Goal: Task Accomplishment & Management: Complete application form

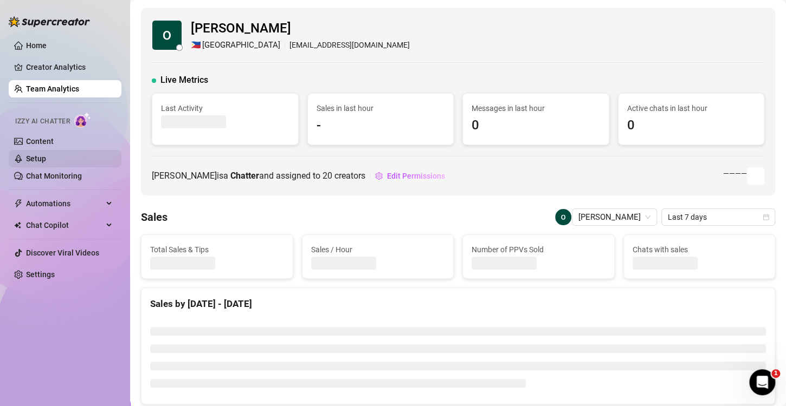
click at [27, 156] on link "Setup" at bounding box center [36, 158] width 20 height 9
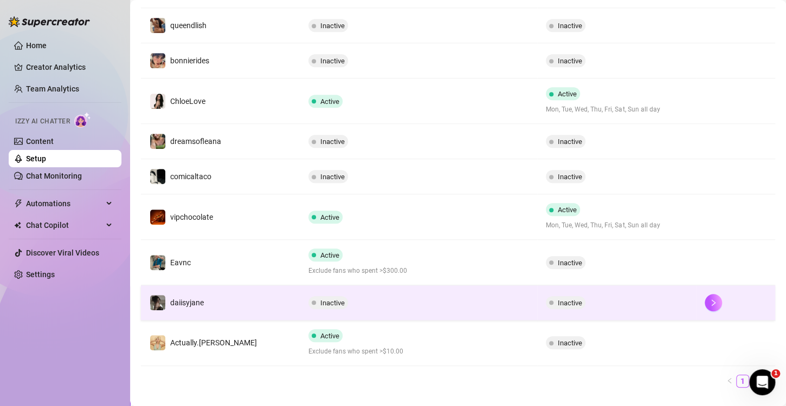
scroll to position [271, 0]
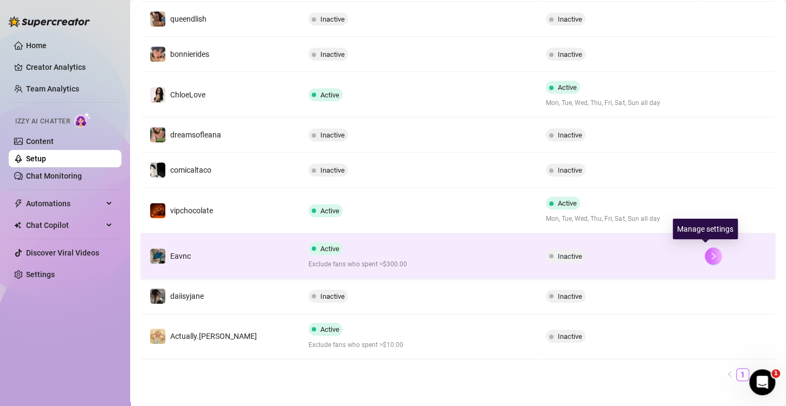
click at [704, 248] on button "button" at bounding box center [712, 256] width 17 height 17
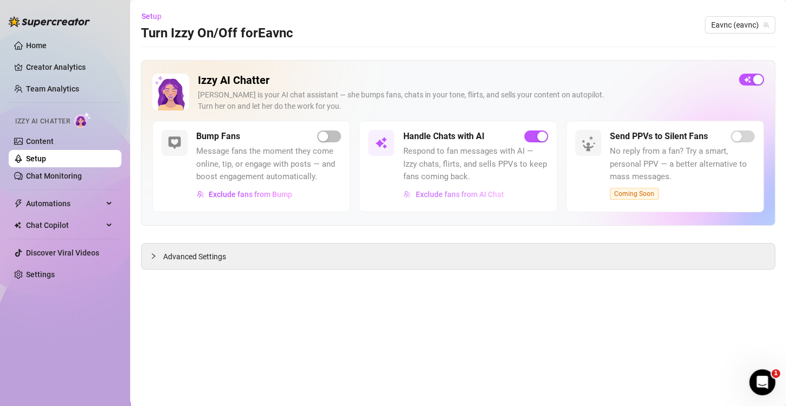
click at [475, 197] on span "Exclude fans from AI Chat" at bounding box center [459, 194] width 88 height 9
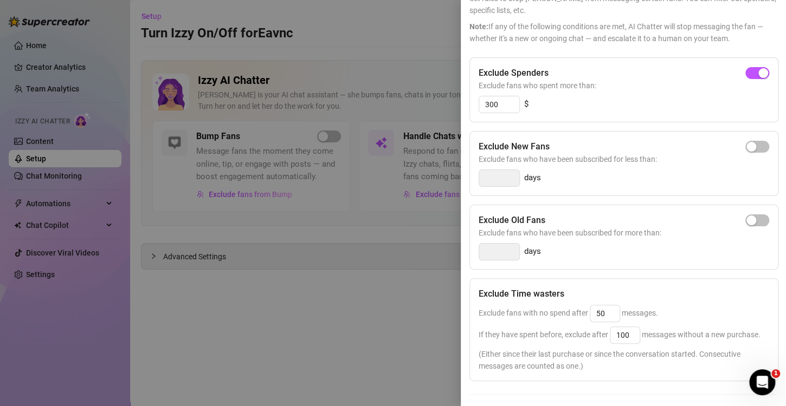
scroll to position [62, 0]
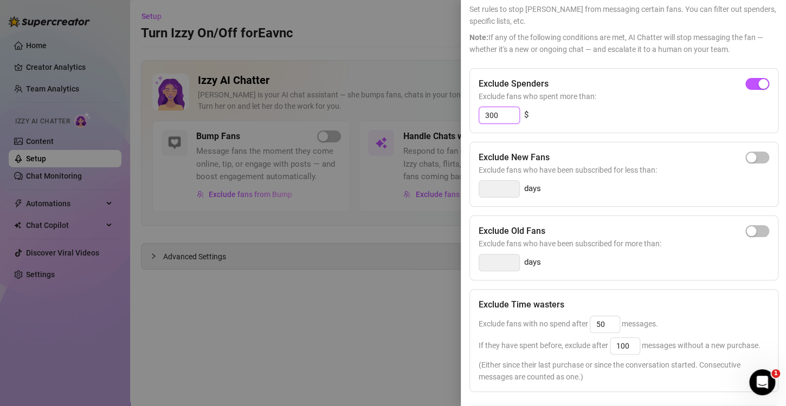
click at [508, 121] on input "300" at bounding box center [499, 115] width 40 height 16
type input "3"
click at [749, 79] on span "button" at bounding box center [757, 84] width 24 height 12
click at [506, 116] on input "300" at bounding box center [499, 115] width 40 height 16
click at [491, 115] on input "310" at bounding box center [499, 115] width 40 height 16
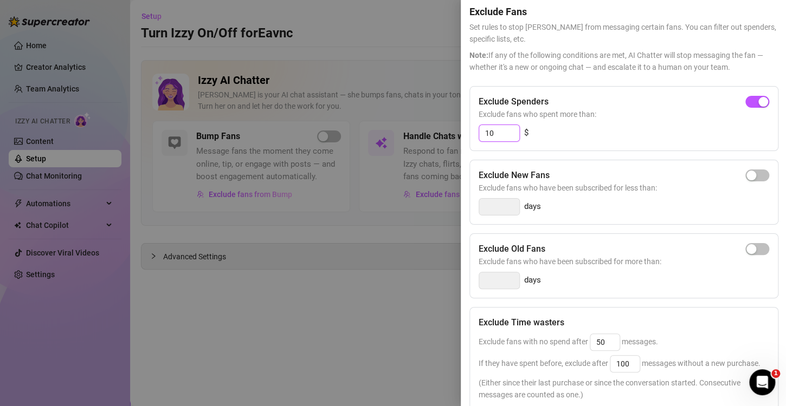
scroll to position [0, 0]
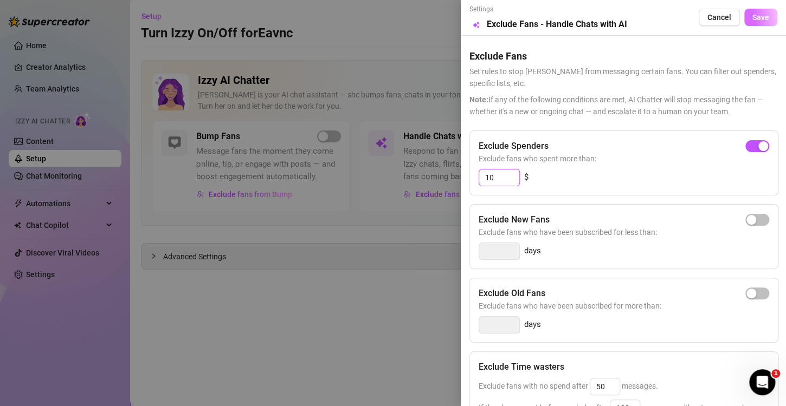
type input "10"
click at [754, 18] on span "Save" at bounding box center [760, 17] width 17 height 9
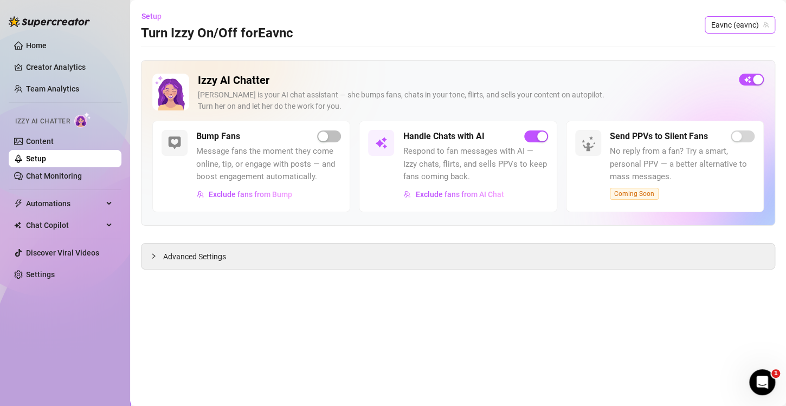
click at [747, 28] on span "Eavnc (eavnc)" at bounding box center [739, 25] width 57 height 16
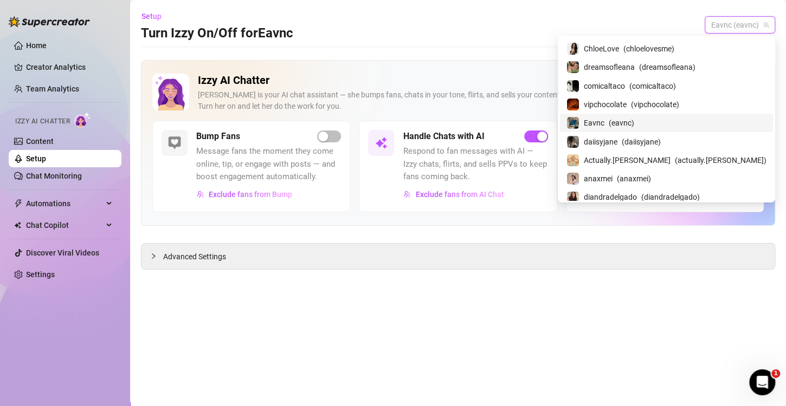
scroll to position [209, 0]
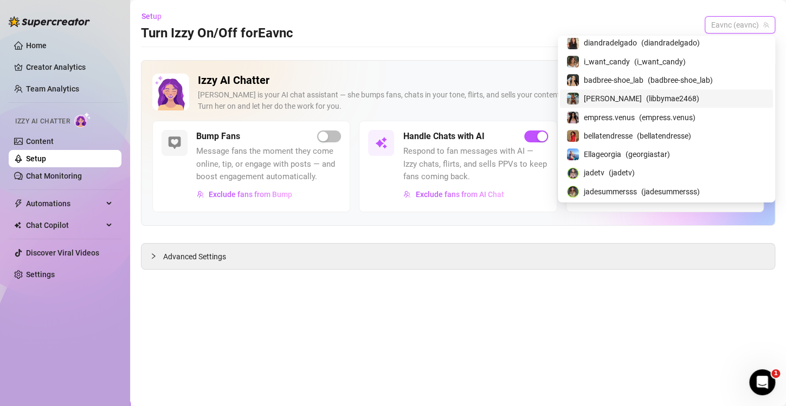
click at [641, 98] on span "[PERSON_NAME]" at bounding box center [613, 99] width 58 height 12
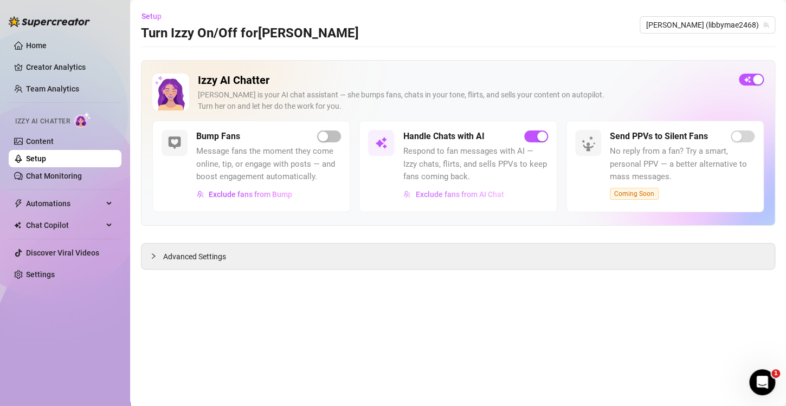
click at [446, 199] on button "Exclude fans from AI Chat" at bounding box center [453, 194] width 101 height 17
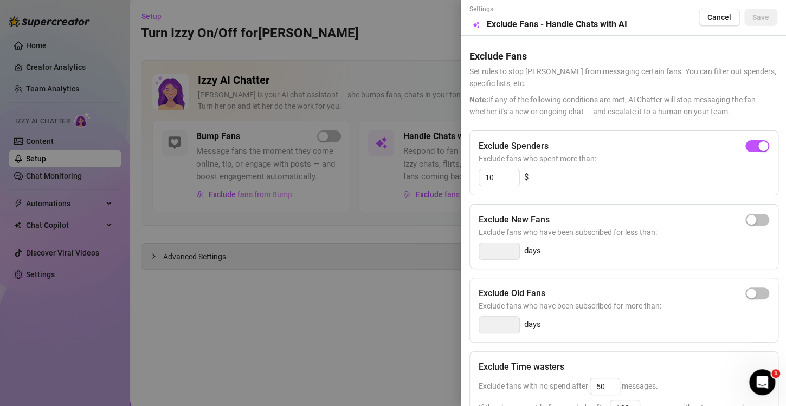
click at [250, 320] on div at bounding box center [393, 203] width 786 height 406
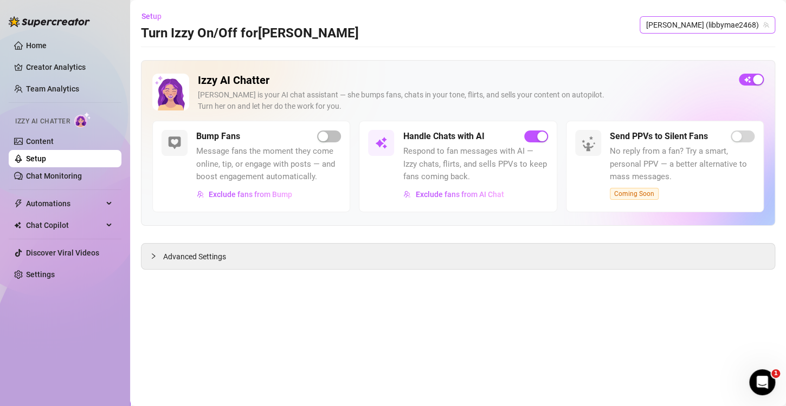
click at [728, 17] on span "[PERSON_NAME] (libbymae2468)" at bounding box center [707, 25] width 122 height 16
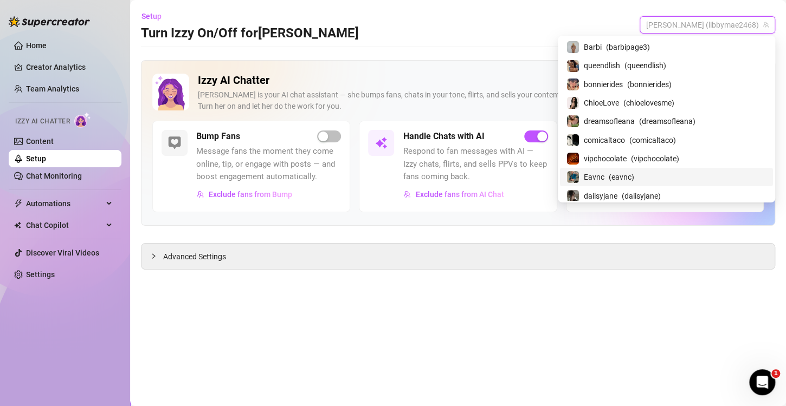
click at [634, 183] on span "( eavnc )" at bounding box center [620, 177] width 25 height 12
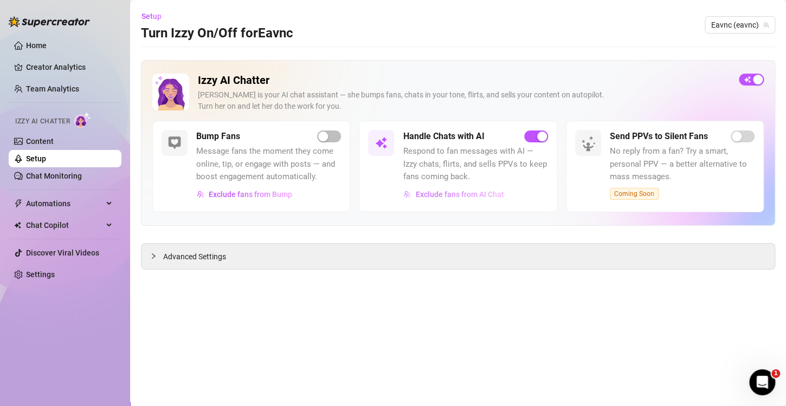
click at [471, 193] on span "Exclude fans from AI Chat" at bounding box center [459, 194] width 88 height 9
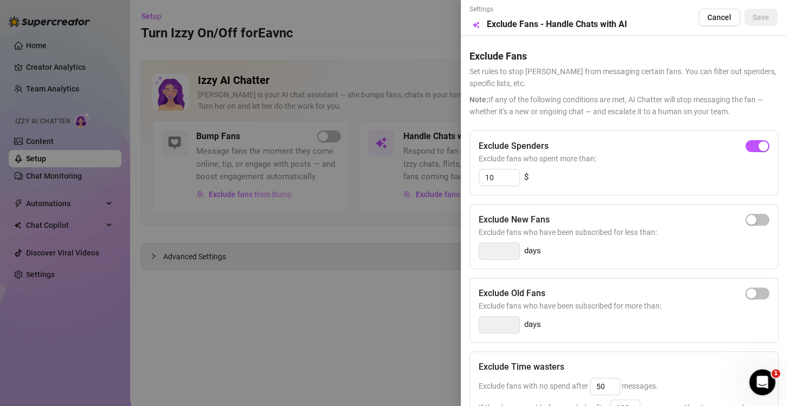
click at [350, 283] on div at bounding box center [393, 203] width 786 height 406
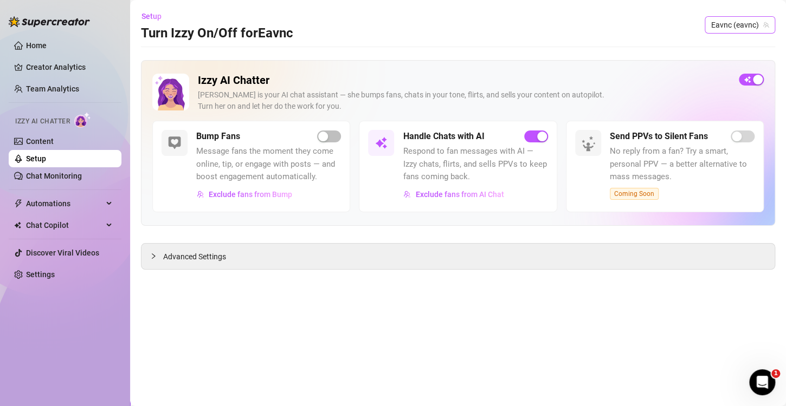
click at [743, 26] on span "Eavnc (eavnc)" at bounding box center [739, 25] width 57 height 16
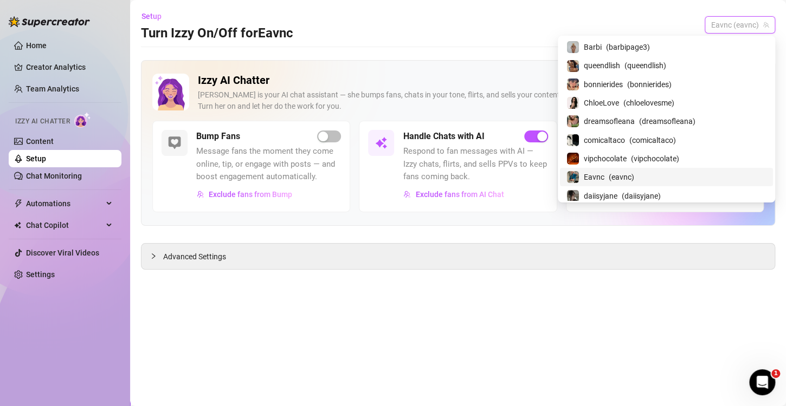
scroll to position [54, 0]
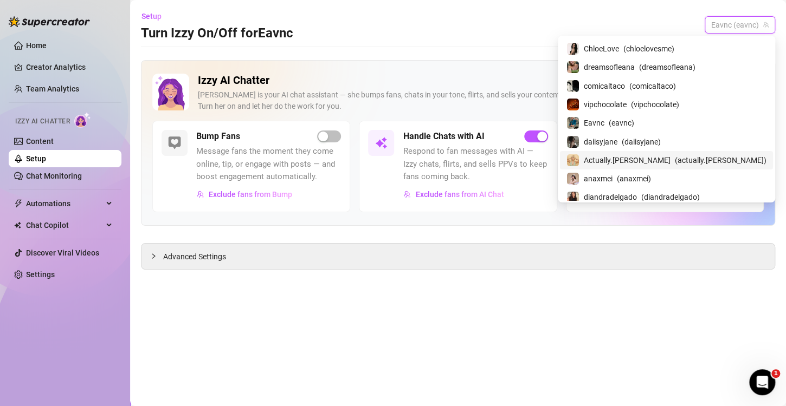
click at [664, 164] on span "Actually.[PERSON_NAME]" at bounding box center [627, 160] width 87 height 12
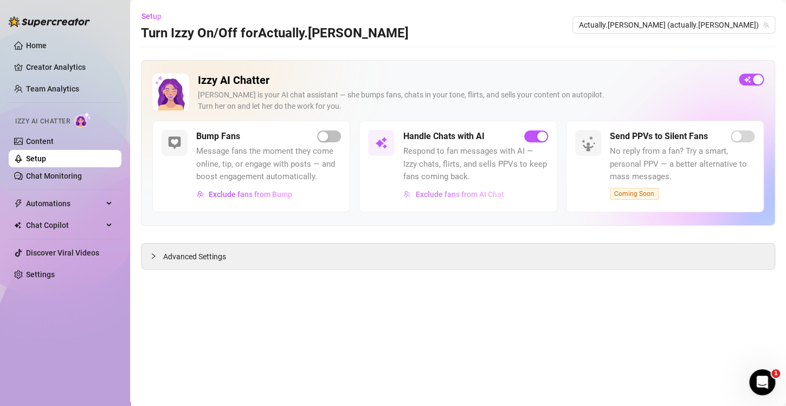
click at [438, 192] on span "Exclude fans from AI Chat" at bounding box center [459, 194] width 88 height 9
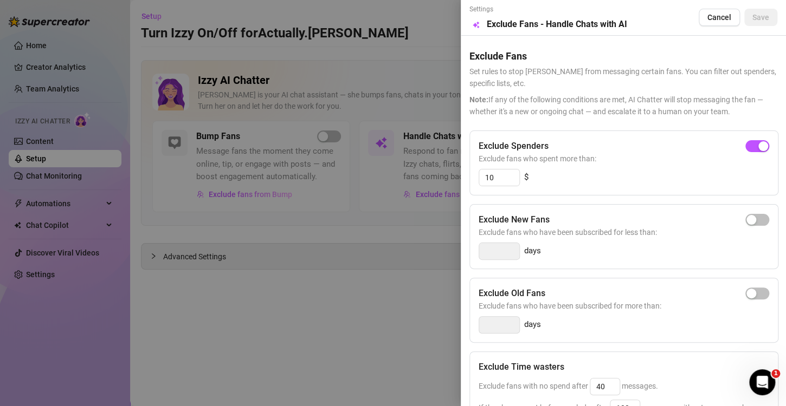
click at [328, 306] on div at bounding box center [393, 203] width 786 height 406
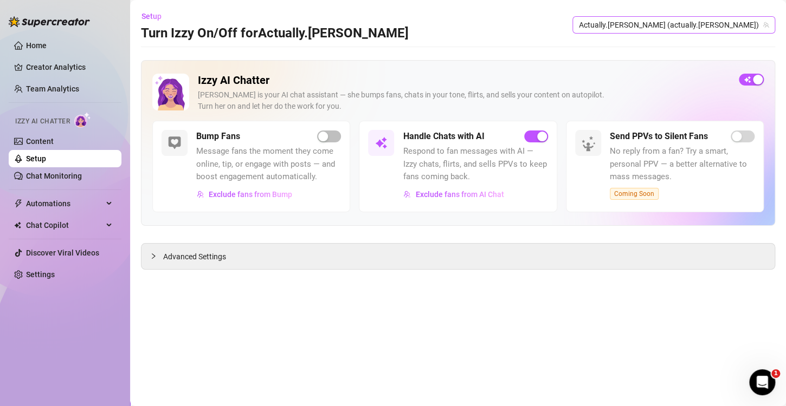
click at [696, 24] on span "Actually.[PERSON_NAME] (actually.[PERSON_NAME])" at bounding box center [674, 25] width 190 height 16
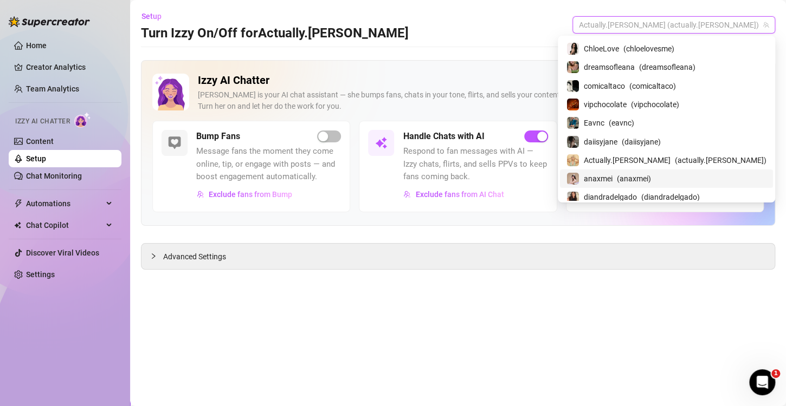
click at [651, 178] on span "( anaxmei )" at bounding box center [634, 179] width 34 height 12
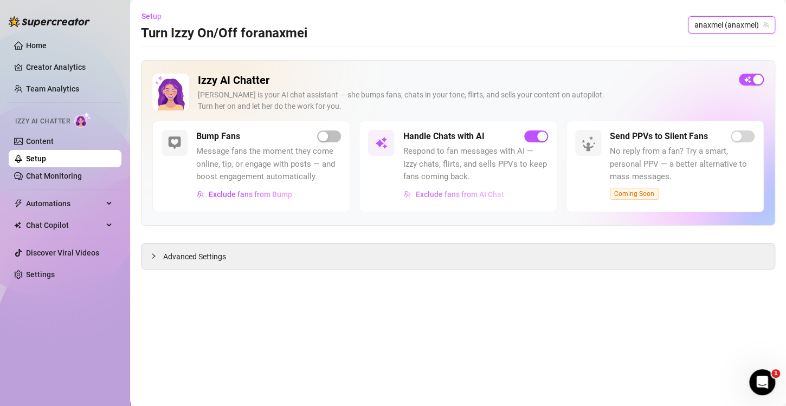
click at [452, 195] on span "Exclude fans from AI Chat" at bounding box center [459, 194] width 88 height 9
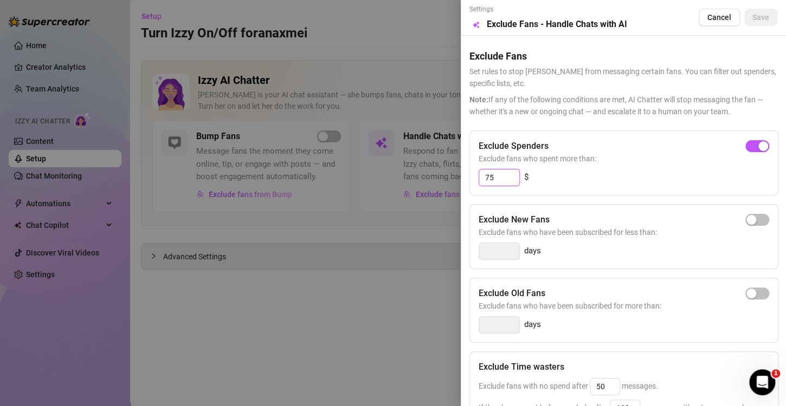
click at [506, 176] on input "75" at bounding box center [499, 178] width 40 height 16
drag, startPoint x: 377, startPoint y: 303, endPoint x: 453, endPoint y: 261, distance: 88.0
click at [378, 303] on div at bounding box center [393, 203] width 786 height 406
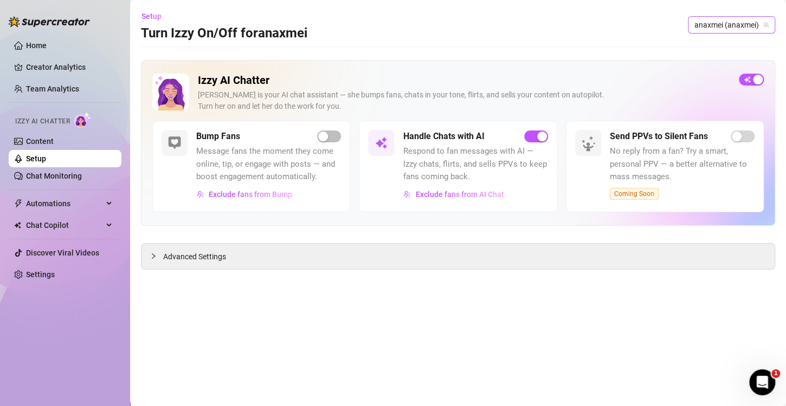
click at [725, 29] on span "anaxmei (anaxmei)" at bounding box center [731, 25] width 74 height 16
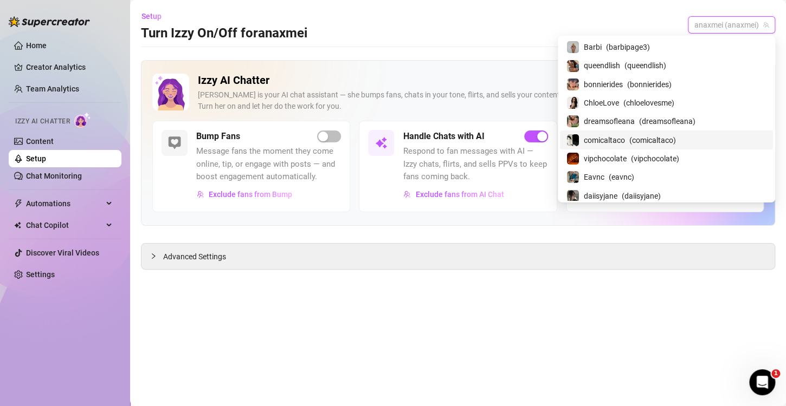
click at [625, 138] on span "comicaltaco" at bounding box center [604, 140] width 41 height 12
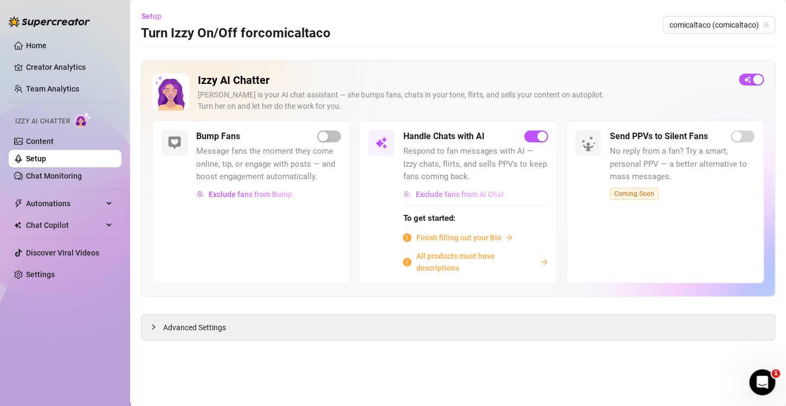
click at [470, 194] on span "Exclude fans from AI Chat" at bounding box center [459, 194] width 88 height 9
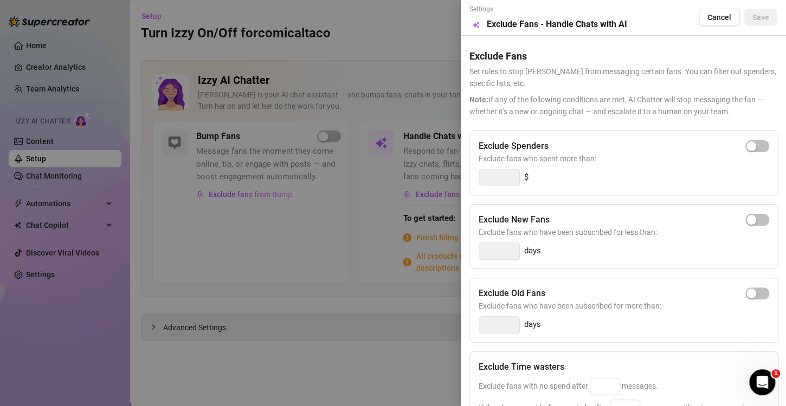
drag, startPoint x: 261, startPoint y: 358, endPoint x: 460, endPoint y: 279, distance: 214.3
click at [266, 357] on div at bounding box center [393, 203] width 786 height 406
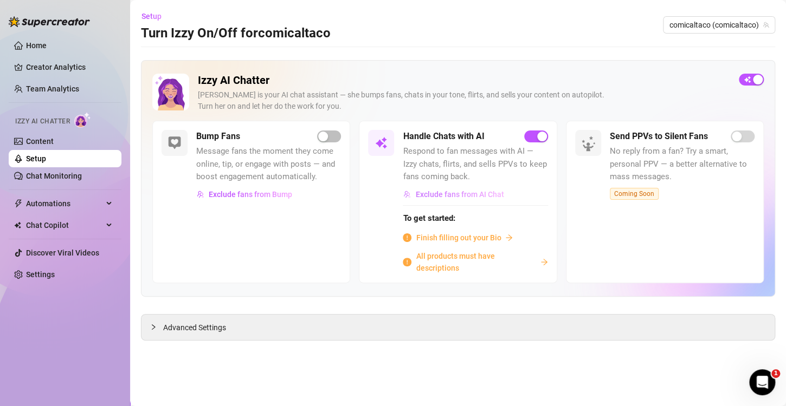
click at [461, 193] on span "Exclude fans from AI Chat" at bounding box center [459, 194] width 88 height 9
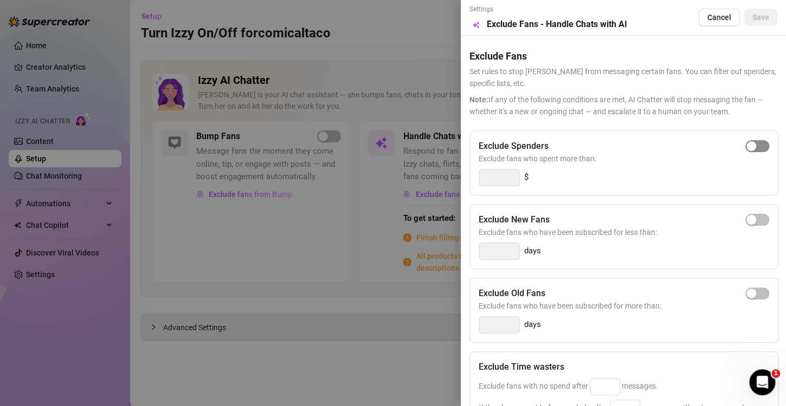
click at [751, 140] on span "button" at bounding box center [757, 146] width 24 height 12
click at [496, 174] on input "300" at bounding box center [499, 178] width 40 height 16
type input "3"
click at [746, 148] on div "button" at bounding box center [751, 146] width 10 height 10
click at [494, 175] on input "300" at bounding box center [499, 178] width 40 height 16
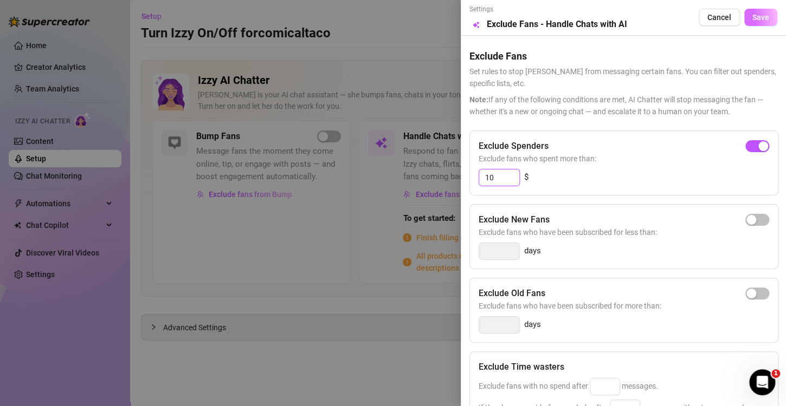
type input "10"
click at [752, 20] on span "Save" at bounding box center [760, 17] width 17 height 9
click at [416, 308] on div at bounding box center [393, 203] width 786 height 406
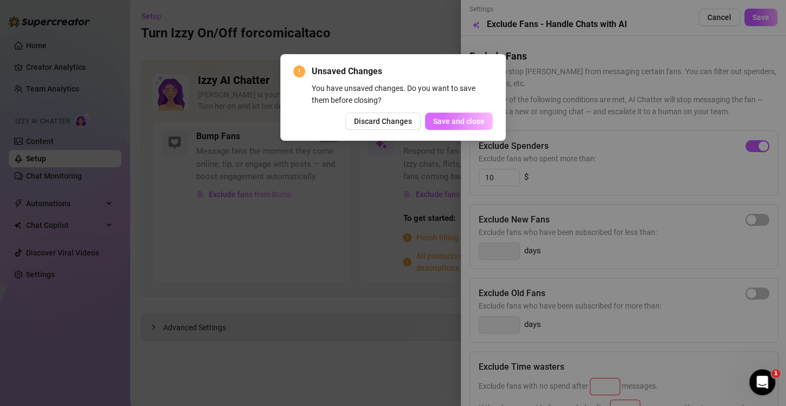
click at [457, 121] on span "Save and close" at bounding box center [458, 121] width 51 height 9
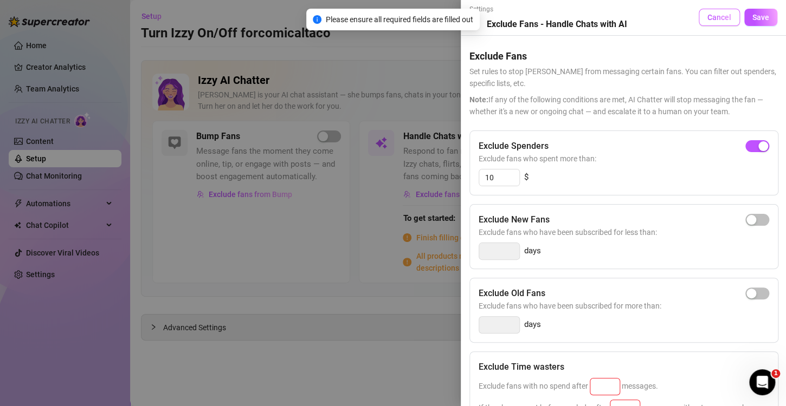
click at [716, 17] on span "Cancel" at bounding box center [719, 17] width 24 height 9
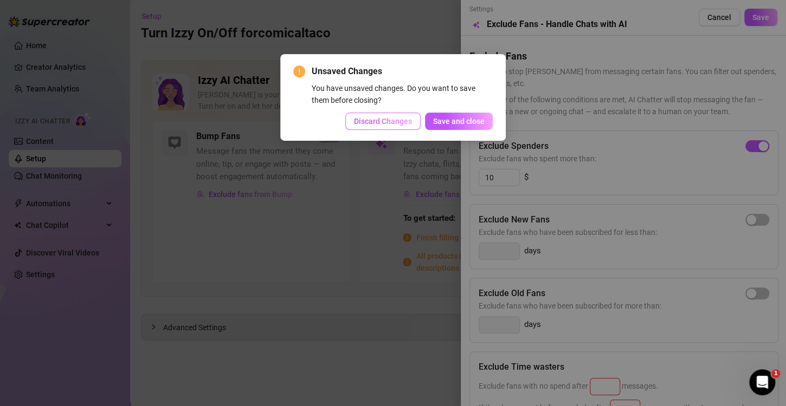
click at [389, 126] on button "Discard Changes" at bounding box center [382, 121] width 75 height 17
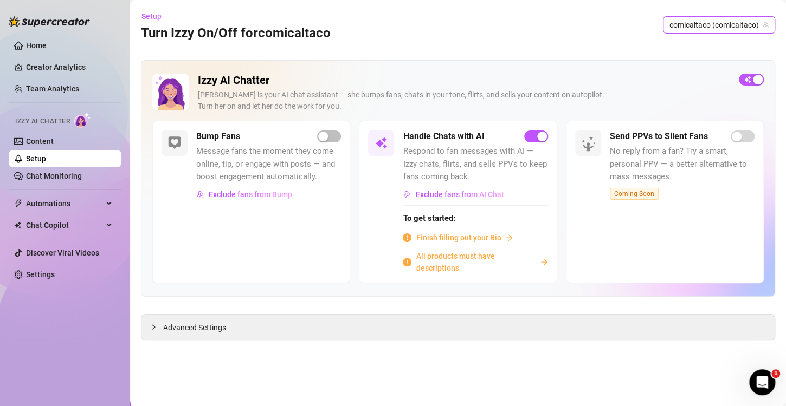
click at [736, 27] on span "comicaltaco (comicaltaco)" at bounding box center [718, 25] width 99 height 16
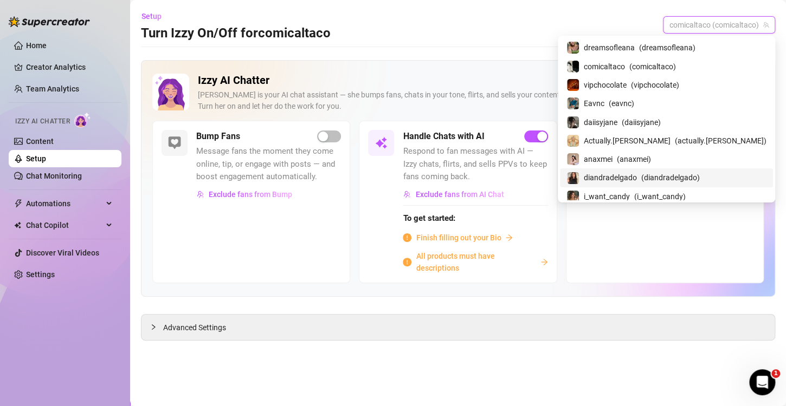
scroll to position [108, 0]
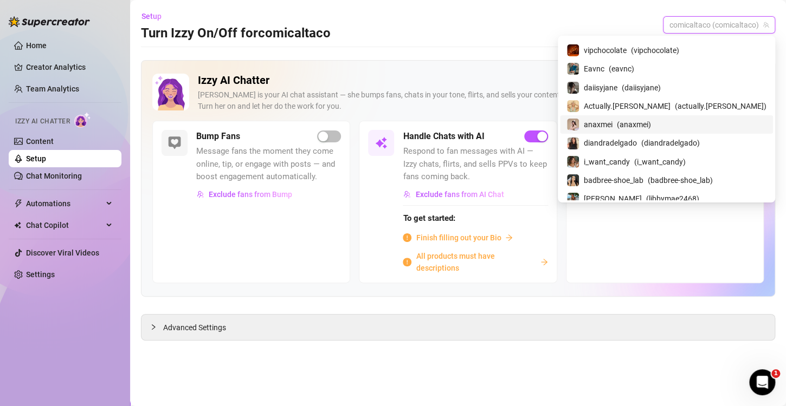
click at [655, 130] on div "anaxmei ( anaxmei )" at bounding box center [666, 124] width 200 height 13
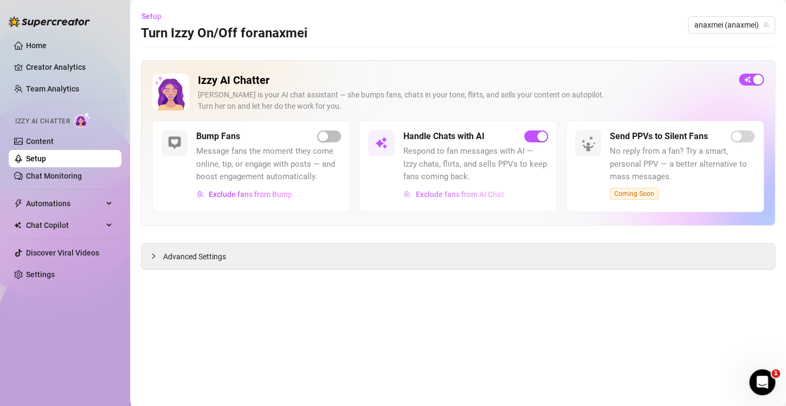
click at [450, 191] on span "Exclude fans from AI Chat" at bounding box center [459, 194] width 88 height 9
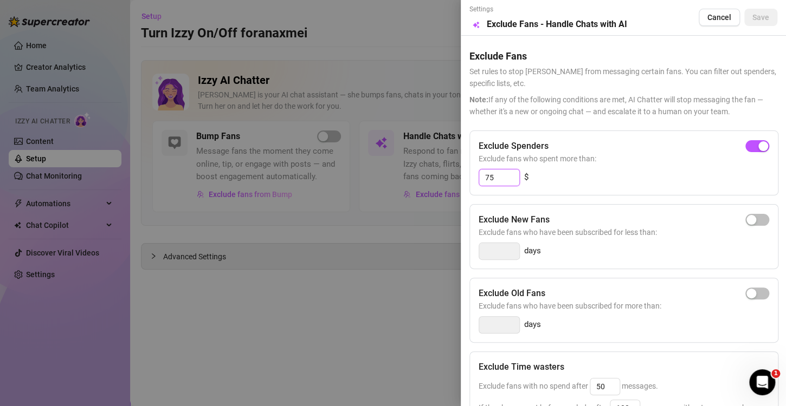
click at [504, 180] on input "75" at bounding box center [499, 178] width 40 height 16
type input "7"
click at [754, 143] on span "button" at bounding box center [757, 146] width 24 height 12
click at [504, 171] on input "300" at bounding box center [499, 178] width 40 height 16
type input "10"
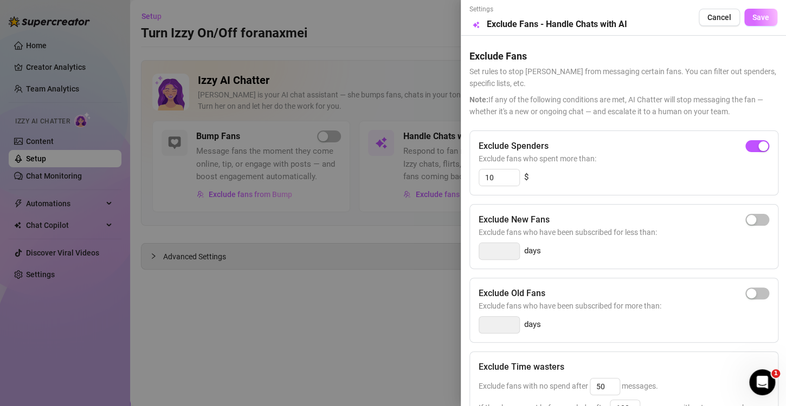
click at [758, 9] on button "Save" at bounding box center [760, 17] width 33 height 17
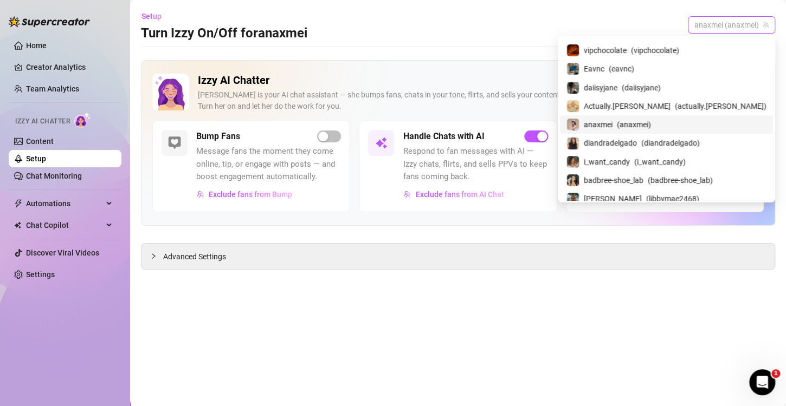
click at [703, 23] on span "anaxmei (anaxmei)" at bounding box center [731, 25] width 74 height 16
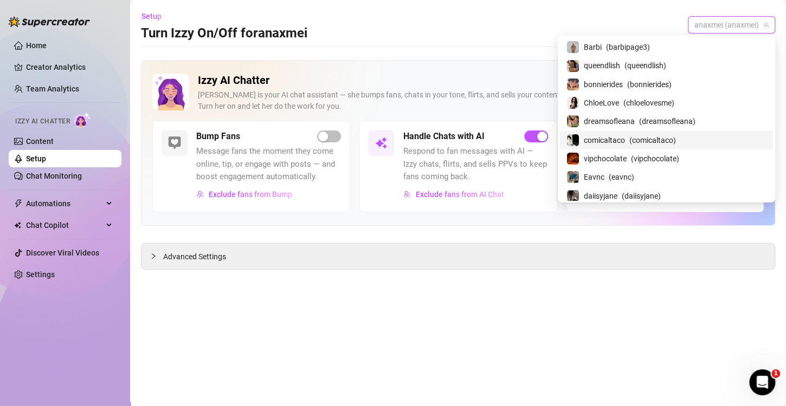
click at [676, 136] on span "( comicaltaco )" at bounding box center [652, 140] width 47 height 12
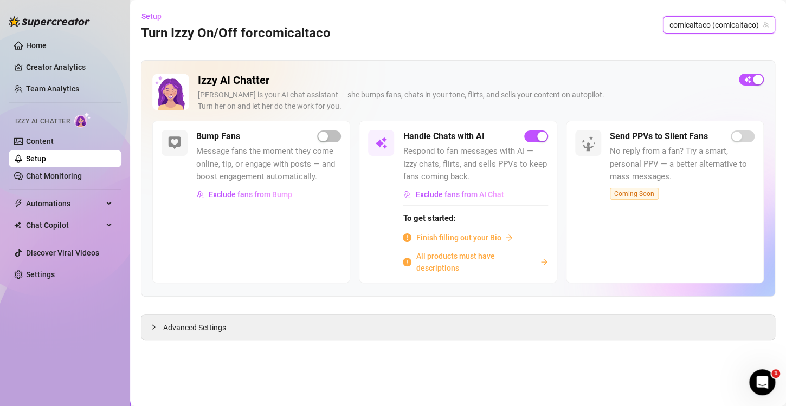
click at [463, 236] on span "Finish filling out your Bio" at bounding box center [458, 238] width 85 height 12
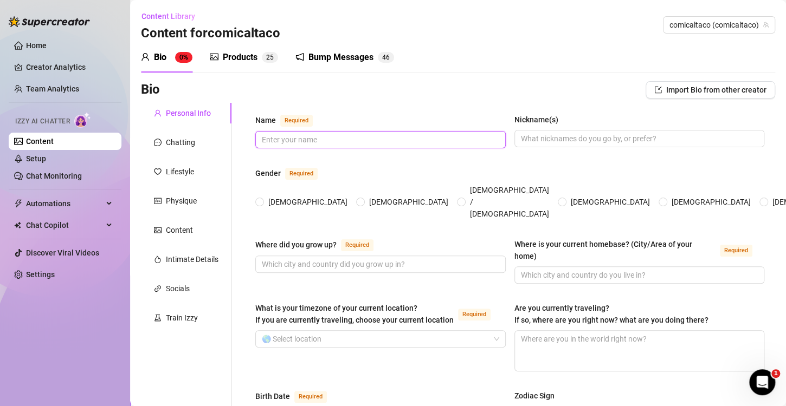
click at [312, 134] on input "Name Required" at bounding box center [379, 140] width 235 height 12
click at [326, 139] on input "Name Required" at bounding box center [379, 140] width 235 height 12
type input "Steffane"
click at [265, 196] on span "[DEMOGRAPHIC_DATA]" at bounding box center [308, 202] width 88 height 12
click at [262, 199] on input "[DEMOGRAPHIC_DATA]" at bounding box center [260, 202] width 4 height 7
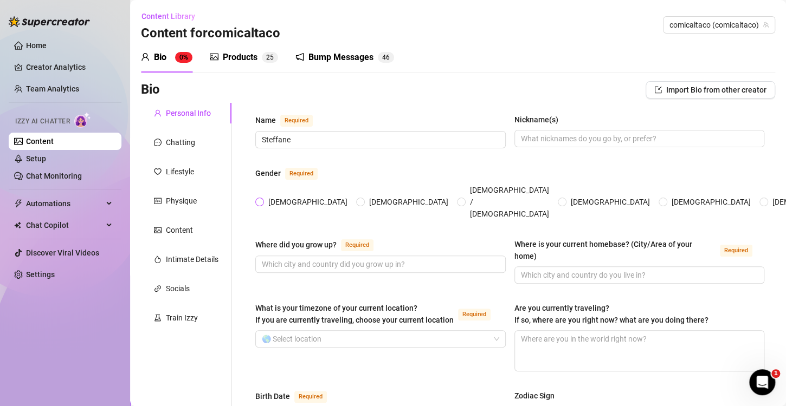
radio input "true"
click at [320, 258] on input "Where did you grow up? Required" at bounding box center [379, 264] width 235 height 12
type input "Cali"
click at [547, 269] on input "Where is your current homebase? (City/Area of your home) Required" at bounding box center [638, 275] width 235 height 12
type input "a"
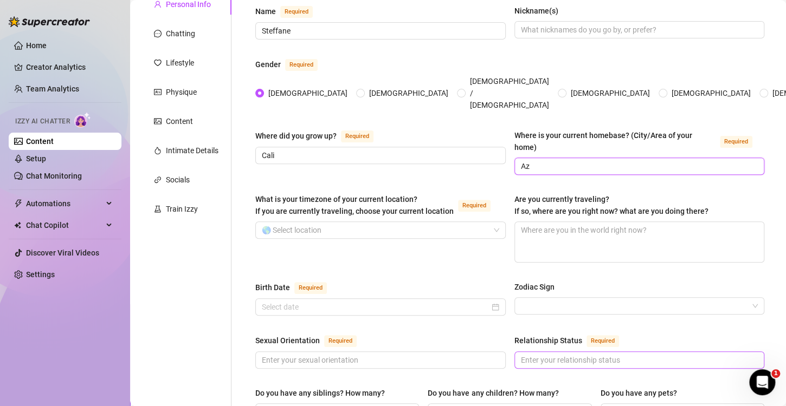
scroll to position [163, 0]
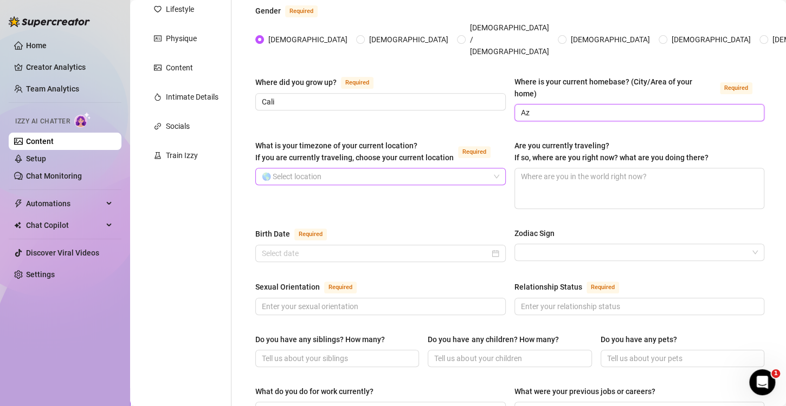
type input "Az"
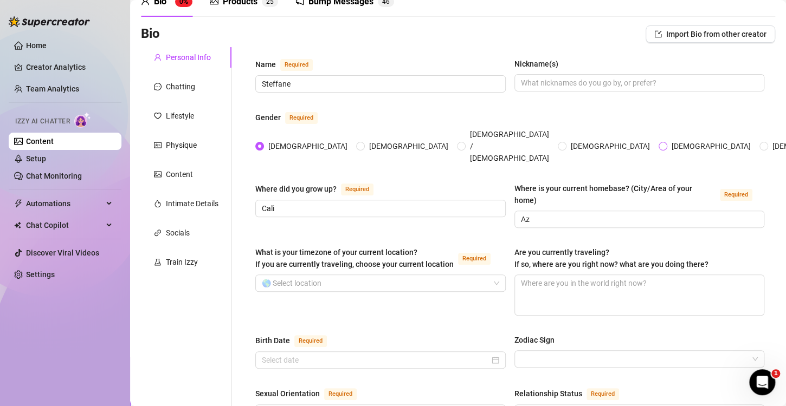
scroll to position [54, 0]
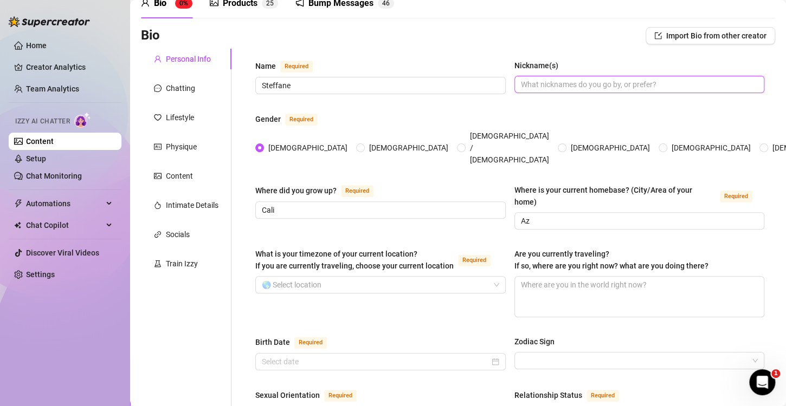
click at [524, 85] on input "Nickname(s)" at bounding box center [638, 85] width 235 height 12
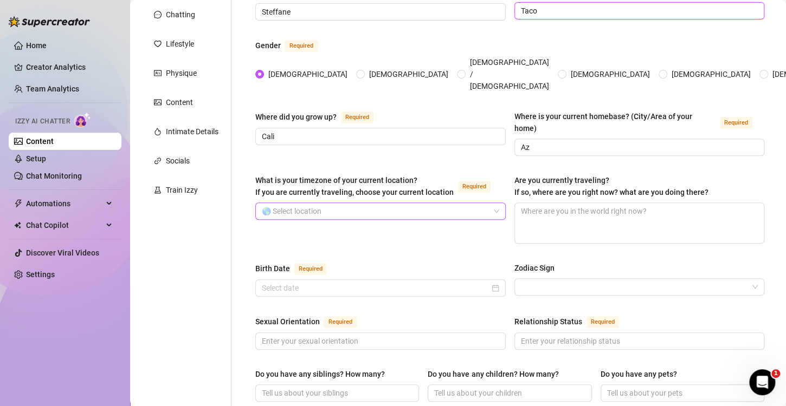
scroll to position [163, 0]
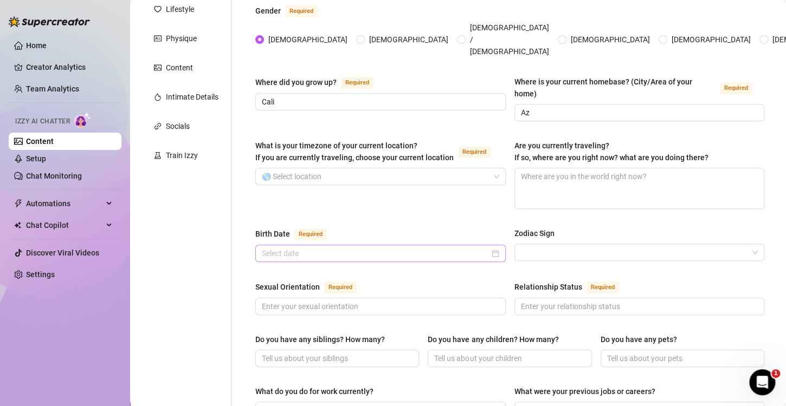
type input "Taco"
click at [442, 169] on input "What is your timezone of your current location? If you are currently traveling,…" at bounding box center [376, 177] width 228 height 16
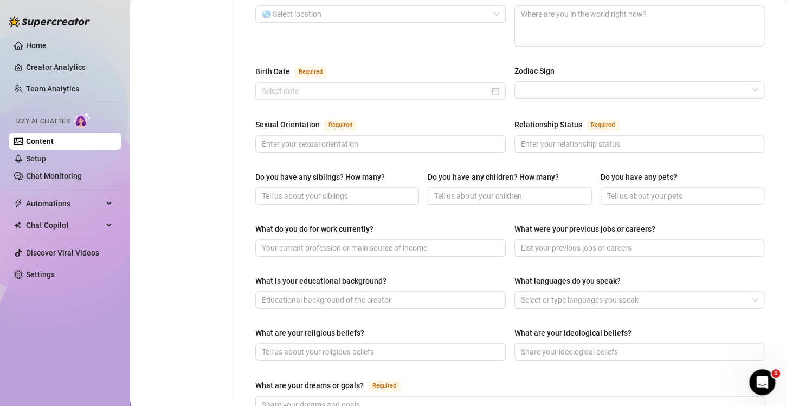
scroll to position [54, 0]
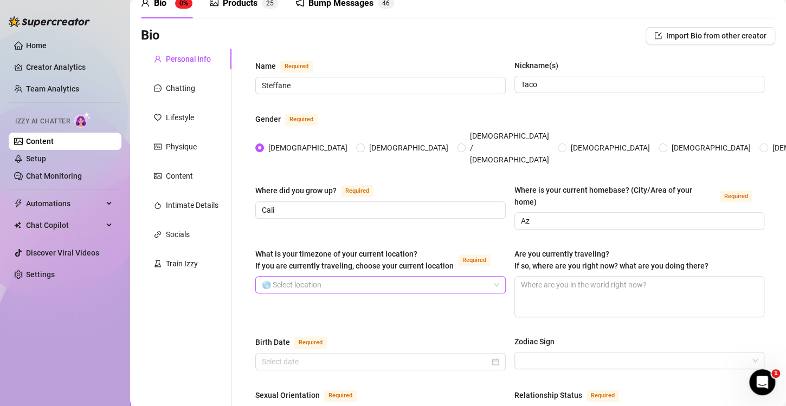
click at [450, 277] on input "What is your timezone of your current location? If you are currently traveling,…" at bounding box center [376, 285] width 228 height 16
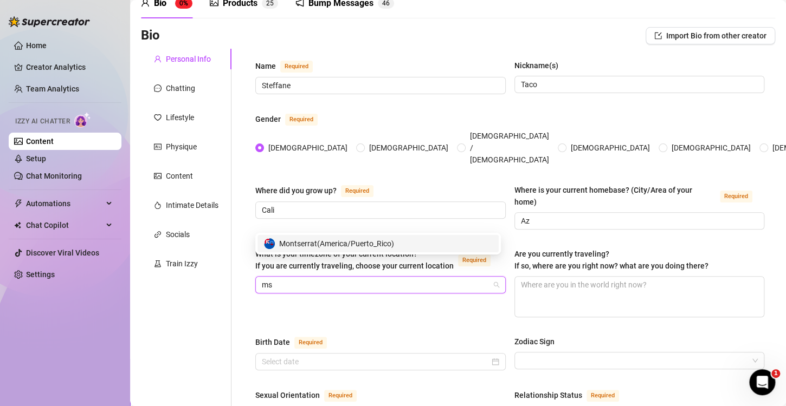
scroll to position [0, 0]
type input "m"
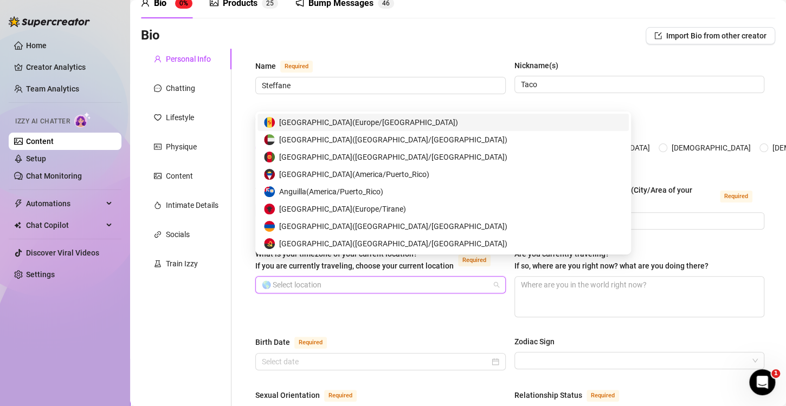
click at [426, 281] on div "What is your timezone of your current location? If you are currently traveling,…" at bounding box center [380, 282] width 250 height 69
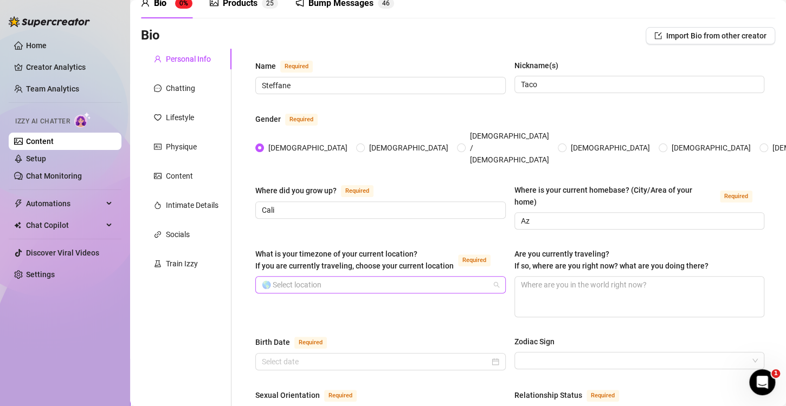
click at [409, 277] on input "What is your timezone of your current location? If you are currently traveling,…" at bounding box center [376, 285] width 228 height 16
click at [399, 277] on input "What is your timezone of your current location? If you are currently traveling,…" at bounding box center [376, 285] width 228 height 16
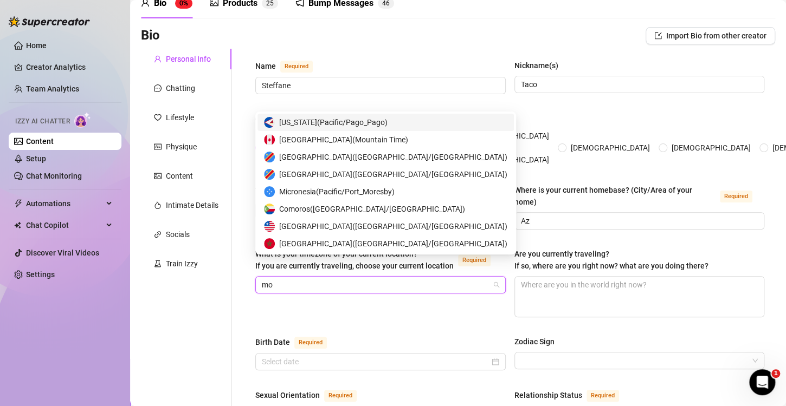
type input "m"
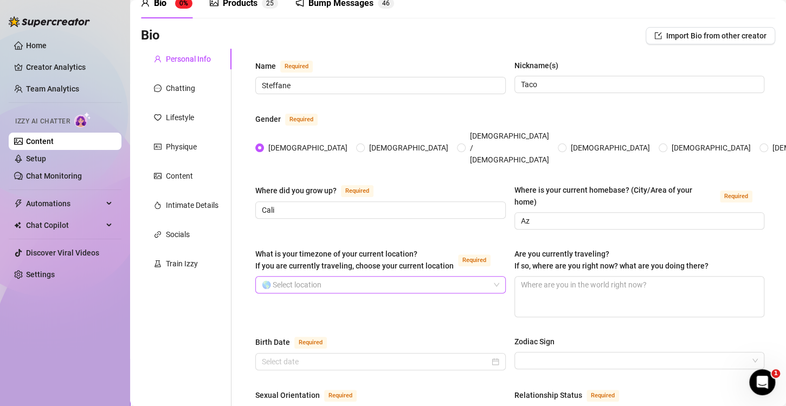
click at [399, 277] on input "What is your timezone of your current location? If you are currently traveling,…" at bounding box center [376, 285] width 228 height 16
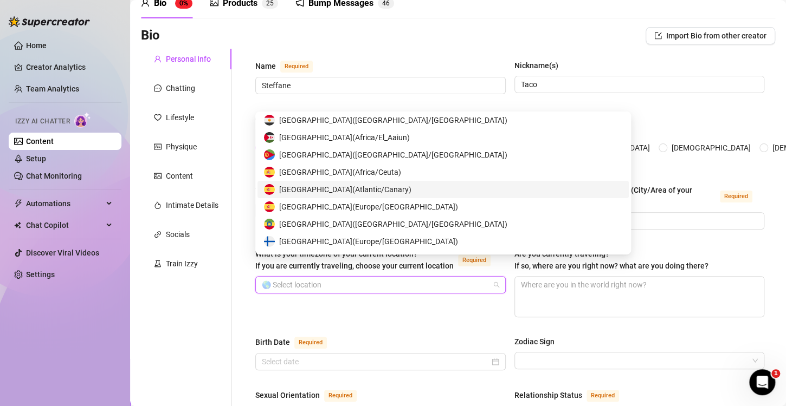
scroll to position [2113, 0]
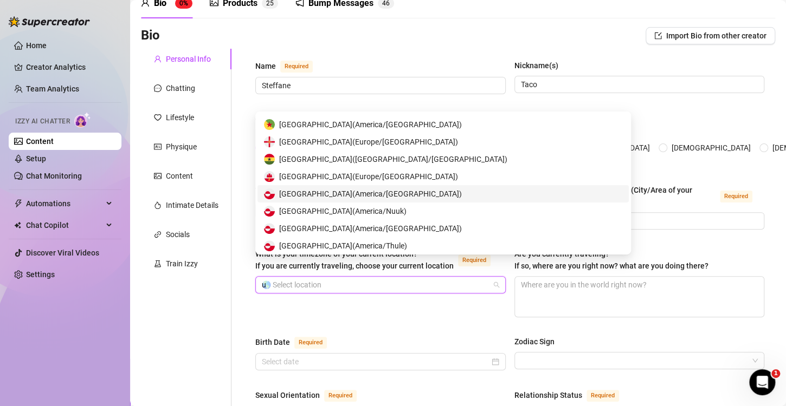
type input "us"
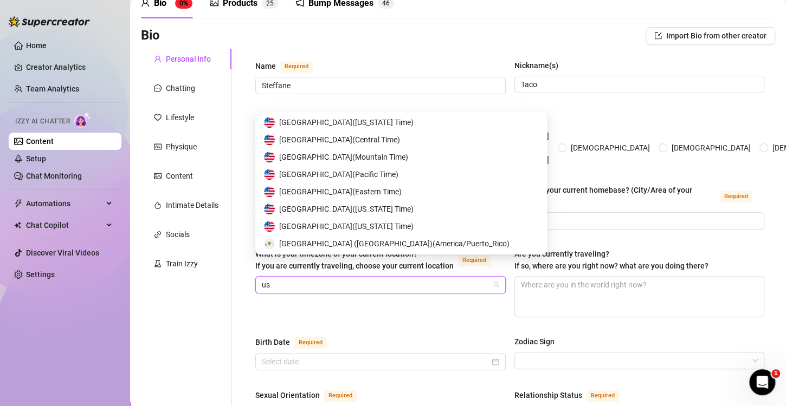
scroll to position [399, 0]
click at [371, 213] on span "[GEOGRAPHIC_DATA] ( [US_STATE] Time )" at bounding box center [346, 209] width 134 height 12
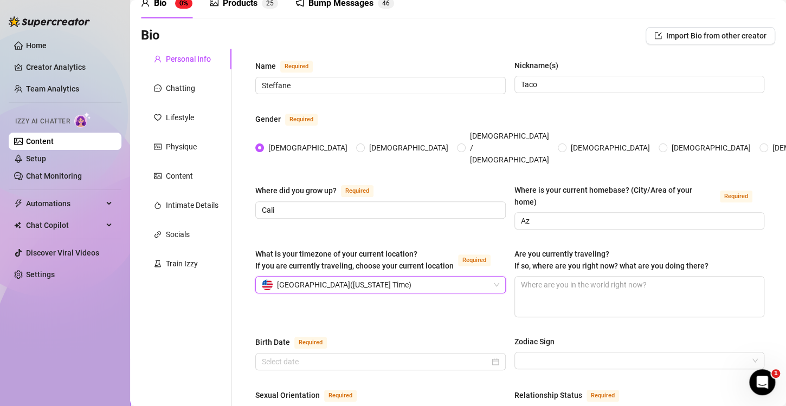
click at [426, 277] on div "[GEOGRAPHIC_DATA] ( [US_STATE] Time )" at bounding box center [376, 285] width 228 height 16
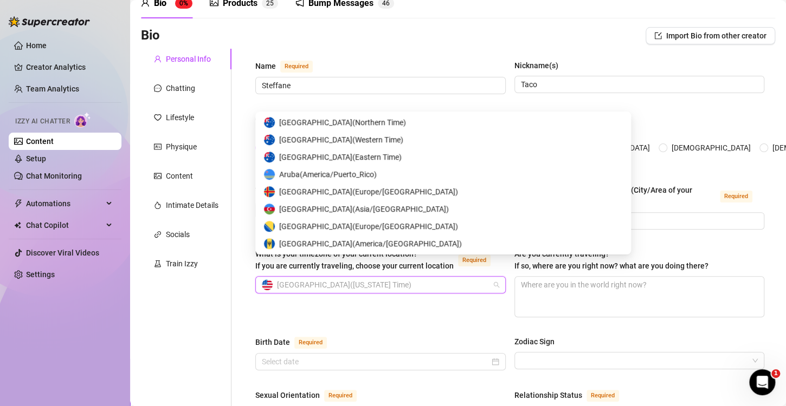
scroll to position [5323, 0]
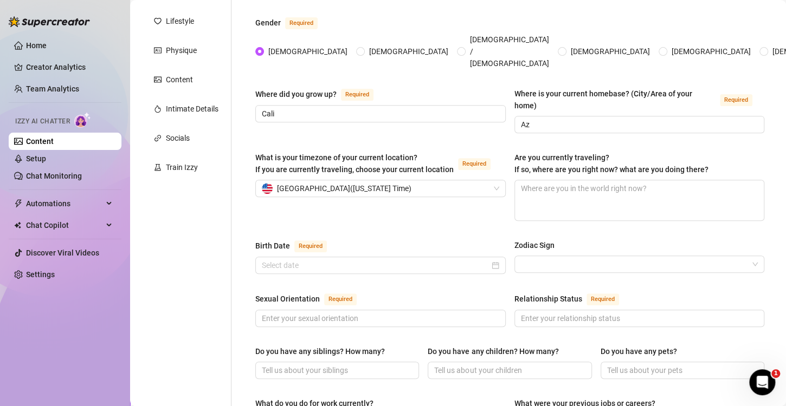
scroll to position [163, 0]
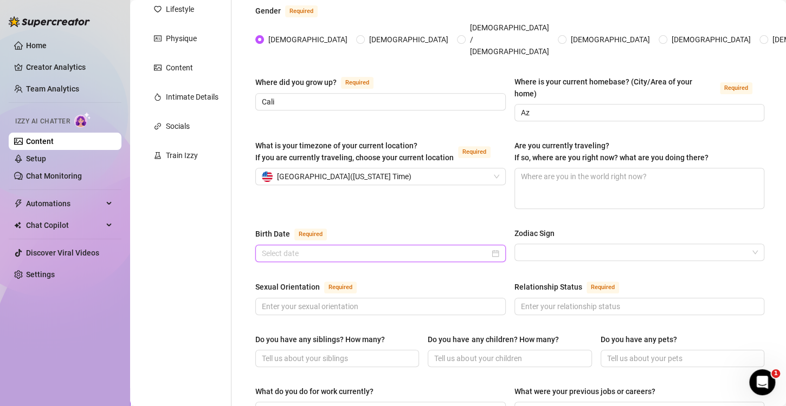
click at [332, 248] on input "Birth Date Required" at bounding box center [376, 254] width 228 height 12
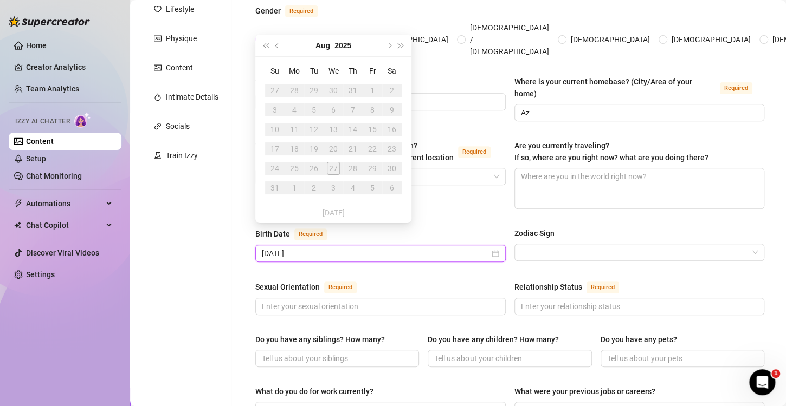
click at [332, 248] on input "[DATE]" at bounding box center [376, 254] width 228 height 12
click at [321, 50] on button "Aug" at bounding box center [322, 46] width 15 height 22
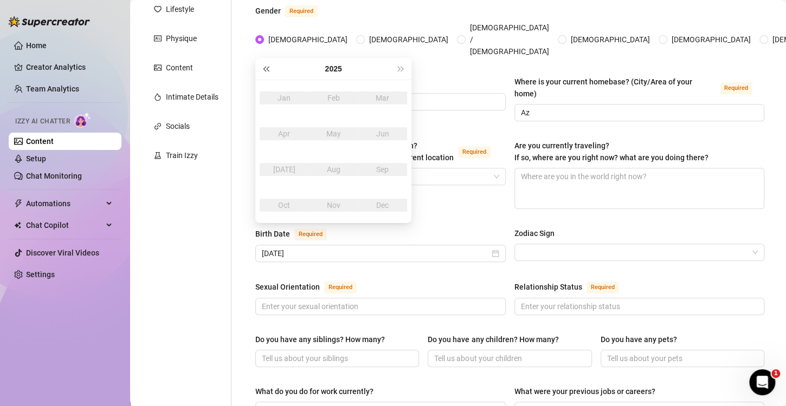
click at [264, 68] on span "Last year (Control + left)" at bounding box center [265, 68] width 5 height 5
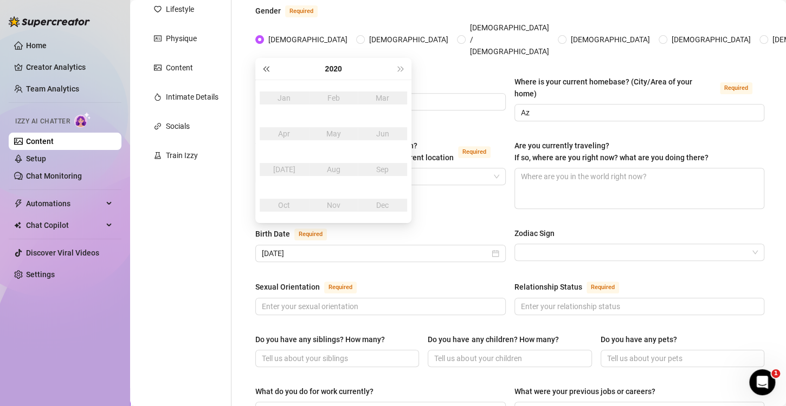
click at [264, 68] on span "Last year (Control + left)" at bounding box center [265, 68] width 5 height 5
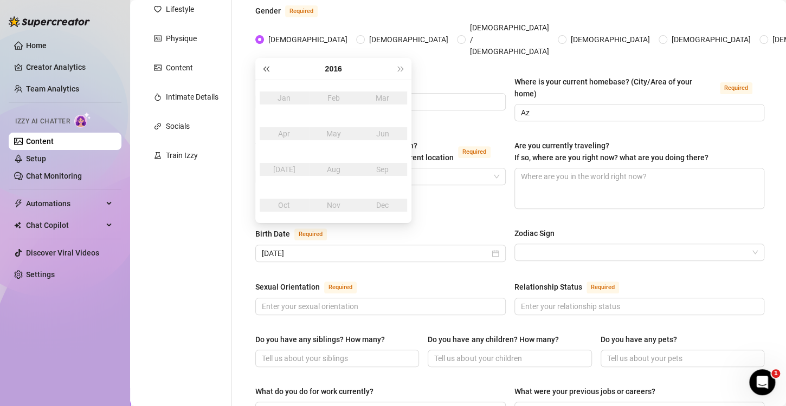
click at [264, 68] on span "Last year (Control + left)" at bounding box center [265, 68] width 5 height 5
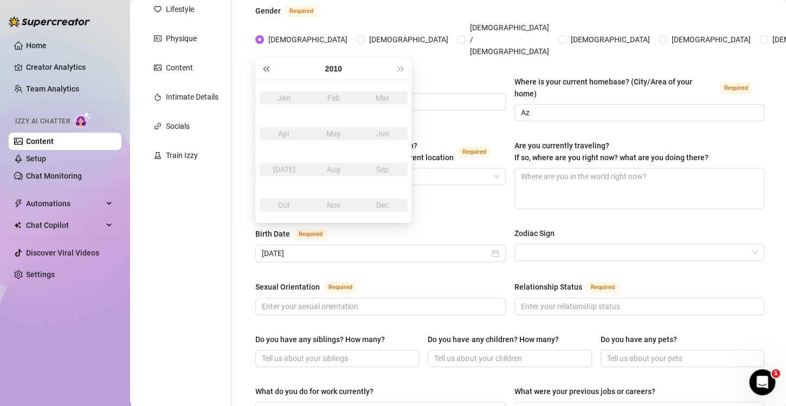
click at [264, 68] on span "Last year (Control + left)" at bounding box center [265, 68] width 5 height 5
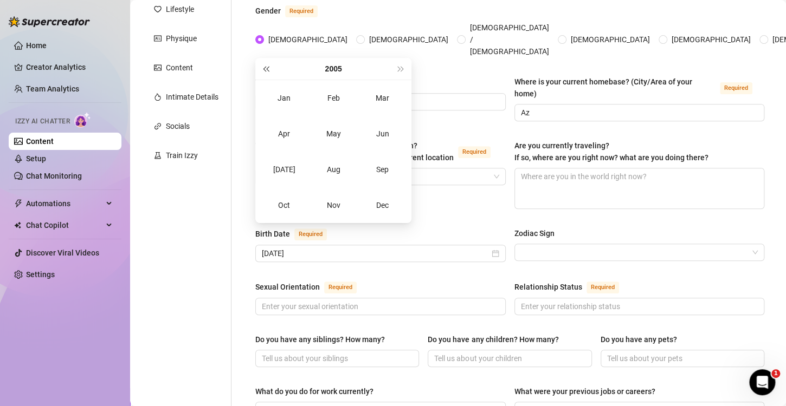
click at [264, 68] on span "Last year (Control + left)" at bounding box center [265, 68] width 5 height 5
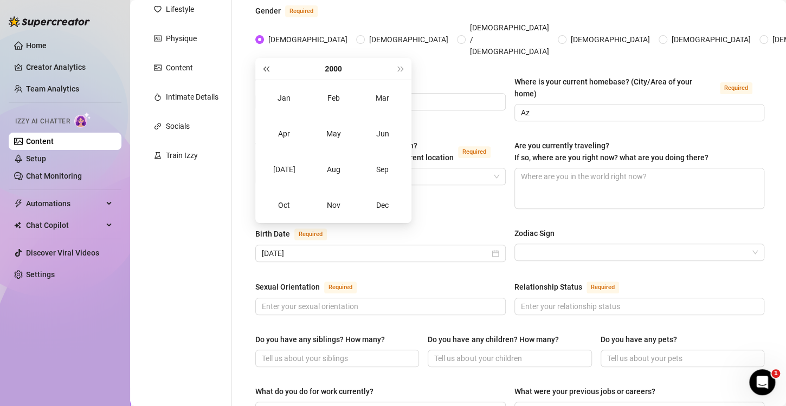
click at [264, 68] on span "Last year (Control + left)" at bounding box center [265, 68] width 5 height 5
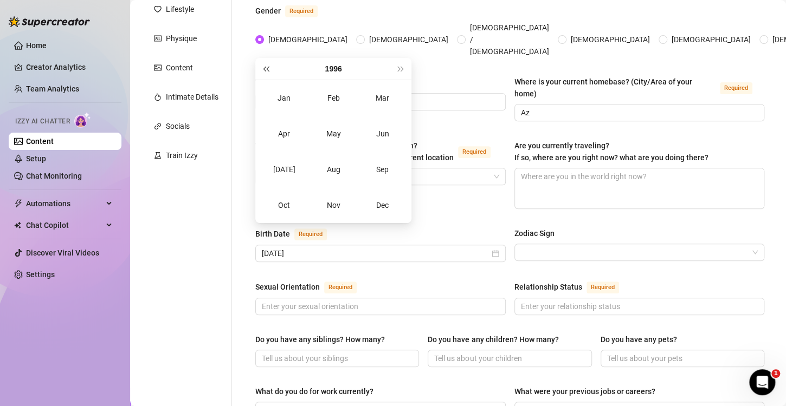
click at [264, 68] on span "Last year (Control + left)" at bounding box center [265, 68] width 5 height 5
click at [288, 158] on td "[DATE]" at bounding box center [284, 170] width 49 height 36
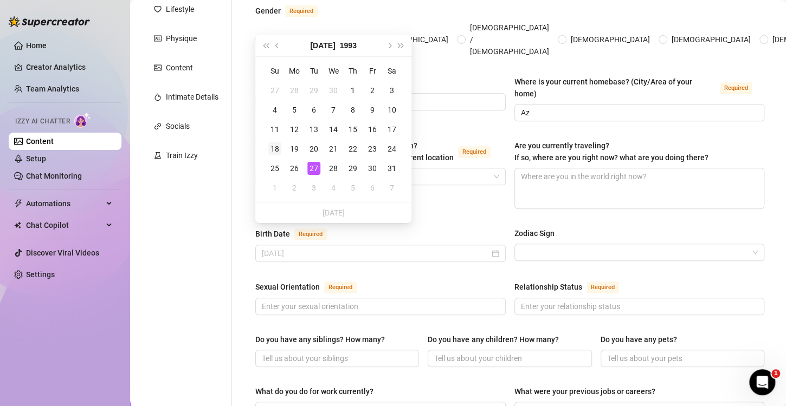
type input "[DATE]"
click at [274, 146] on div "18" at bounding box center [274, 148] width 13 height 13
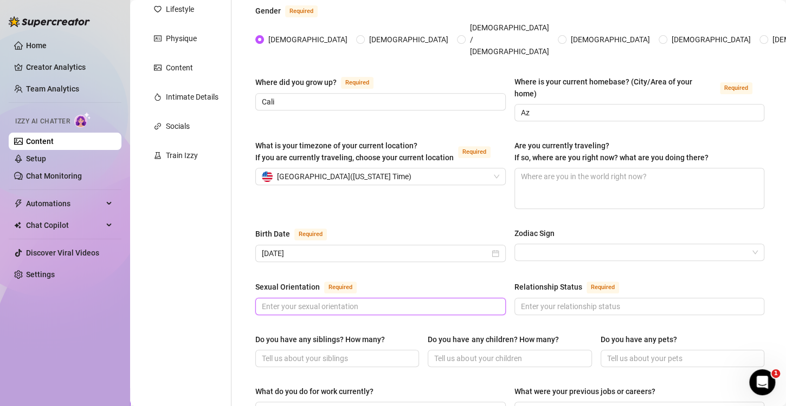
click at [381, 301] on input "Sexual Orientation Required" at bounding box center [379, 307] width 235 height 12
type input "Straight"
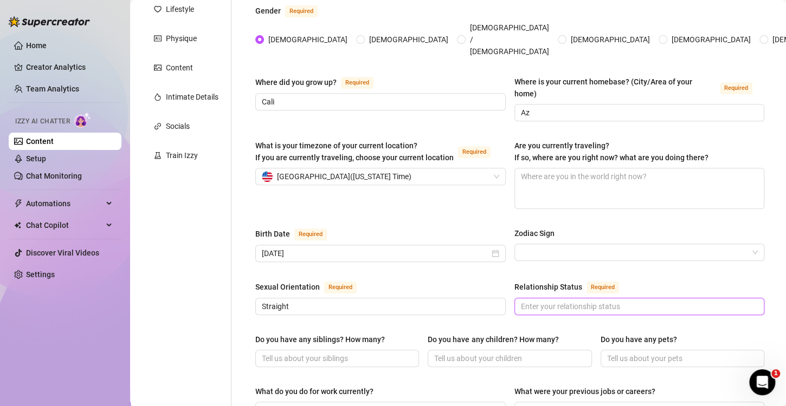
click at [539, 301] on input "Relationship Status Required" at bounding box center [638, 307] width 235 height 12
click at [537, 301] on input "Relationship Status Required" at bounding box center [638, 307] width 235 height 12
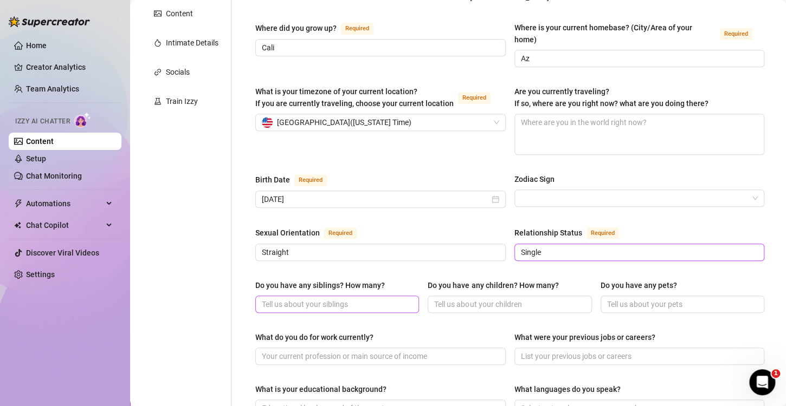
type input "Single"
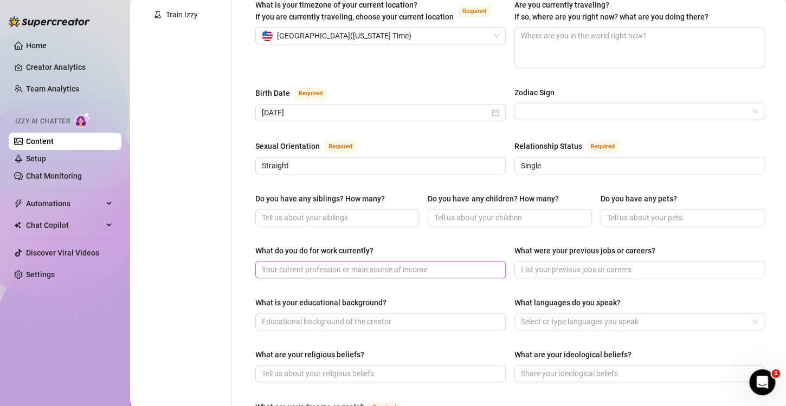
scroll to position [325, 0]
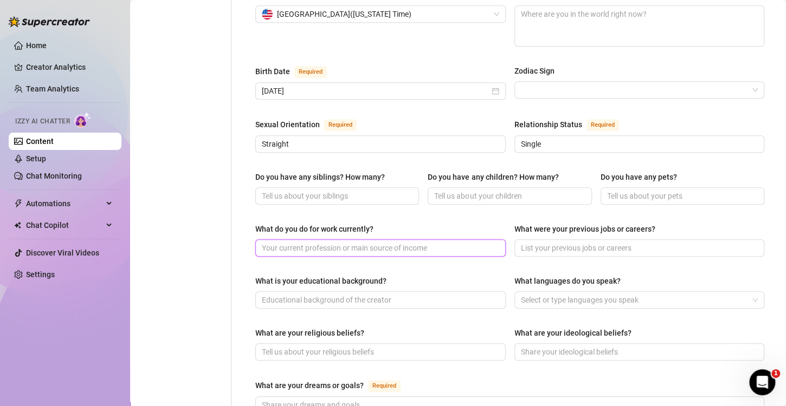
click at [383, 242] on input "What do you do for work currently?" at bounding box center [379, 248] width 235 height 12
type input "o"
type input "comedy"
drag, startPoint x: 361, startPoint y: 224, endPoint x: 160, endPoint y: 230, distance: 201.1
click at [160, 230] on div "Personal Info Chatting Lifestyle Physique Content Intimate Details Socials Trai…" at bounding box center [458, 232] width 634 height 908
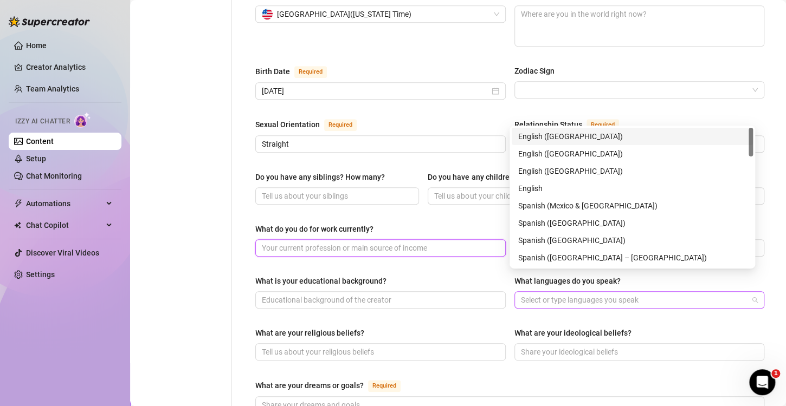
click at [568, 293] on div at bounding box center [633, 300] width 235 height 15
click at [553, 134] on div "English ([GEOGRAPHIC_DATA])" at bounding box center [632, 137] width 228 height 12
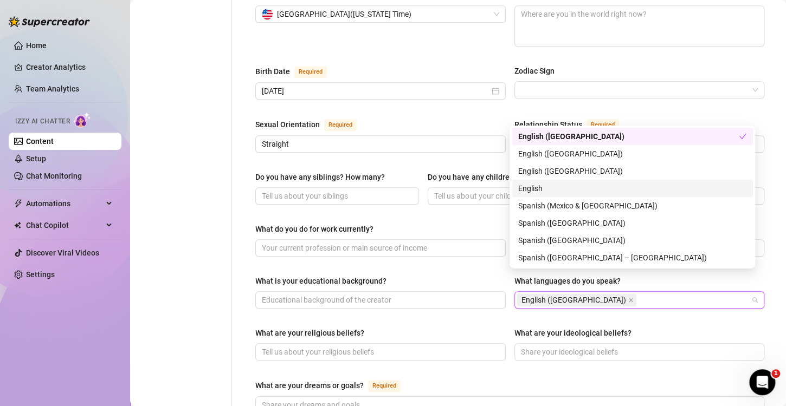
click at [533, 188] on div "English" at bounding box center [632, 189] width 228 height 12
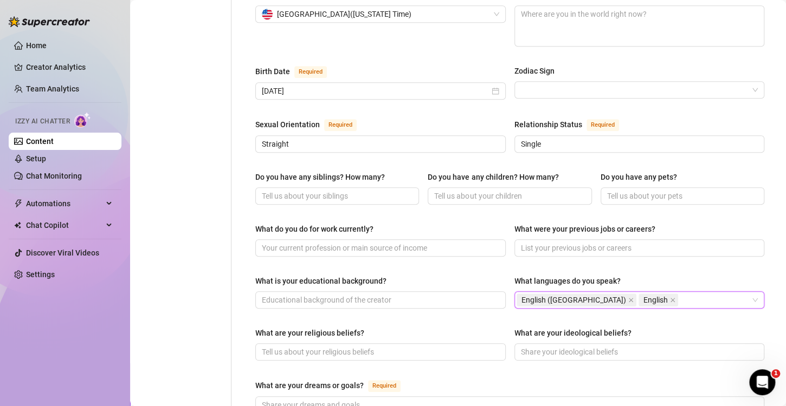
click at [459, 327] on div "What are your religious beliefs?" at bounding box center [380, 335] width 250 height 16
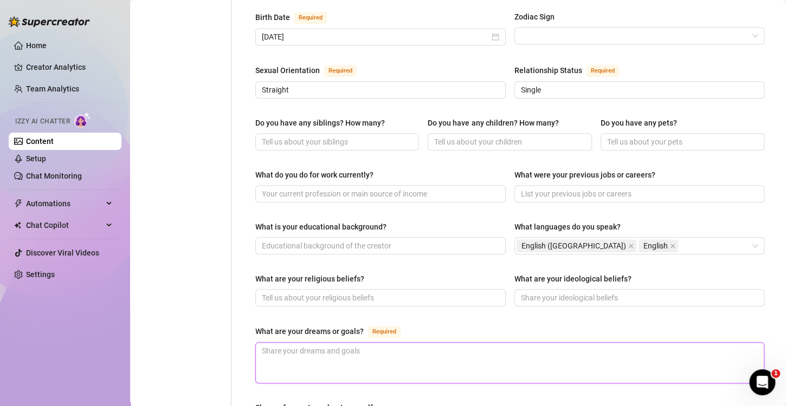
click at [359, 351] on textarea "What are your dreams or goals? Required" at bounding box center [510, 363] width 508 height 40
click at [367, 354] on textarea "What are your dreams or goals? Required" at bounding box center [510, 363] width 508 height 40
type textarea "T"
type textarea "To"
type textarea "To tr"
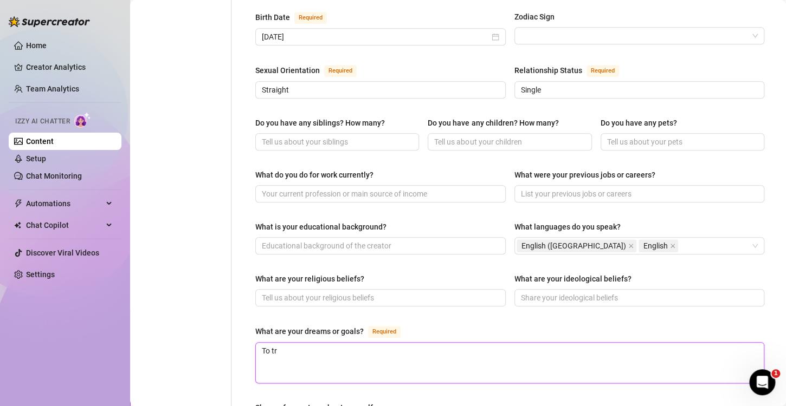
type textarea "To tra"
type textarea "To trav"
type textarea "To trave"
type textarea "To travel"
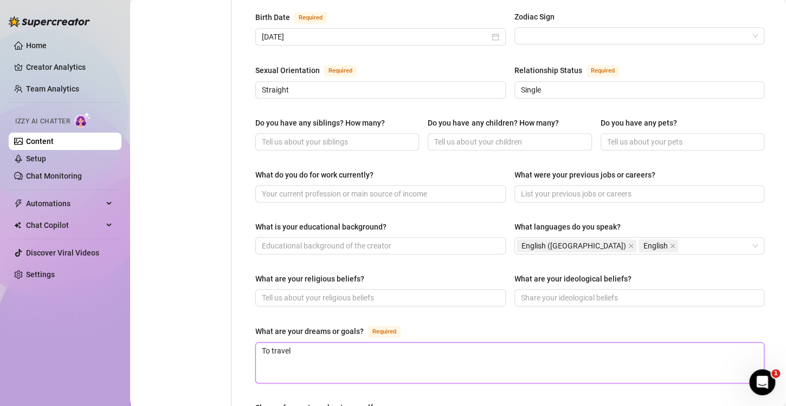
click at [373, 343] on textarea "To travel" at bounding box center [510, 363] width 508 height 40
type textarea "To travel li"
type textarea "To travel lik"
type textarea "To travel li"
type textarea "To travel l"
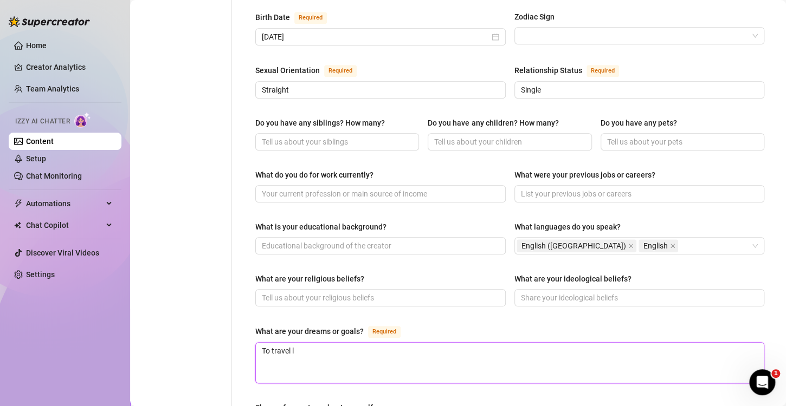
type textarea "To travel"
type textarea "To travel to"
paste textarea "An immersive experience, like living in a foreign country for a while."
type textarea "To travel to An immersive experience, like living in a foreign country for a wh…"
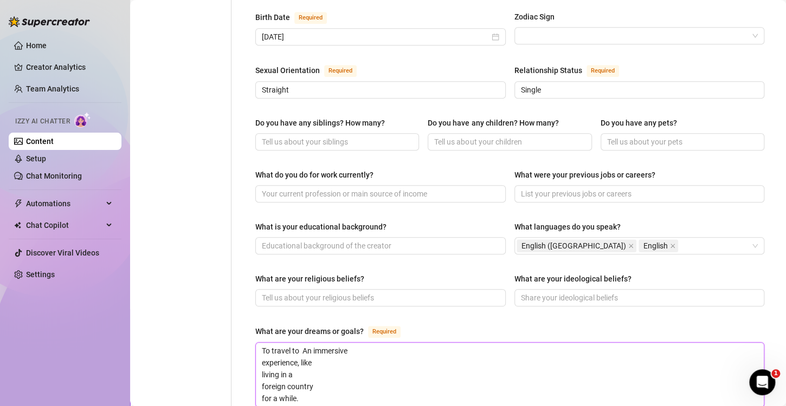
scroll to position [0, 0]
drag, startPoint x: 262, startPoint y: 342, endPoint x: 279, endPoint y: 344, distance: 17.4
click at [262, 343] on textarea "To travel to An immersive experience, like living in a foreign country for a wh…" at bounding box center [510, 375] width 508 height 64
type textarea "To travel to An immersive experience, like living in a foreign country for a wh…"
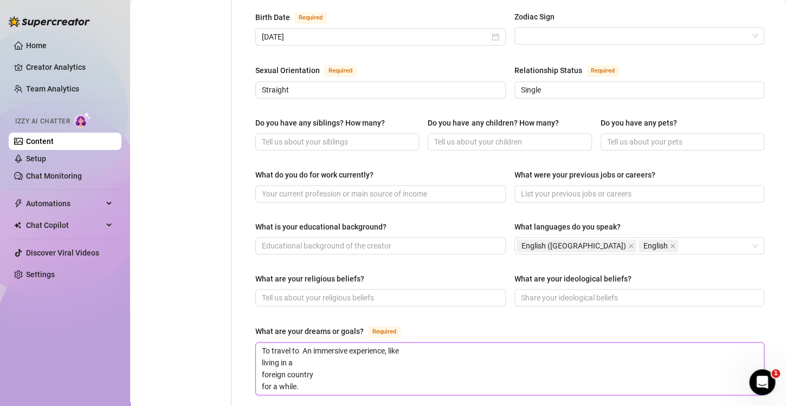
click at [262, 345] on textarea "To travel to An immersive experience, like living in a foreign country for a wh…" at bounding box center [510, 369] width 508 height 52
type textarea "To travel to An immersive experience, like living in a foreign country for a wh…"
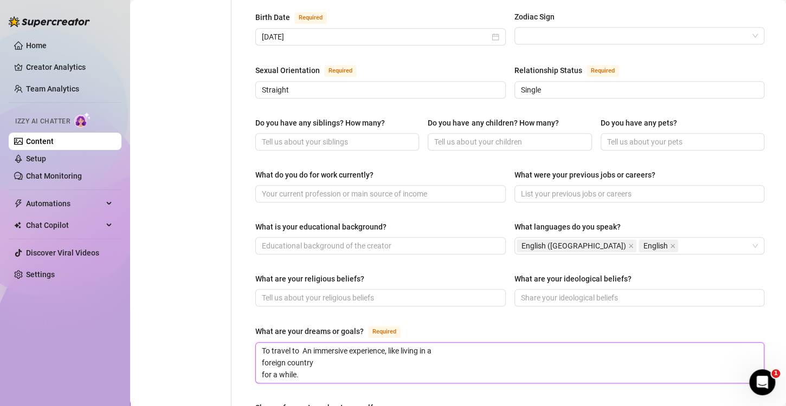
click at [262, 345] on textarea "To travel to An immersive experience, like living in a foreign country for a wh…" at bounding box center [510, 363] width 508 height 40
type textarea "To travel to An immersive experience, like living in a foreign country for a wh…"
click at [262, 345] on textarea "To travel to An immersive experience, like living in a foreign country for a wh…" at bounding box center [510, 363] width 508 height 40
type textarea "To travel to an immersive experience, like living in a foreign country for a wh…"
click at [554, 343] on textarea "To travel to an immersive experience, like living in a foreign country for a wh…" at bounding box center [510, 363] width 508 height 40
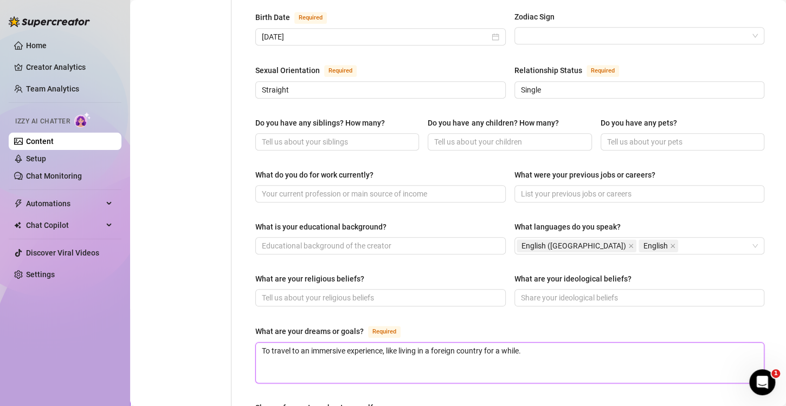
type textarea "To travel to an immersive experience, like living in a foreign country for a wh…"
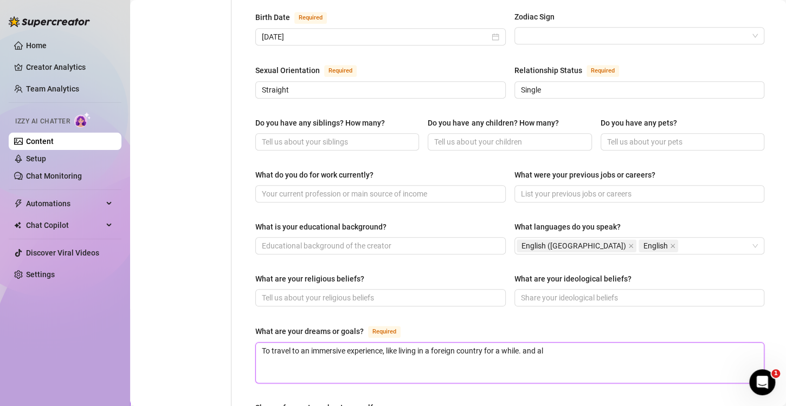
type textarea "To travel to an immersive experience, like living in a foreign country for a wh…"
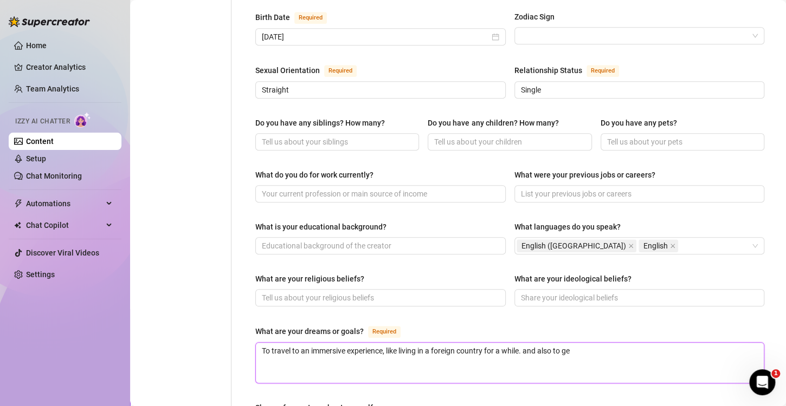
type textarea "To travel to an immersive experience, like living in a foreign country for a wh…"
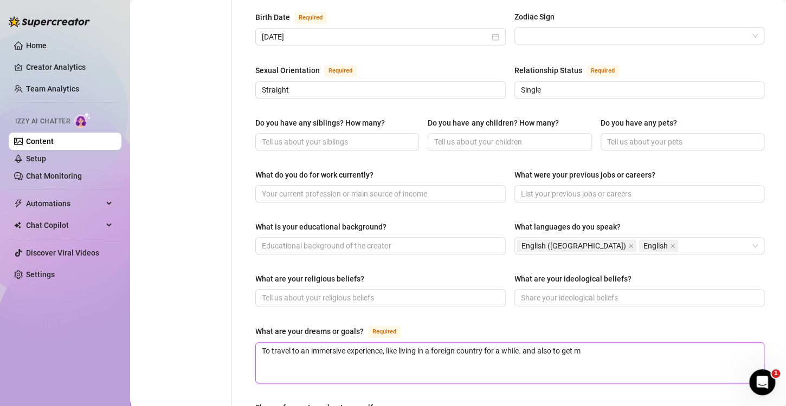
type textarea "To travel to an immersive experience, like living in a foreign country for a wh…"
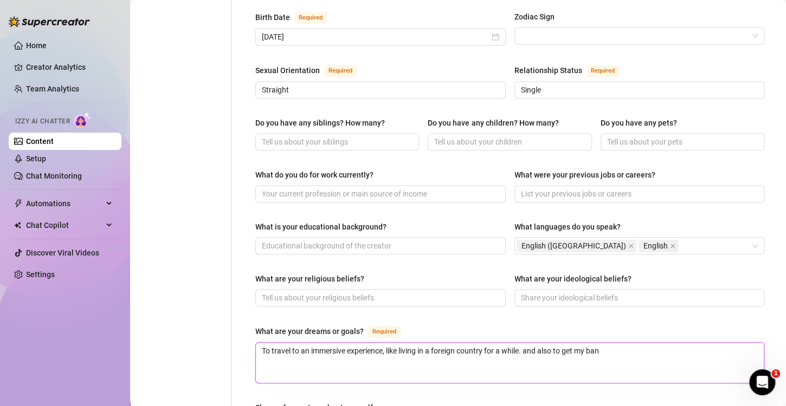
type textarea "To travel to an immersive experience, like living in a foreign country for a wh…"
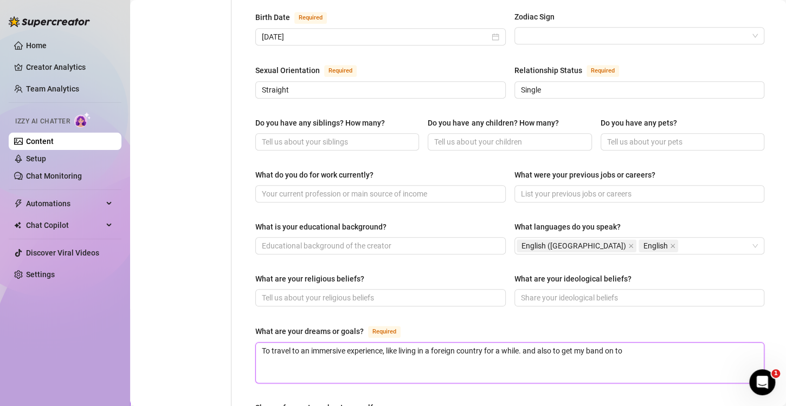
type textarea "To travel to an immersive experience, like living in a foreign country for a wh…"
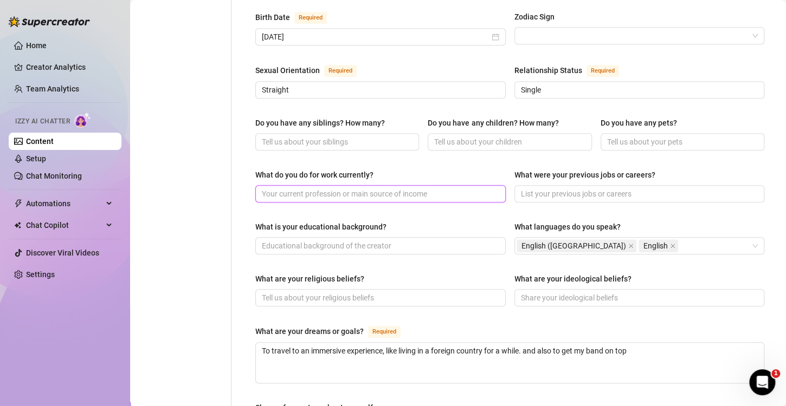
click at [334, 188] on input "What do you do for work currently?" at bounding box center [379, 194] width 235 height 12
type input "Comedy"
click at [535, 188] on input "What were your previous jobs or careers?" at bounding box center [638, 194] width 235 height 12
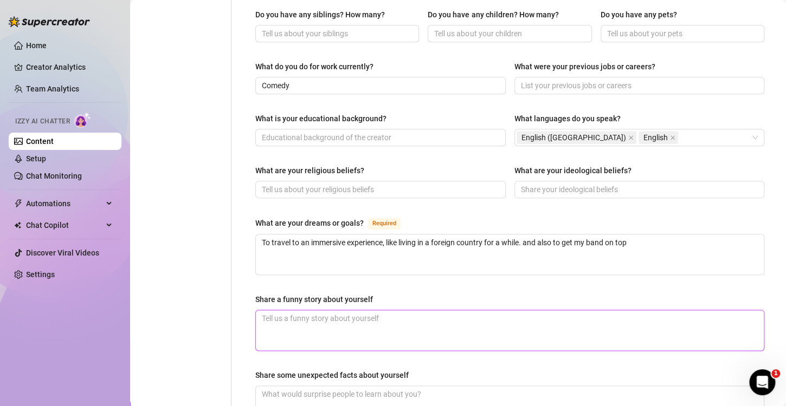
click at [307, 310] on textarea "Share a funny story about yourself" at bounding box center [510, 330] width 508 height 40
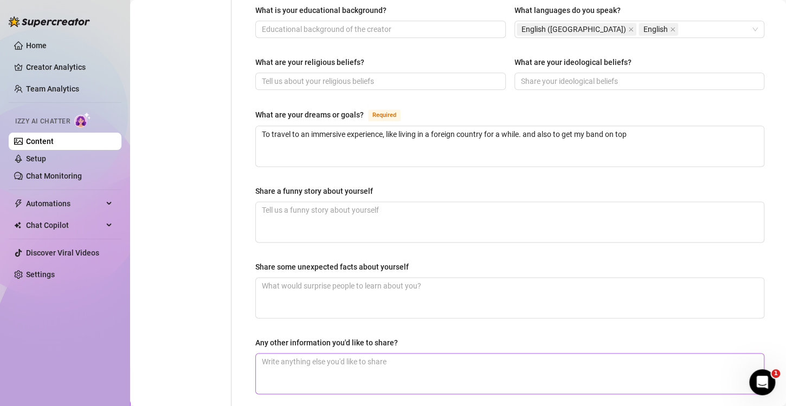
scroll to position [659, 0]
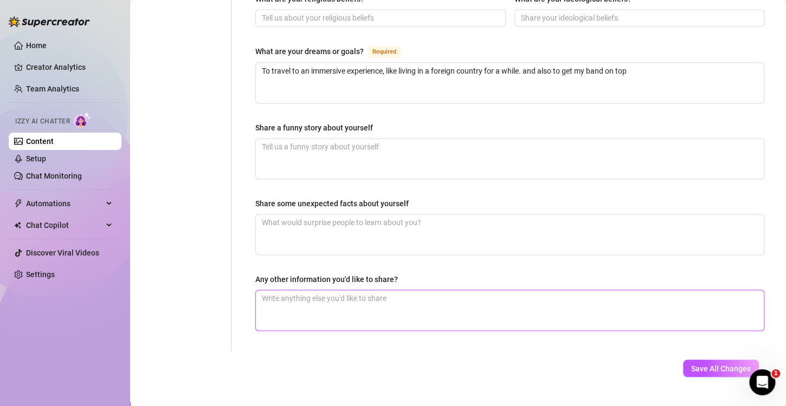
click at [326, 290] on textarea "Any other information you'd like to share?" at bounding box center [510, 310] width 508 height 40
type textarea "O"
type textarea "On"
type textarea "On a"
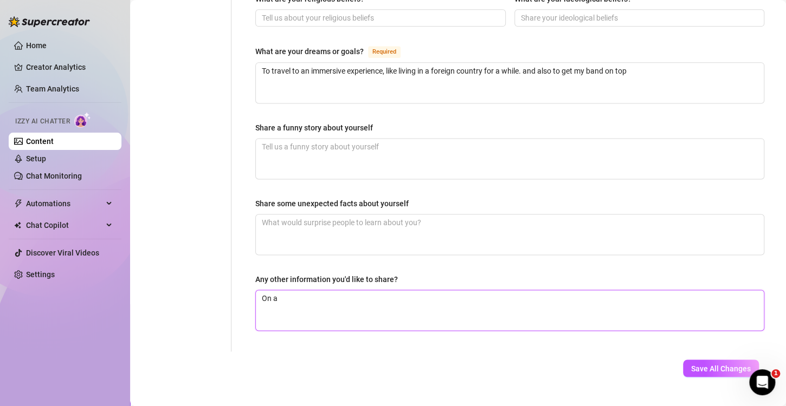
type textarea "On a f"
type textarea "On a fre"
type textarea "On a free"
type textarea "On a free d"
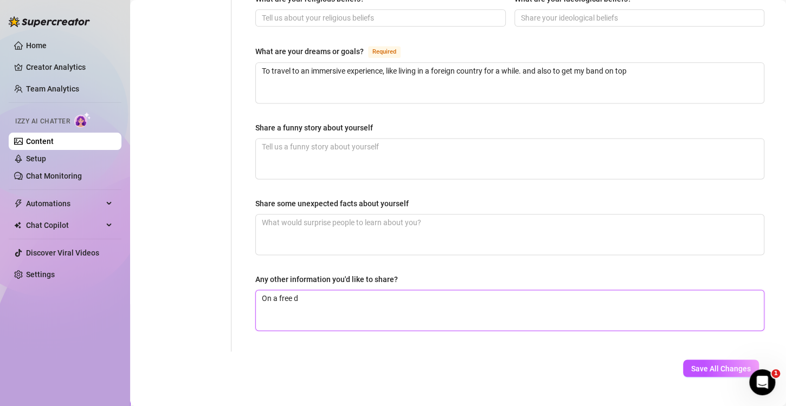
type textarea "On a free da"
type textarea "On a free dat"
type textarea "On a free date"
type textarea "On a free dat"
type textarea "On a free da"
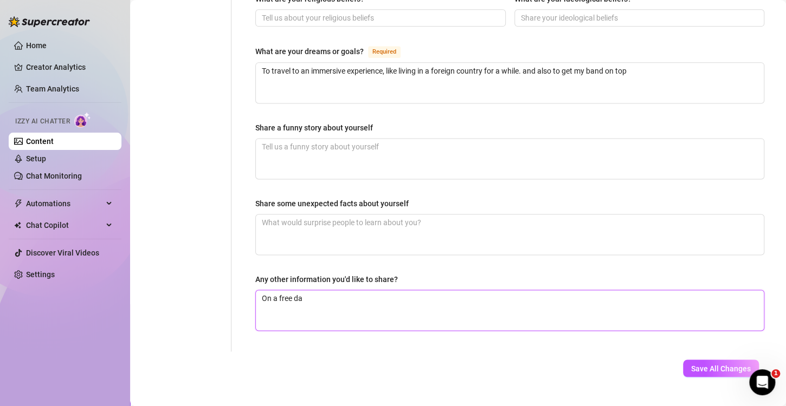
type textarea "On a free day"
type textarea "On a free day,"
drag, startPoint x: 415, startPoint y: 297, endPoint x: 412, endPoint y: 289, distance: 9.3
click at [414, 297] on textarea "On a free day," at bounding box center [510, 310] width 508 height 40
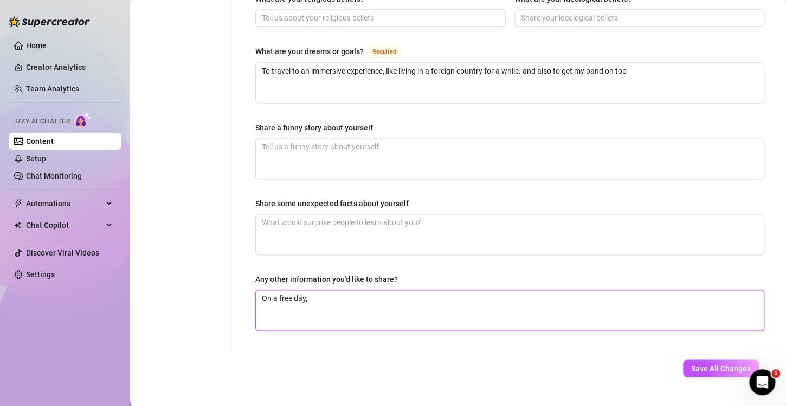
paste textarea "Hanging out with friends or attending a social event."
type textarea "On a free day, Hanging out with friends or attending a social event."
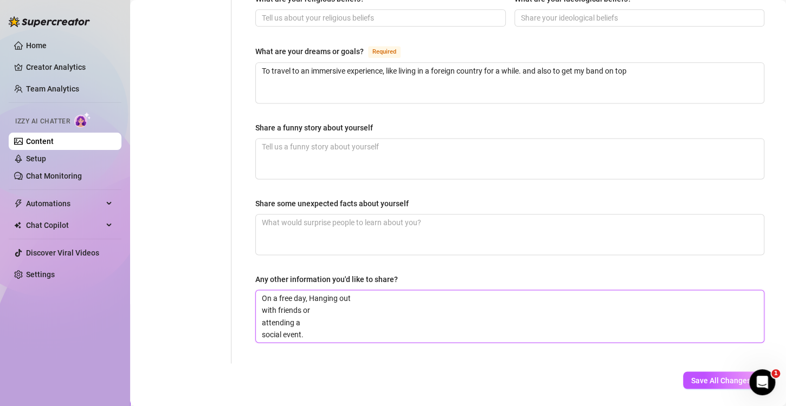
scroll to position [0, 0]
drag, startPoint x: 263, startPoint y: 291, endPoint x: 272, endPoint y: 294, distance: 9.3
click at [263, 291] on textarea "On a free day, Hanging out with friends or attending a social event." at bounding box center [510, 316] width 508 height 52
type textarea "On a free day, Hanging out with friends or attending a social event."
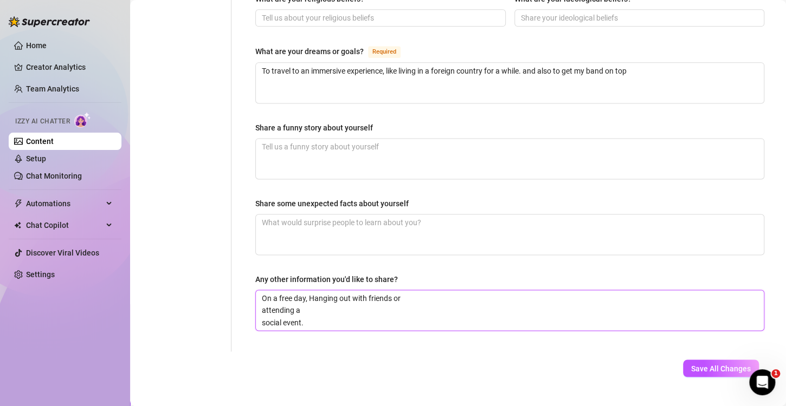
click at [261, 290] on textarea "On a free day, Hanging out with friends or attending a social event." at bounding box center [510, 310] width 508 height 40
type textarea "On a free day, Hanging out with friends or attending a social event."
click at [264, 290] on textarea "On a free day, Hanging out with friends or attending a social event." at bounding box center [510, 310] width 508 height 40
type textarea "On a free day, hanging out with friends or attending a social event."
click at [526, 290] on textarea "On a free day, hanging out with friends or attending a social event." at bounding box center [510, 310] width 508 height 40
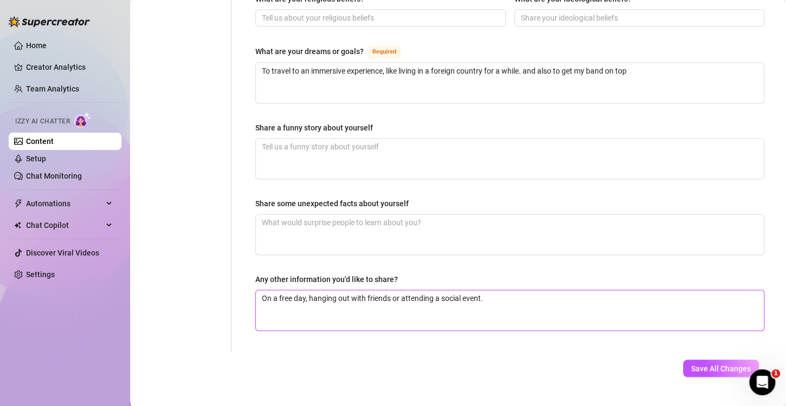
type textarea "On a free day, hanging out with friends or attending a social event"
type textarea "On a free day, hanging out with friends or attending a social event,"
click at [309, 290] on textarea "On a free day, hanging out with friends or attending a social event," at bounding box center [510, 310] width 508 height 40
type textarea "On a free day, Ihanging out with friends or attending a social event,"
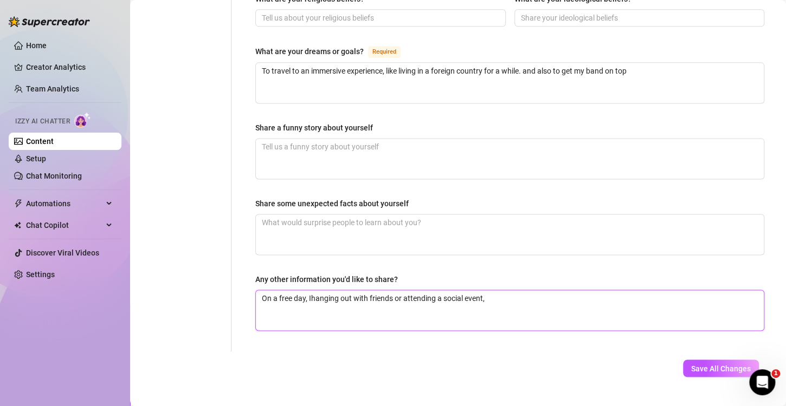
type textarea "On a free day, I'lhanging out with friends or attending a social event,"
type textarea "On a free day, I'llhanging out with friends or attending a social event,"
type textarea "On a free day, I'lhanging out with friends or attending a social event,"
type textarea "On a free day, I'ldhanging out with friends or attending a social event,"
type textarea "On a free day, I'ld lhanging out with friends or attending a social event,"
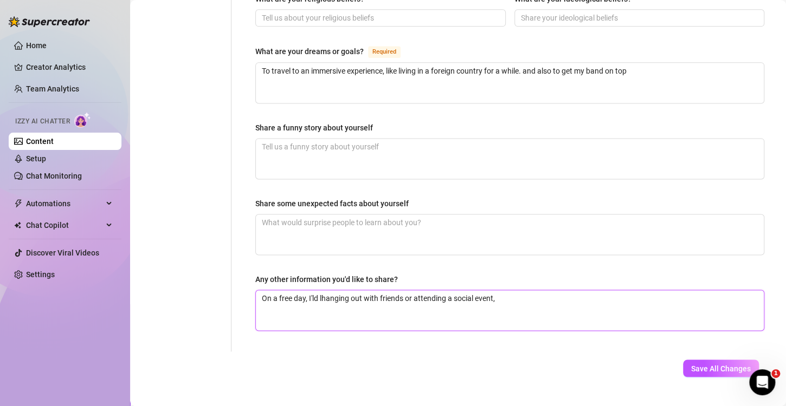
type textarea "On a free day, I'ld lihanging out with friends or attending a social event,"
type textarea "On a free day, I'ld likhanging out with friends or attending a social event,"
type textarea "On a free day, I'ld likehanging out with friends or attending a social event,"
type textarea "On a free day, I'ld like hanging out with friends or attending a social event,"
type textarea "On a free day, I'ld likehanging out with friends or attending a social event,"
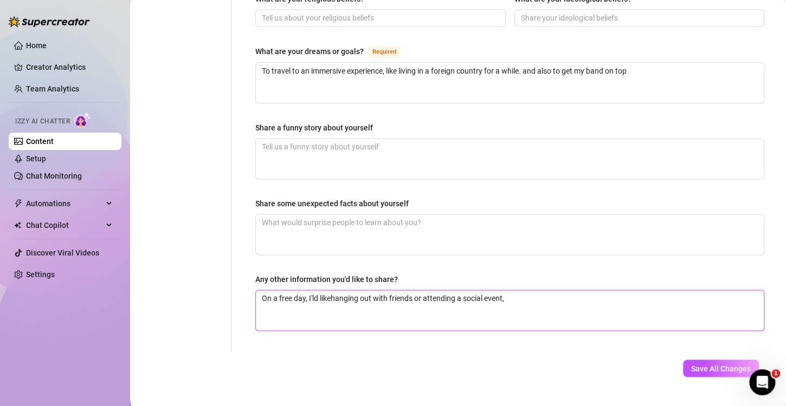
type textarea "On a free day, I'ld likhanging out with friends or attending a social event,"
type textarea "On a free day, I'ld lhanging out with friends or attending a social event,"
type textarea "On a free day, I'ld hanging out with friends or attending a social event,"
type textarea "On a free day, I'ldhanging out with friends or attending a social event,"
type textarea "On a free day, I'lhanging out with friends or attending a social event,"
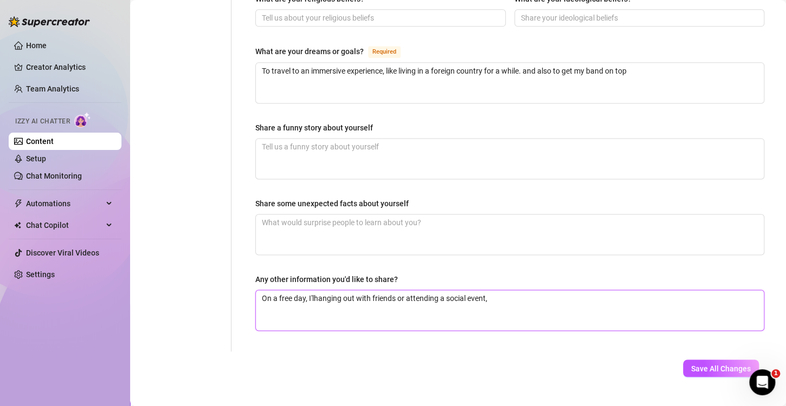
type textarea "On a free day, I'hanging out with friends or attending a social event,"
type textarea "On a free day, Ihanging out with friends or attending a social event,"
type textarea "On a free day, [PERSON_NAME] out with friends or attending a social event,"
click at [546, 290] on textarea "On a free day, I'd like hanging out with friends or attending a social event," at bounding box center [510, 310] width 508 height 40
click at [441, 290] on textarea "On a free day, I'd like to hang out with friends or attending a social event," at bounding box center [510, 310] width 508 height 40
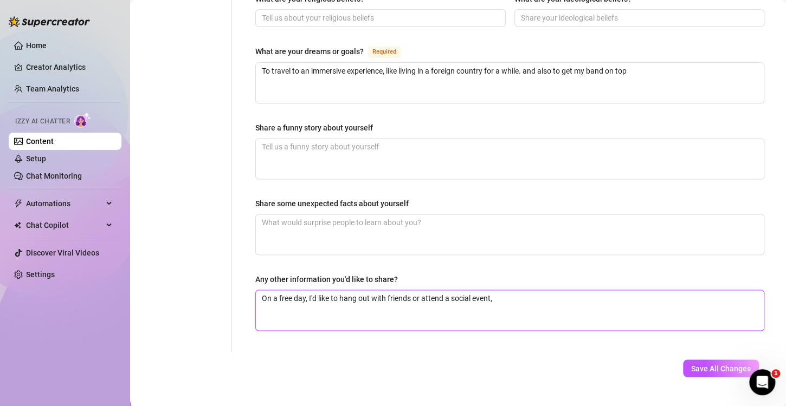
click at [507, 290] on textarea "On a free day, I'd like to hang out with friends or attend a social event," at bounding box center [510, 310] width 508 height 40
click at [519, 290] on textarea "On a free day, I'd like to hang out with friends or attend a social event," at bounding box center [510, 310] width 508 height 40
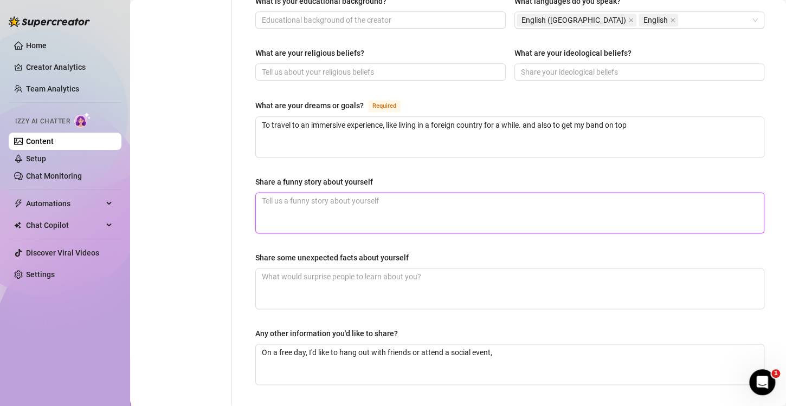
click at [360, 193] on textarea "Share a funny story about yourself" at bounding box center [510, 213] width 508 height 40
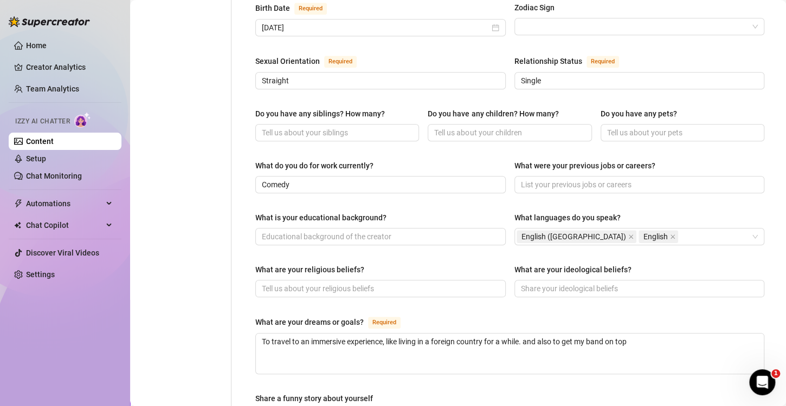
scroll to position [280, 0]
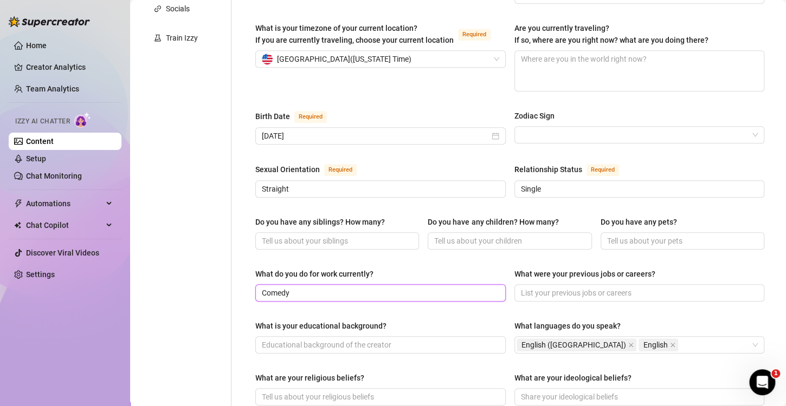
click at [329, 287] on input "Comedy" at bounding box center [379, 293] width 235 height 12
click at [442, 296] on div "Name Required Steffane Nickname(s) Taco Gender Required [DEMOGRAPHIC_DATA] [DEM…" at bounding box center [509, 277] width 509 height 886
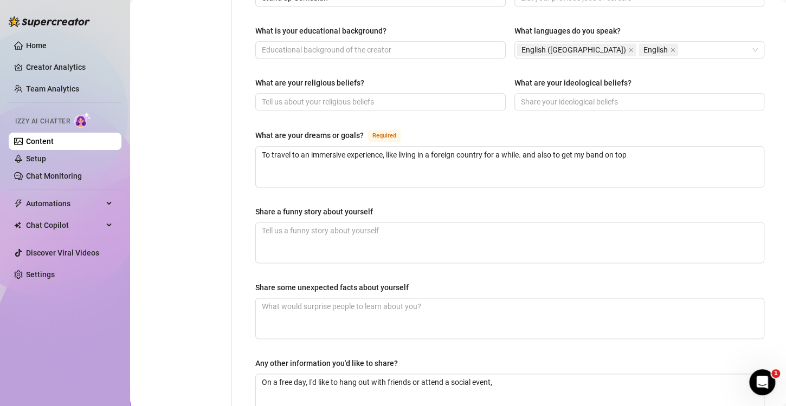
scroll to position [605, 0]
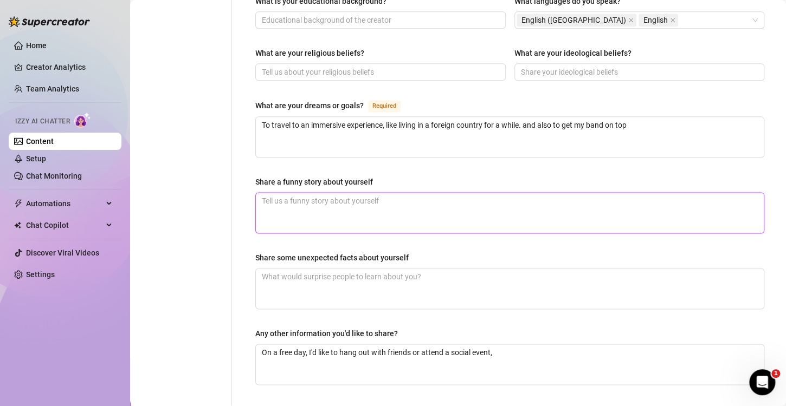
click at [399, 205] on textarea "Share a funny story about yourself" at bounding box center [510, 213] width 508 height 40
click at [306, 193] on textarea "Share a funny story about yourself" at bounding box center [510, 213] width 508 height 40
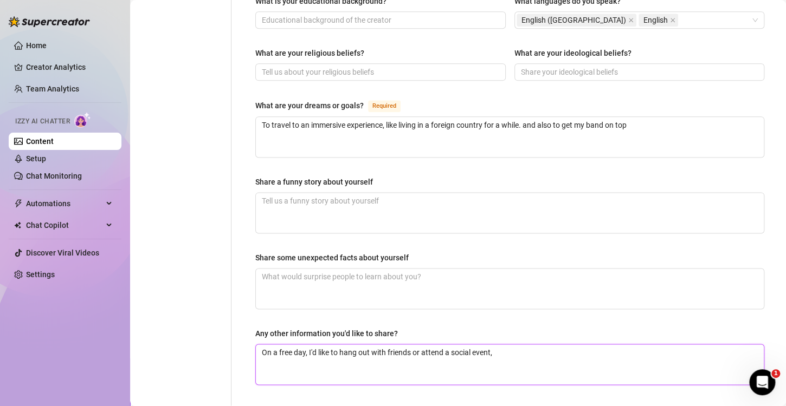
click at [507, 345] on textarea "On a free day, I'd like to hang out with friends or attend a social event," at bounding box center [510, 365] width 508 height 40
click at [594, 345] on textarea "On a free day, I'd like to hang out with friends or attend a social event. I am…" at bounding box center [510, 365] width 508 height 40
drag, startPoint x: 652, startPoint y: 334, endPoint x: 660, endPoint y: 355, distance: 23.3
click at [654, 345] on textarea "On a free day, I'd like to hang out with friends or attend a social event. I am…" at bounding box center [510, 365] width 508 height 40
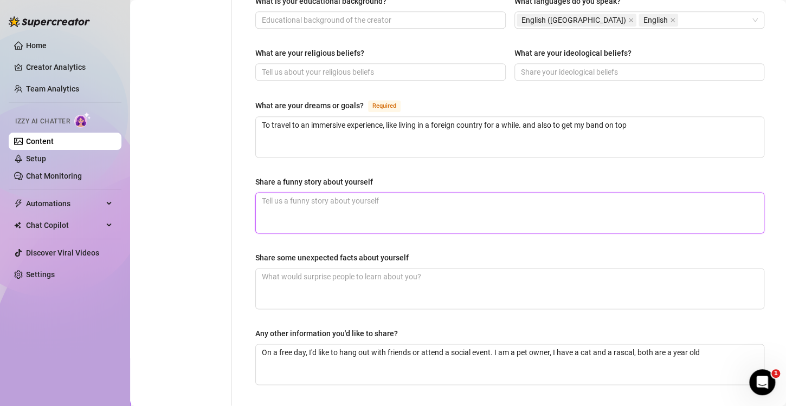
click at [334, 193] on textarea "Share a funny story about yourself" at bounding box center [510, 213] width 508 height 40
drag, startPoint x: 304, startPoint y: 181, endPoint x: 205, endPoint y: 174, distance: 99.4
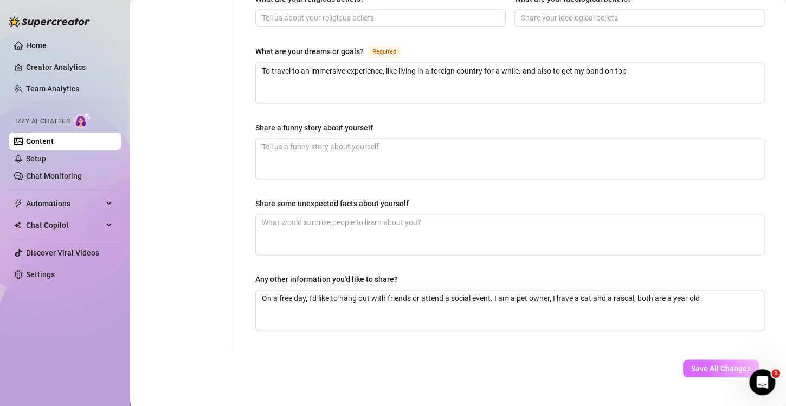
click at [705, 364] on span "Save All Changes" at bounding box center [721, 368] width 60 height 9
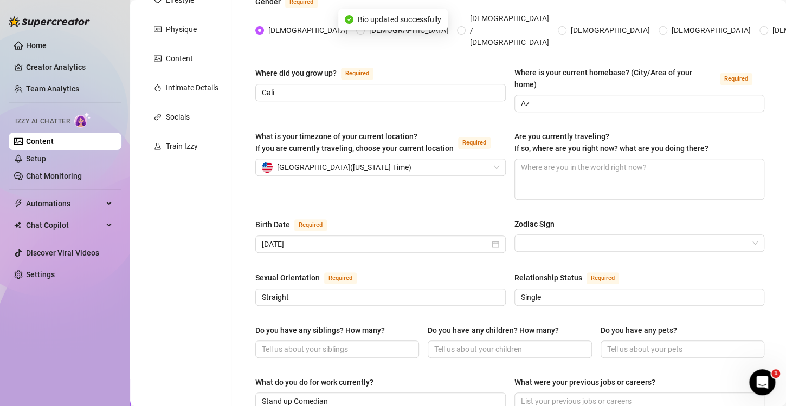
scroll to position [63, 0]
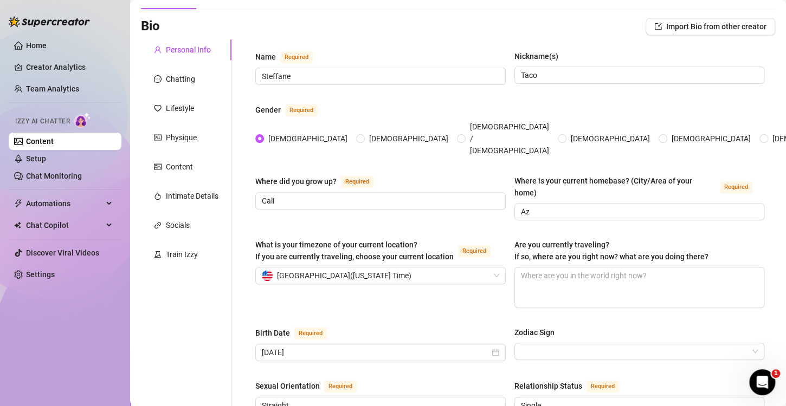
click at [174, 75] on div "Chatting" at bounding box center [180, 79] width 29 height 12
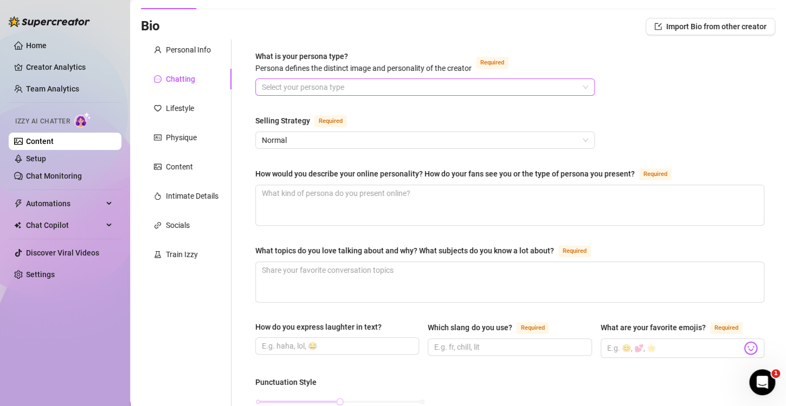
click at [305, 82] on input "What is your persona type? [PERSON_NAME] defines the distinct image and persona…" at bounding box center [420, 87] width 316 height 16
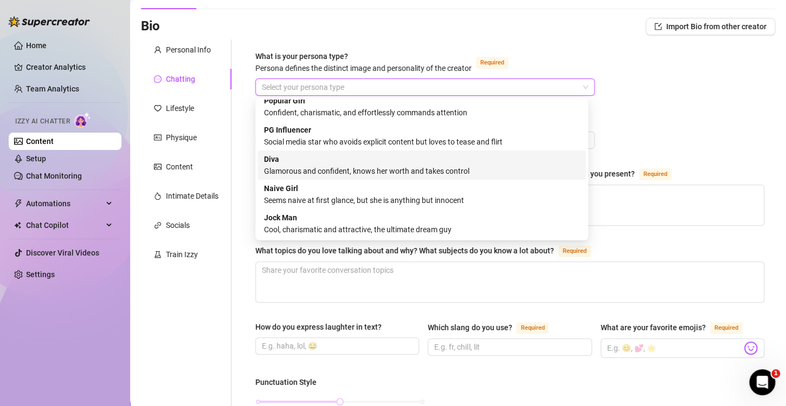
scroll to position [0, 0]
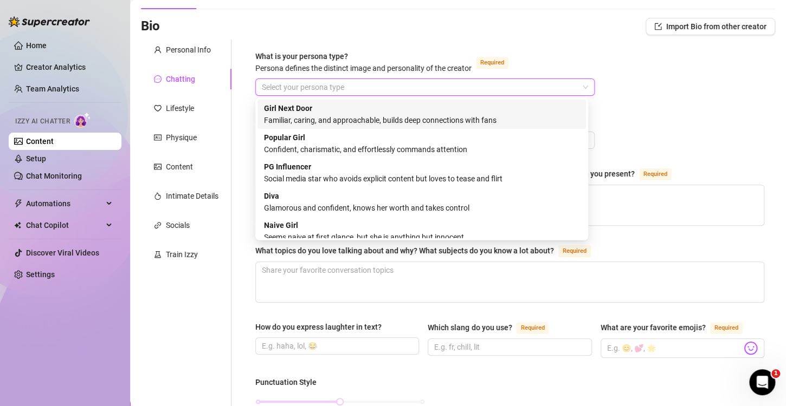
click at [307, 118] on div "Familiar, caring, and approachable, builds deep connections with fans" at bounding box center [421, 120] width 315 height 12
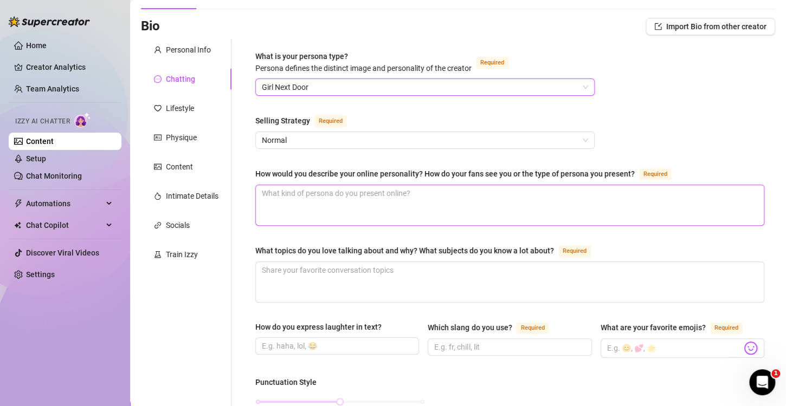
click at [342, 207] on textarea "How would you describe your online personality? How do your fans see you or the…" at bounding box center [510, 205] width 508 height 40
click at [326, 206] on textarea "How would you describe your online personality? How do your fans see you or the…" at bounding box center [510, 205] width 508 height 40
paste textarea "Try to be funny. Lol like goofy and silly"
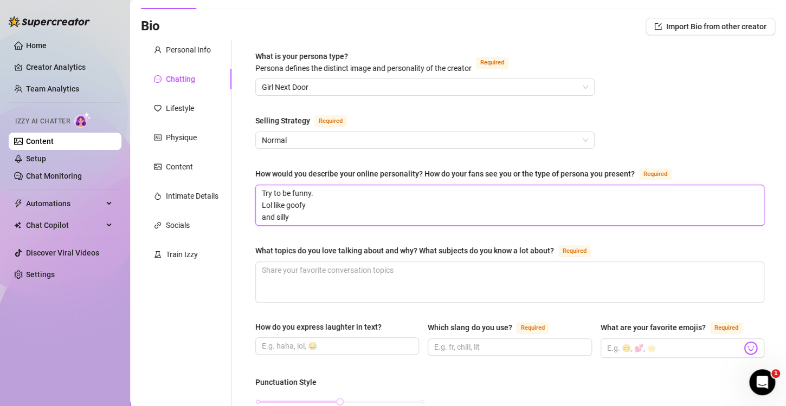
click at [263, 204] on textarea "Try to be funny. Lol like goofy and silly" at bounding box center [510, 205] width 508 height 40
click at [264, 210] on textarea "Try to be funny. Lol like goofy and silly" at bounding box center [510, 205] width 508 height 40
click at [432, 204] on textarea "Try to be funny. Lol like goofy and silly" at bounding box center [510, 205] width 508 height 40
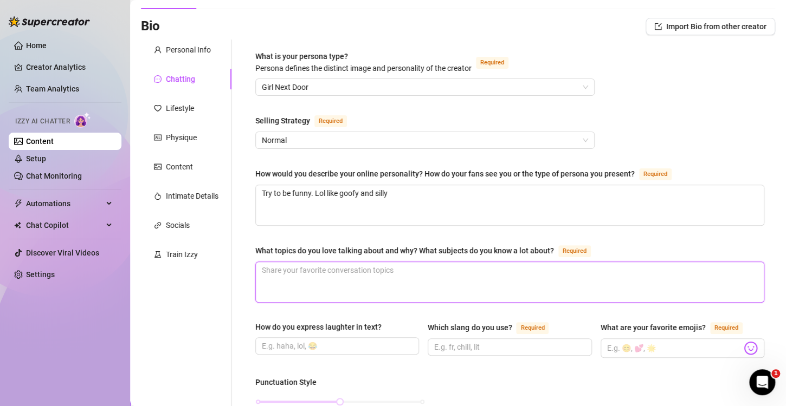
click at [364, 270] on textarea "What topics do you love talking about and why? What subjects do you know a lot …" at bounding box center [510, 282] width 508 height 40
click at [408, 287] on textarea "What topics do you love talking about and why? What subjects do you know a lot …" at bounding box center [510, 282] width 508 height 40
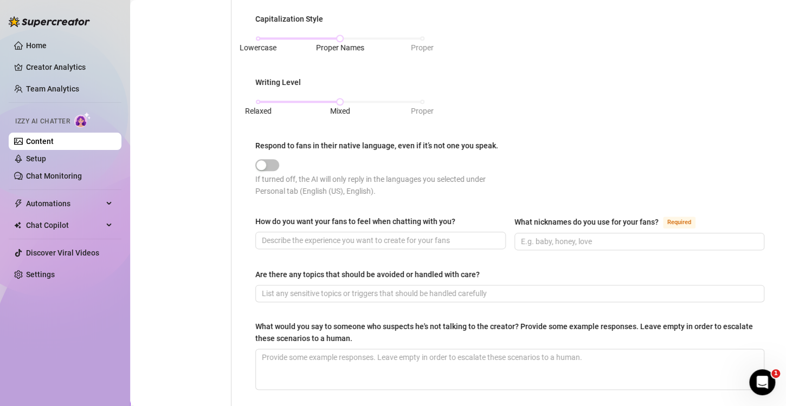
scroll to position [497, 0]
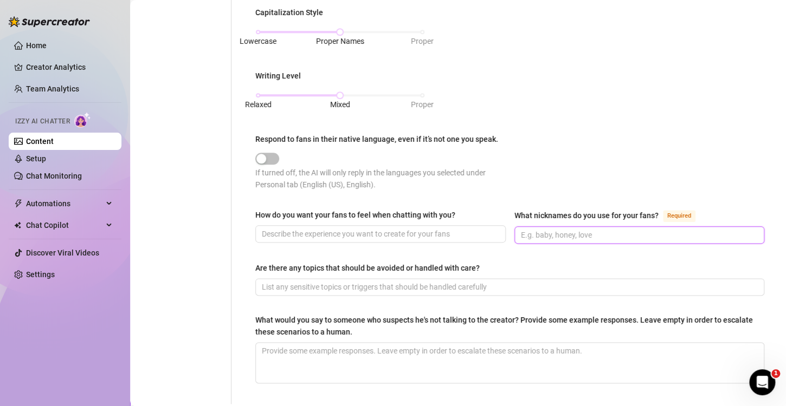
click at [582, 230] on input "What nicknames do you use for your fans? Required" at bounding box center [638, 235] width 235 height 12
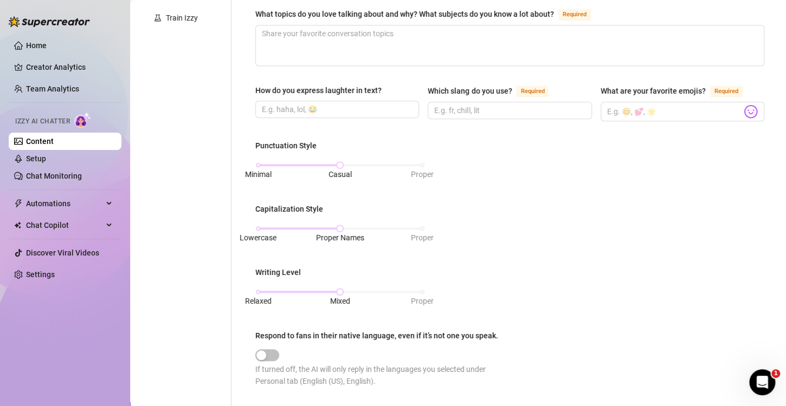
scroll to position [315, 0]
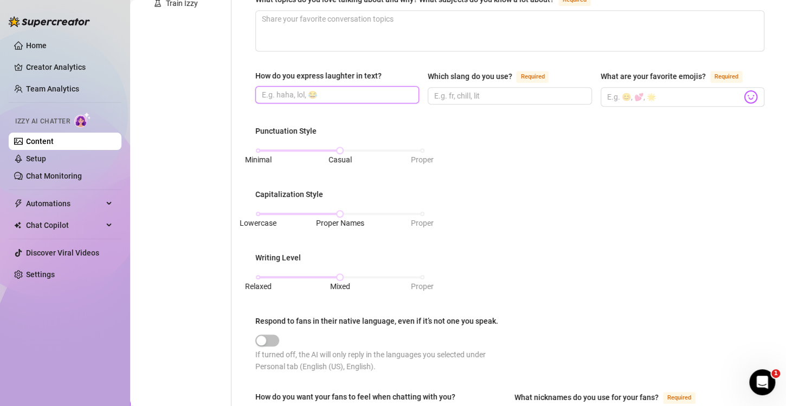
click at [384, 89] on input "How do you express laughter in text?" at bounding box center [336, 95] width 148 height 12
click at [459, 93] on input "Which slang do you use? Required" at bounding box center [508, 96] width 148 height 12
click at [744, 99] on img at bounding box center [750, 97] width 14 height 14
click at [634, 90] on input "What are your favorite emojis? Required" at bounding box center [674, 97] width 134 height 14
drag, startPoint x: 556, startPoint y: 215, endPoint x: 558, endPoint y: 222, distance: 7.8
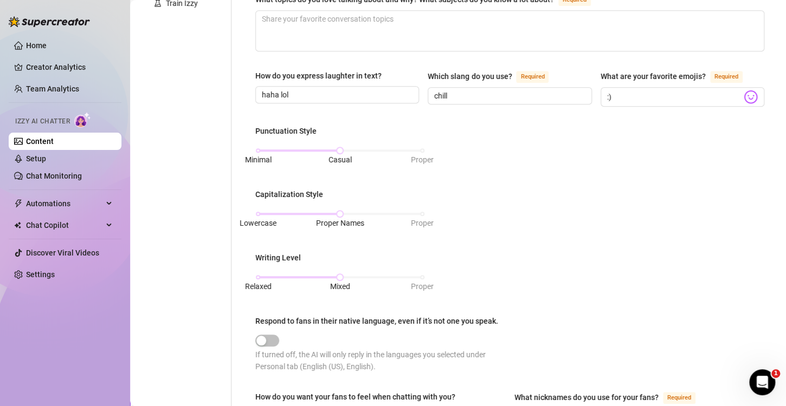
click at [556, 216] on div "Punctuation Style Minimal Casual Proper Capitalization Style Lowercase Proper N…" at bounding box center [509, 253] width 509 height 257
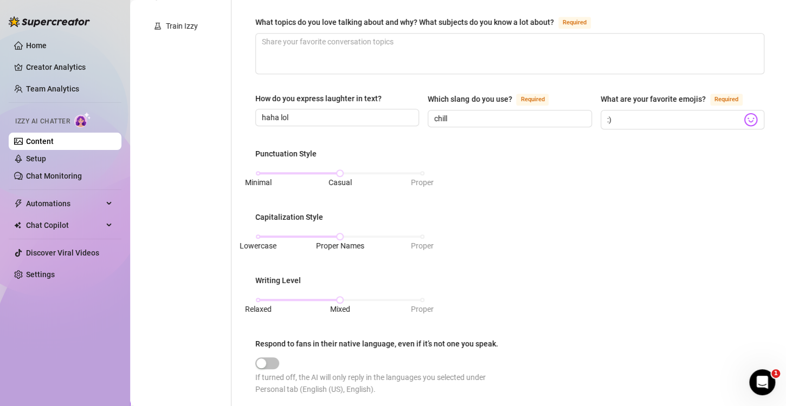
scroll to position [152, 0]
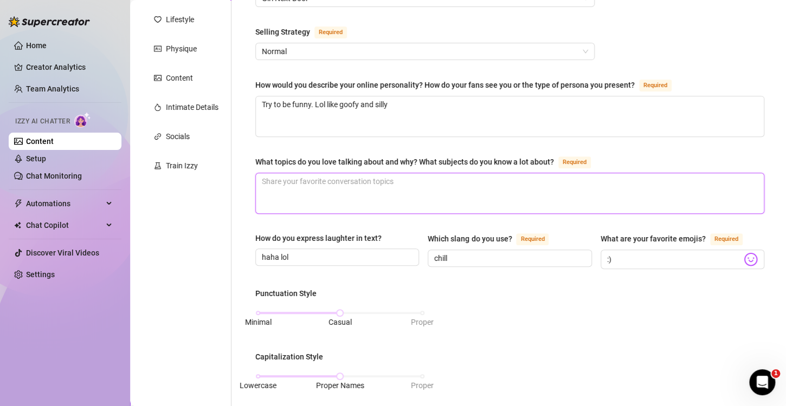
click at [399, 186] on textarea "What topics do you love talking about and why? What subjects do you know a lot …" at bounding box center [510, 193] width 508 height 40
click at [374, 196] on textarea "What topics do you love talking about and why? What subjects do you know a lot …" at bounding box center [510, 193] width 508 height 40
drag, startPoint x: 479, startPoint y: 204, endPoint x: 482, endPoint y: 186, distance: 17.5
click at [479, 204] on textarea "I'd like to talk about hanging out, such as attending to an event and" at bounding box center [510, 193] width 508 height 40
click at [534, 190] on textarea "I'd like to talk about hanging out, such as attending to an event and" at bounding box center [510, 193] width 508 height 40
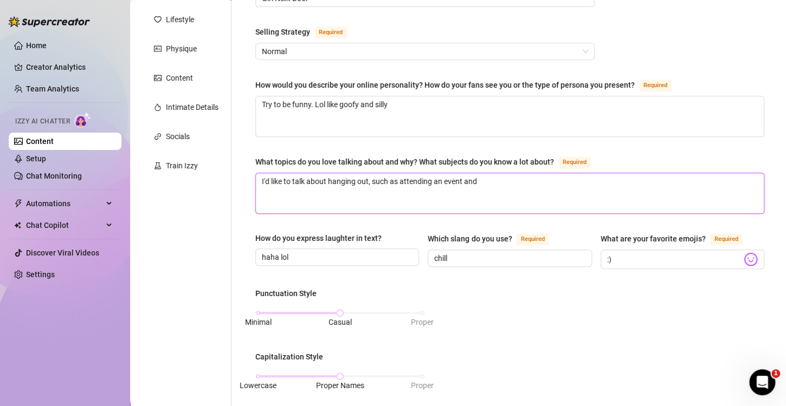
click at [496, 178] on textarea "I'd like to talk about hanging out, such as attending an event and" at bounding box center [510, 193] width 508 height 40
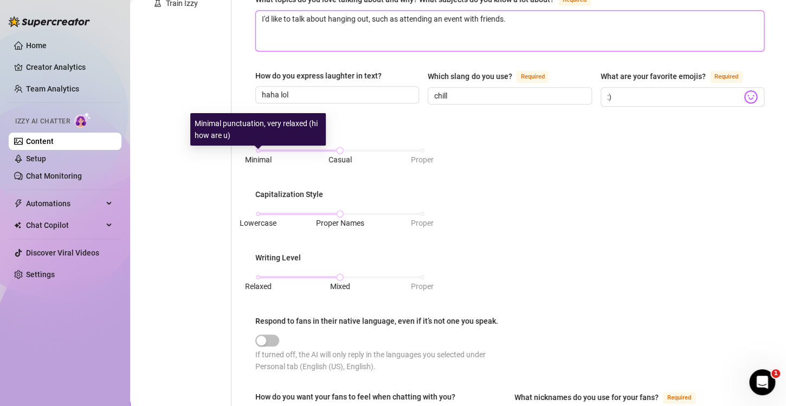
scroll to position [0, 0]
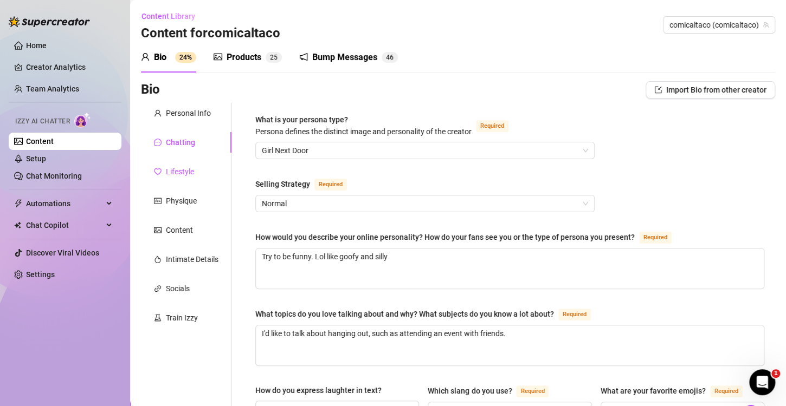
click at [177, 172] on div "Lifestyle" at bounding box center [180, 172] width 28 height 12
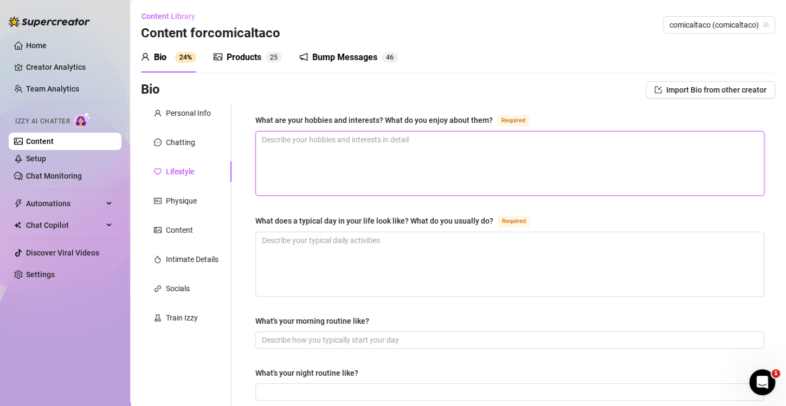
click at [445, 173] on textarea "What are your hobbies and interests? What do you enjoy about them? Required" at bounding box center [510, 164] width 508 height 64
drag, startPoint x: 194, startPoint y: 201, endPoint x: 190, endPoint y: 209, distance: 8.7
click at [194, 201] on div "Physique" at bounding box center [181, 201] width 31 height 12
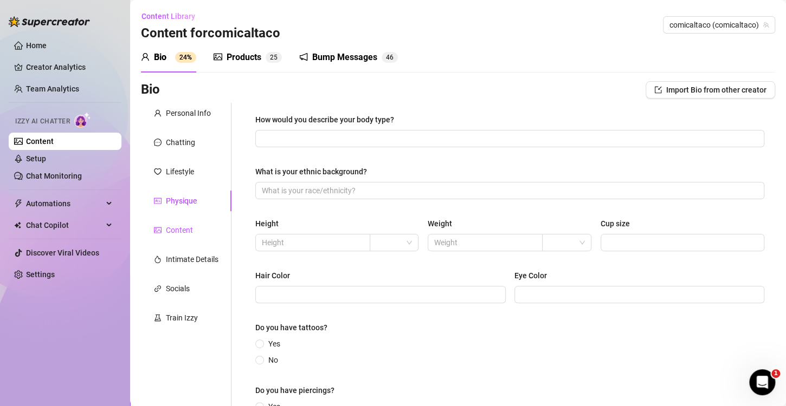
click at [175, 229] on div "Content" at bounding box center [179, 230] width 27 height 12
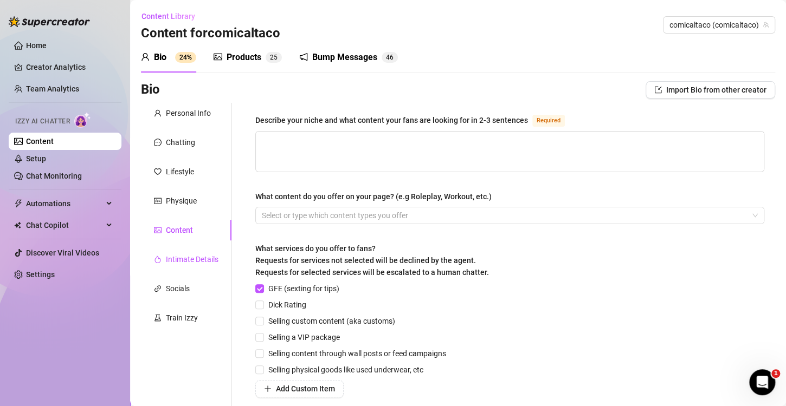
click at [192, 257] on div "Intimate Details" at bounding box center [192, 260] width 53 height 12
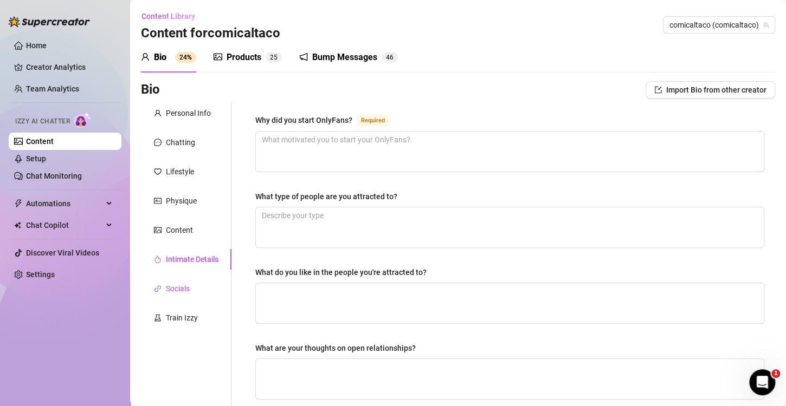
click at [179, 283] on div "Socials" at bounding box center [178, 289] width 24 height 12
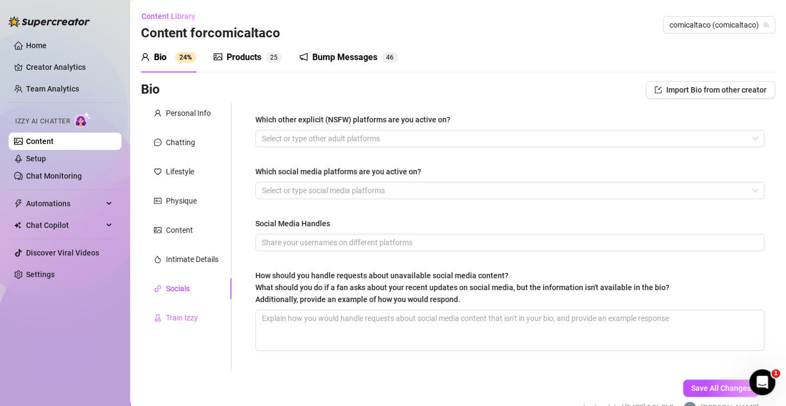
click at [184, 325] on div "Train Izzy" at bounding box center [186, 318] width 90 height 21
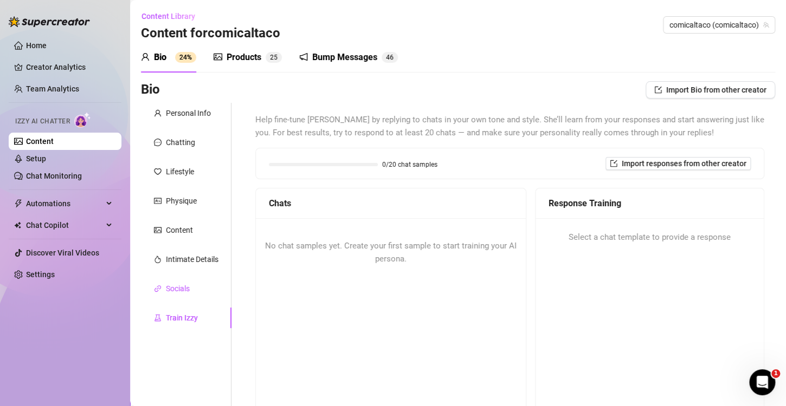
click at [190, 290] on div "Socials" at bounding box center [178, 289] width 24 height 12
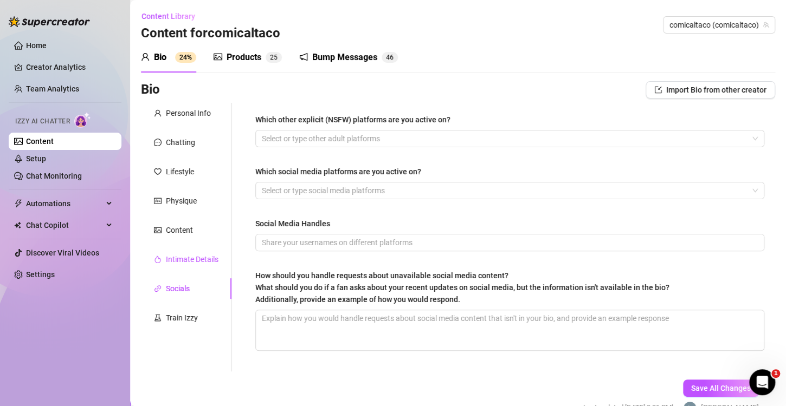
click at [200, 264] on div "Intimate Details" at bounding box center [192, 260] width 53 height 12
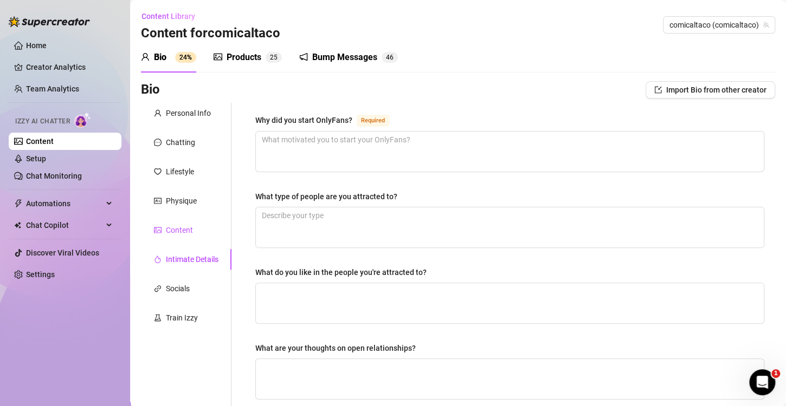
click at [175, 230] on div "Content" at bounding box center [179, 230] width 27 height 12
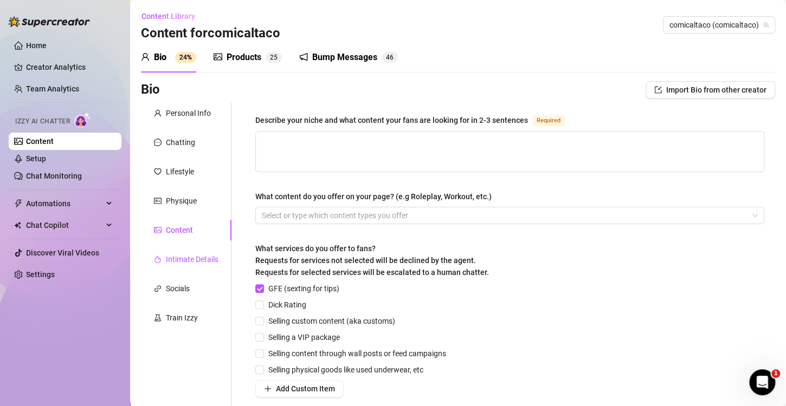
click at [191, 256] on div "Intimate Details" at bounding box center [192, 260] width 53 height 12
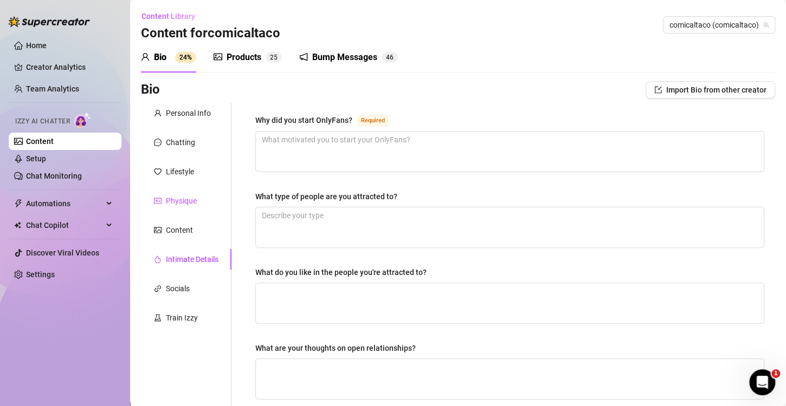
click at [186, 195] on div "Physique" at bounding box center [181, 201] width 31 height 12
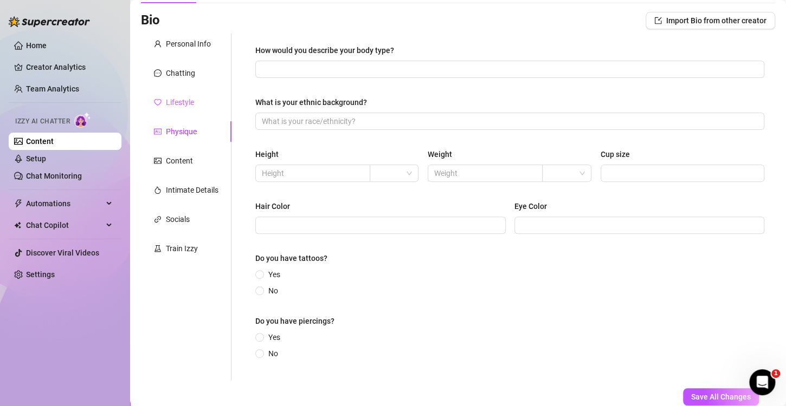
scroll to position [29, 0]
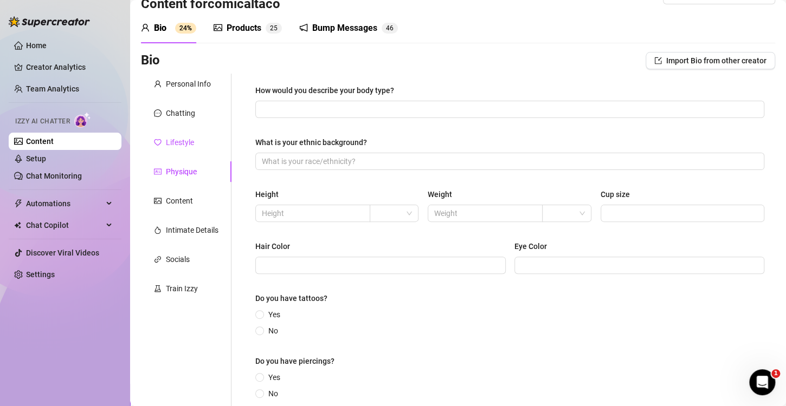
drag, startPoint x: 179, startPoint y: 144, endPoint x: 318, endPoint y: 165, distance: 140.2
click at [179, 144] on div "Lifestyle" at bounding box center [180, 143] width 28 height 12
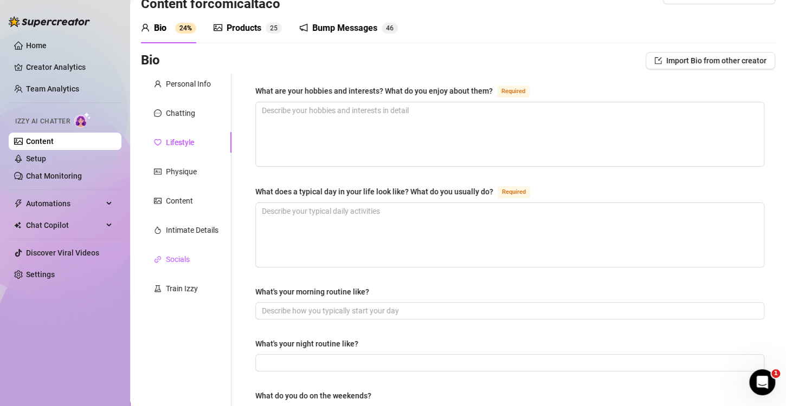
click at [174, 261] on div "Socials" at bounding box center [178, 260] width 24 height 12
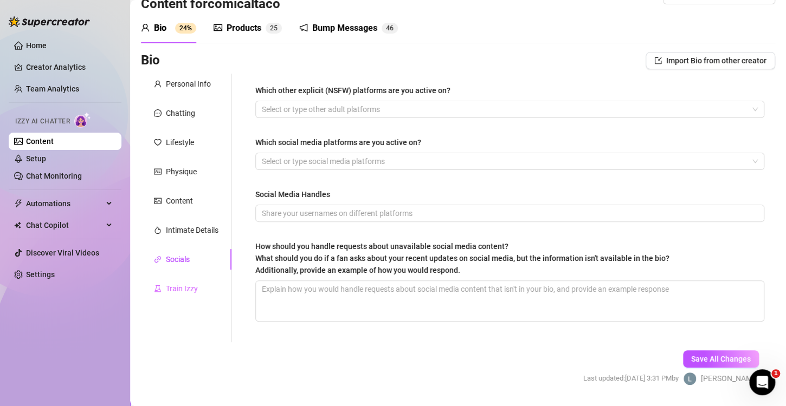
click at [203, 285] on div "Train Izzy" at bounding box center [186, 288] width 90 height 21
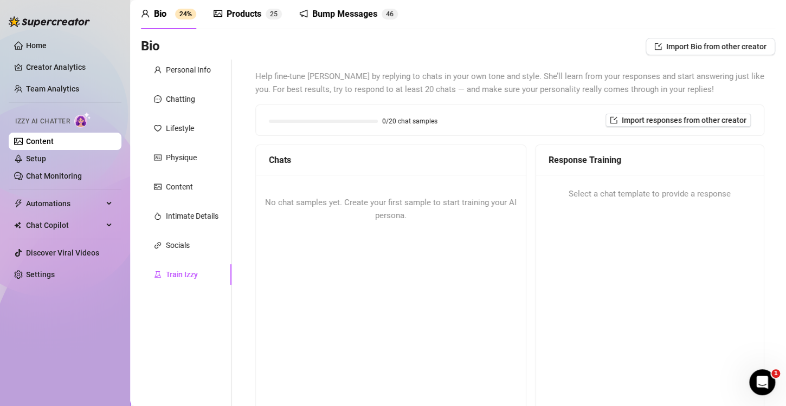
scroll to position [54, 0]
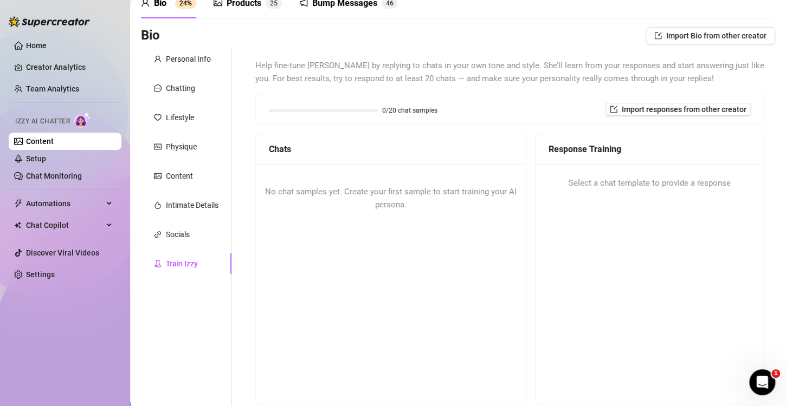
click at [508, 218] on div "No chat samples yet. Create your first sample to start training your AI persona." at bounding box center [391, 198] width 270 height 69
drag, startPoint x: 463, startPoint y: 178, endPoint x: 475, endPoint y: 209, distance: 32.9
click at [466, 182] on div "No chat samples yet. Create your first sample to start training your AI persona." at bounding box center [391, 198] width 270 height 69
click at [371, 199] on div "No chat samples yet. Create your first sample to start training your AI persona." at bounding box center [391, 198] width 270 height 69
click at [403, 203] on span "No chat samples yet. Create your first sample to start training your AI persona." at bounding box center [390, 198] width 251 height 23
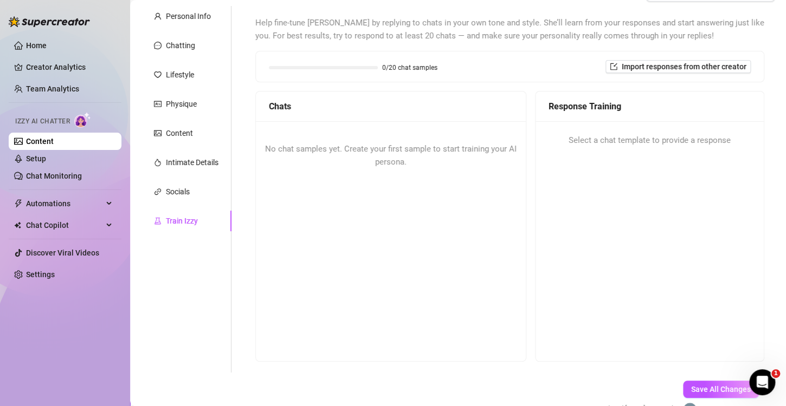
scroll to position [49, 0]
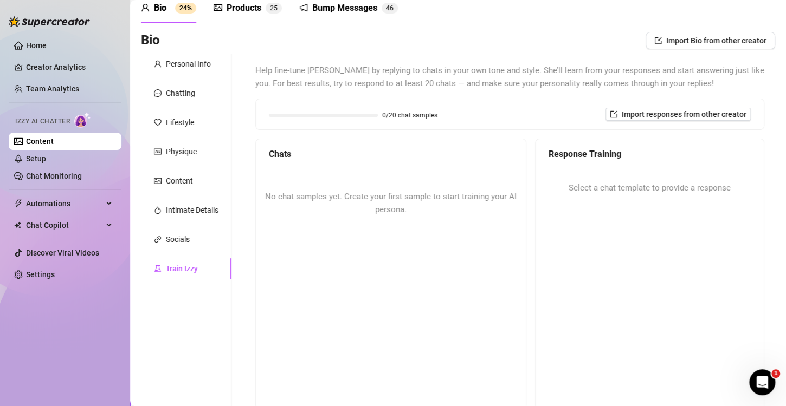
click at [358, 116] on div at bounding box center [323, 115] width 109 height 3
click at [395, 216] on div "No chat samples yet. Create your first sample to start training your AI persona." at bounding box center [391, 203] width 270 height 69
click at [446, 194] on span "No chat samples yet. Create your first sample to start training your AI persona." at bounding box center [390, 203] width 251 height 23
click at [560, 186] on div "Select a chat template to provide a response" at bounding box center [649, 188] width 202 height 13
click at [594, 182] on span "Select a chat template to provide a response" at bounding box center [649, 188] width 162 height 13
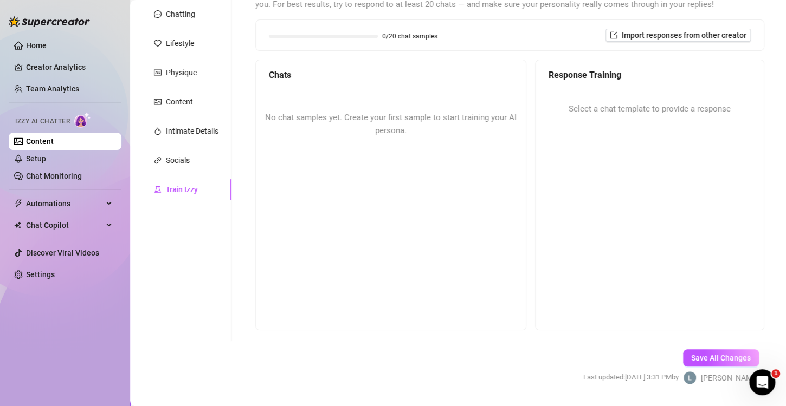
scroll to position [158, 0]
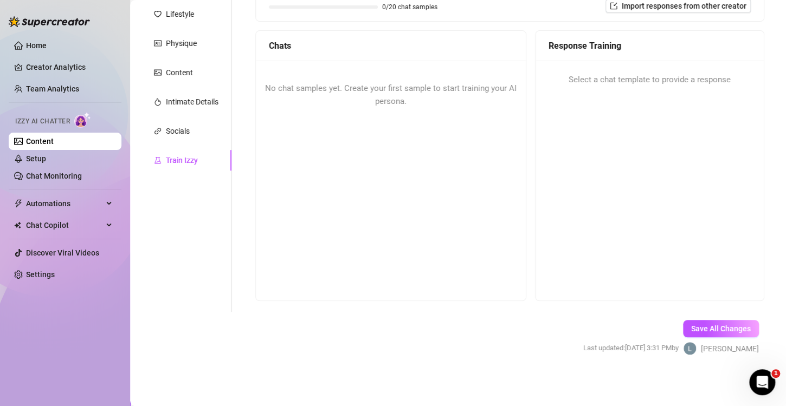
drag, startPoint x: 297, startPoint y: 65, endPoint x: 320, endPoint y: 88, distance: 32.6
click at [299, 66] on div "No chat samples yet. Create your first sample to start training your AI persona." at bounding box center [391, 95] width 270 height 69
click at [323, 90] on span "No chat samples yet. Create your first sample to start training your AI persona." at bounding box center [390, 94] width 251 height 23
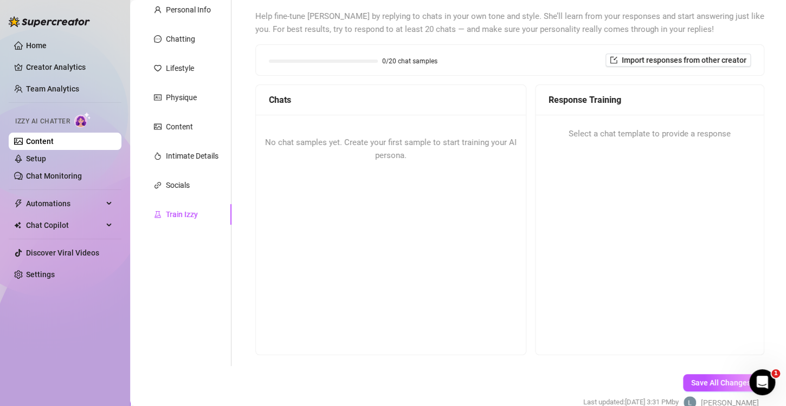
scroll to position [49, 0]
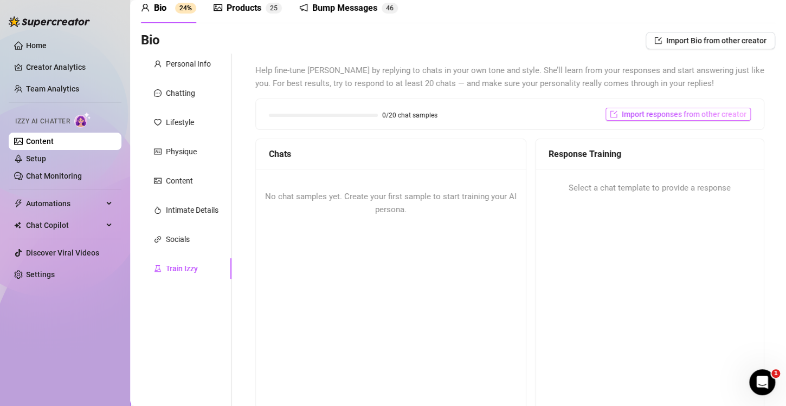
click at [652, 117] on span "Import responses from other creator" at bounding box center [683, 114] width 125 height 9
click at [477, 221] on div "No chat samples yet. Create your first sample to start training your AI persona." at bounding box center [391, 203] width 270 height 69
drag, startPoint x: 320, startPoint y: 106, endPoint x: 342, endPoint y: 116, distance: 24.3
click at [340, 115] on div "0/20 chat samples Import responses from other creator" at bounding box center [510, 114] width 508 height 30
click at [342, 116] on div at bounding box center [323, 115] width 109 height 3
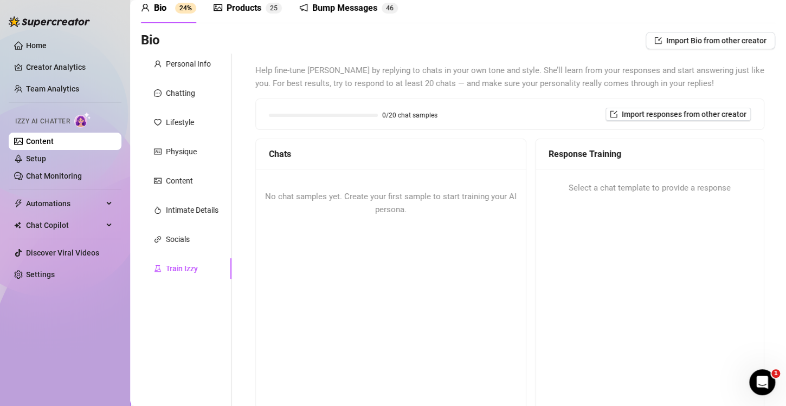
drag, startPoint x: 351, startPoint y: 233, endPoint x: 381, endPoint y: 205, distance: 41.4
click at [352, 232] on div "No chat samples yet. Create your first sample to start training your AI persona." at bounding box center [391, 203] width 270 height 69
drag, startPoint x: 433, startPoint y: 195, endPoint x: 339, endPoint y: 195, distance: 93.7
click at [339, 195] on span "No chat samples yet. Create your first sample to start training your AI persona." at bounding box center [390, 203] width 251 height 23
click at [437, 230] on div "No chat samples yet. Create your first sample to start training your AI persona." at bounding box center [391, 203] width 270 height 69
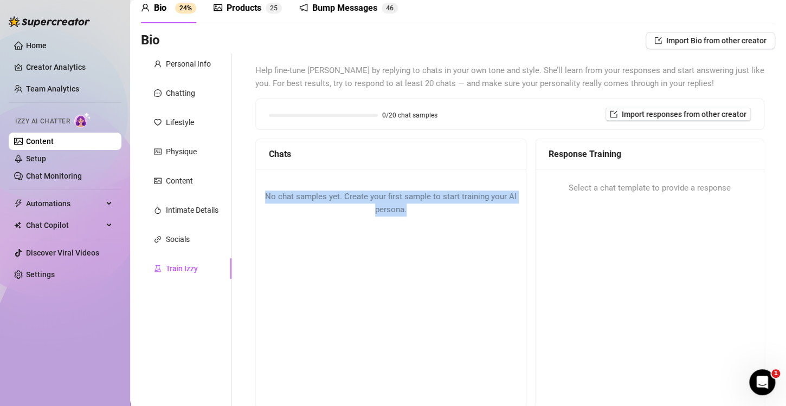
drag, startPoint x: 420, startPoint y: 208, endPoint x: 234, endPoint y: 171, distance: 190.4
click at [234, 171] on div "Help fine-tune [PERSON_NAME] by replying to chats in your own tone and style. S…" at bounding box center [502, 237] width 543 height 367
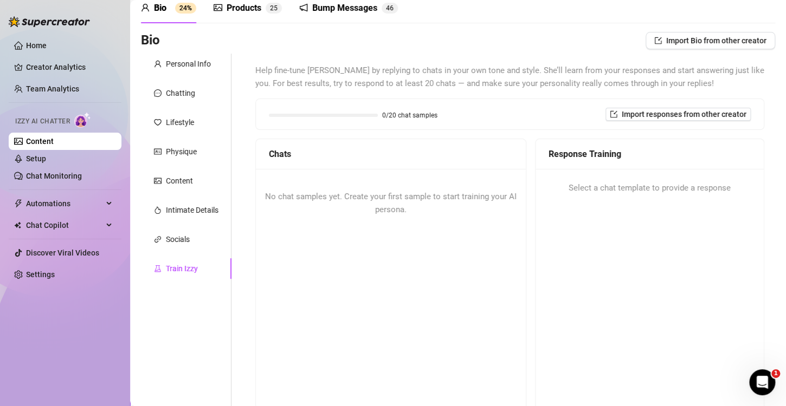
click at [344, 115] on div at bounding box center [323, 115] width 109 height 3
click at [174, 234] on div "Socials" at bounding box center [178, 240] width 24 height 12
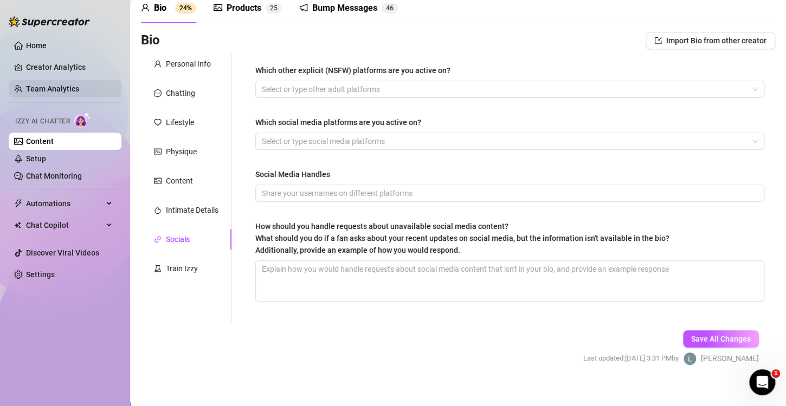
click at [61, 89] on link "Team Analytics" at bounding box center [52, 89] width 53 height 9
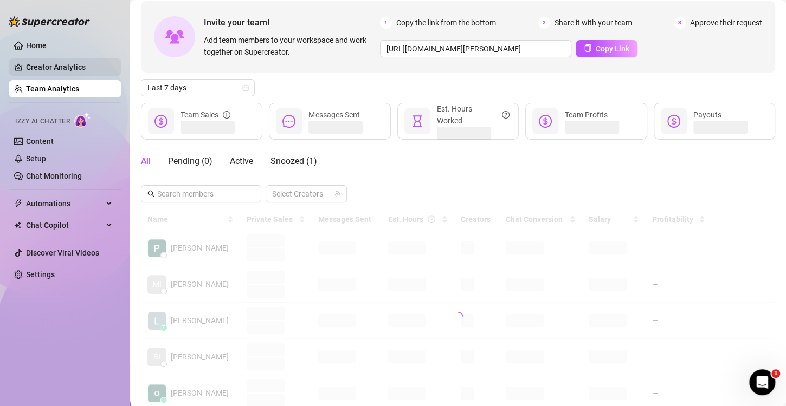
click at [81, 67] on link "Creator Analytics" at bounding box center [69, 67] width 87 height 17
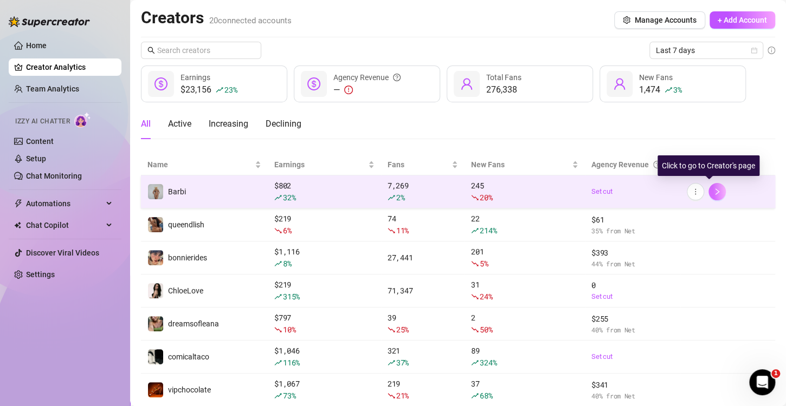
click at [710, 196] on button "button" at bounding box center [716, 191] width 17 height 17
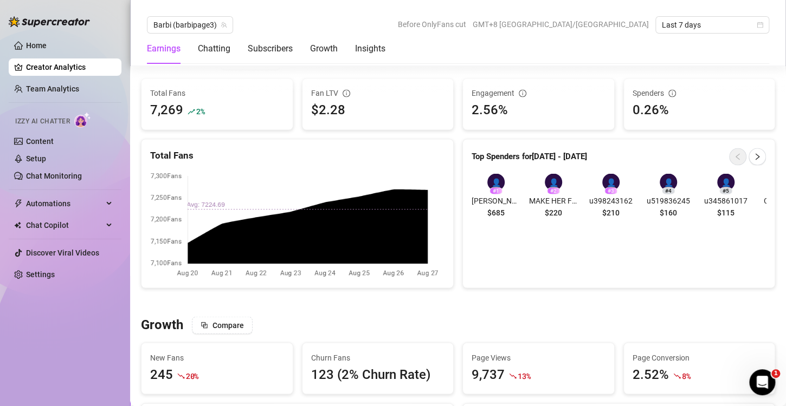
scroll to position [867, 0]
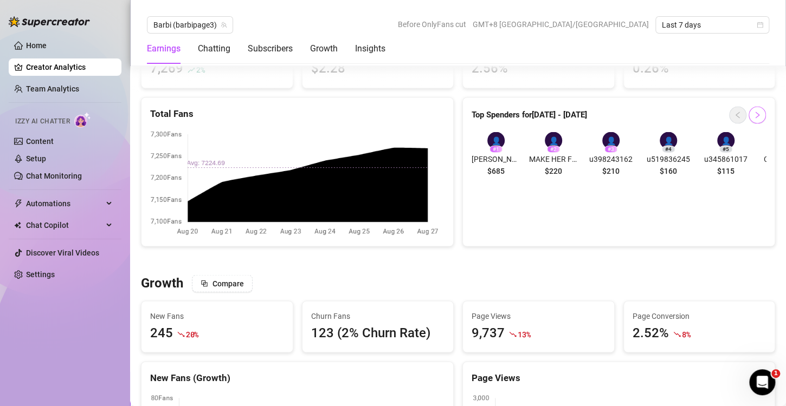
click at [753, 119] on icon "right" at bounding box center [757, 115] width 8 height 8
click at [729, 124] on button "button" at bounding box center [737, 114] width 17 height 17
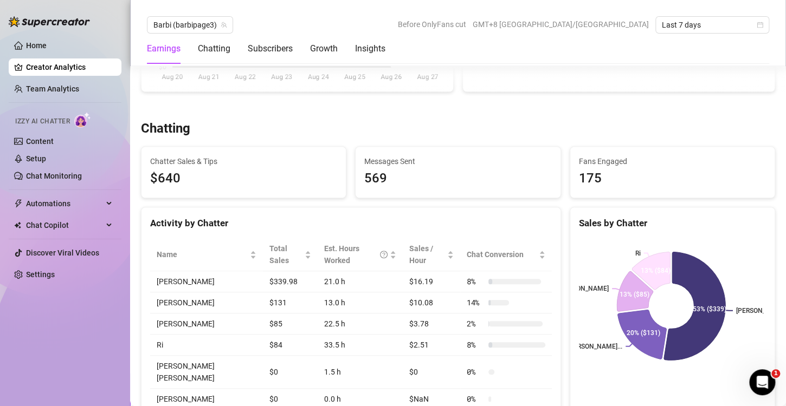
scroll to position [271, 0]
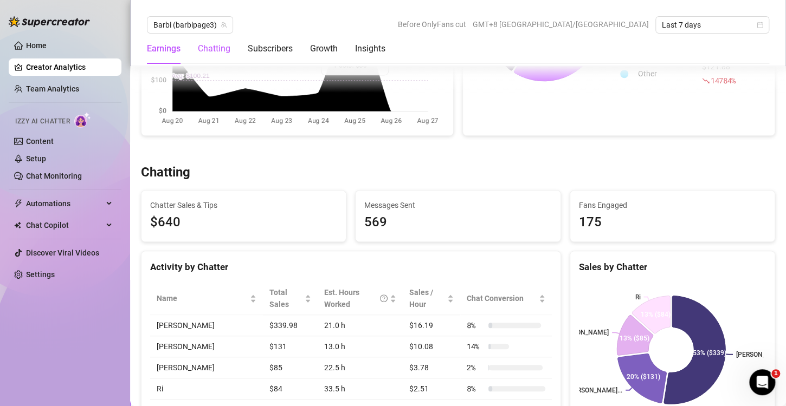
click at [220, 50] on div "Chatting" at bounding box center [214, 48] width 33 height 13
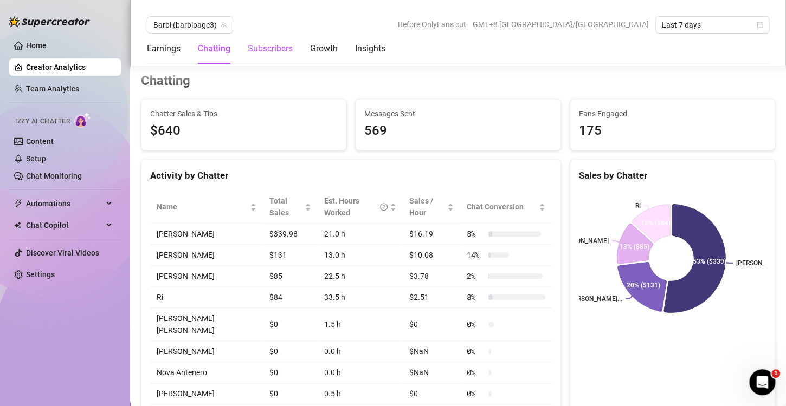
click at [286, 47] on div "Subscribers" at bounding box center [270, 48] width 45 height 13
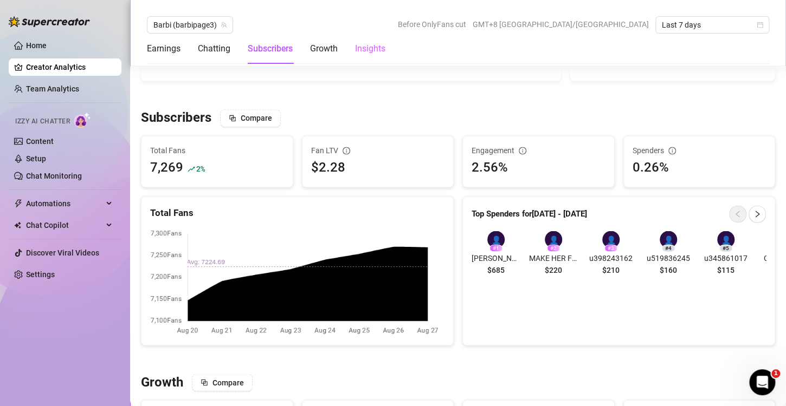
scroll to position [815, 0]
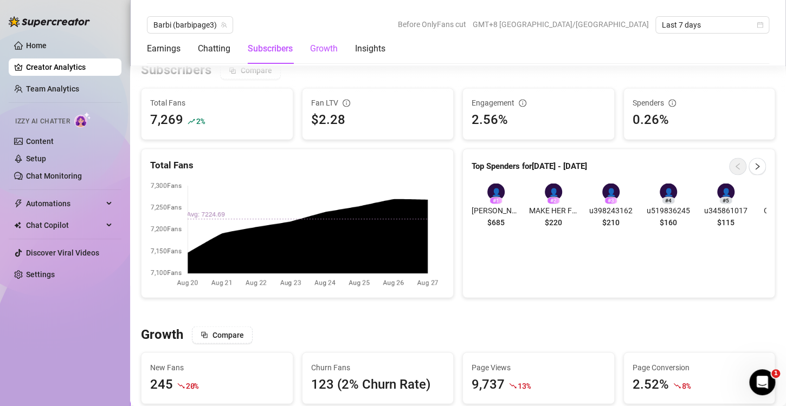
click at [324, 48] on div "Growth" at bounding box center [324, 48] width 28 height 13
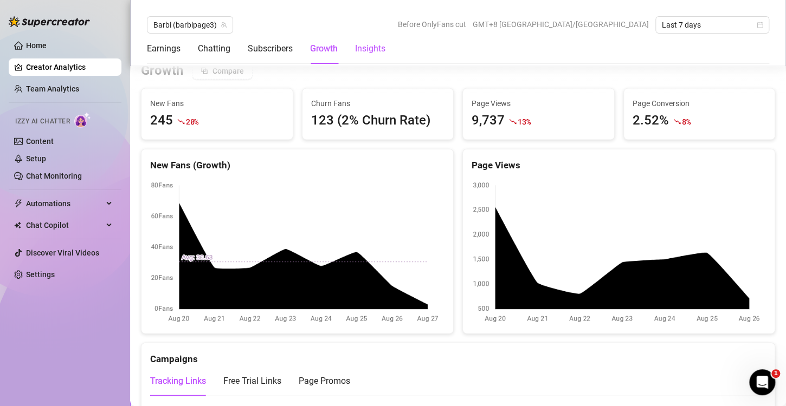
click at [366, 44] on div "Insights" at bounding box center [370, 48] width 30 height 13
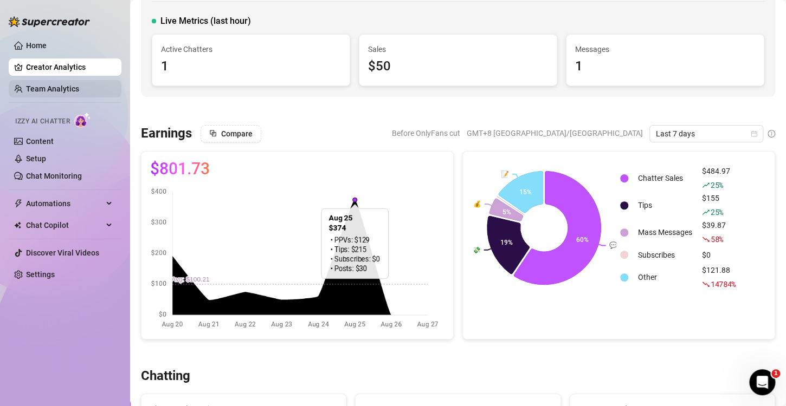
scroll to position [0, 0]
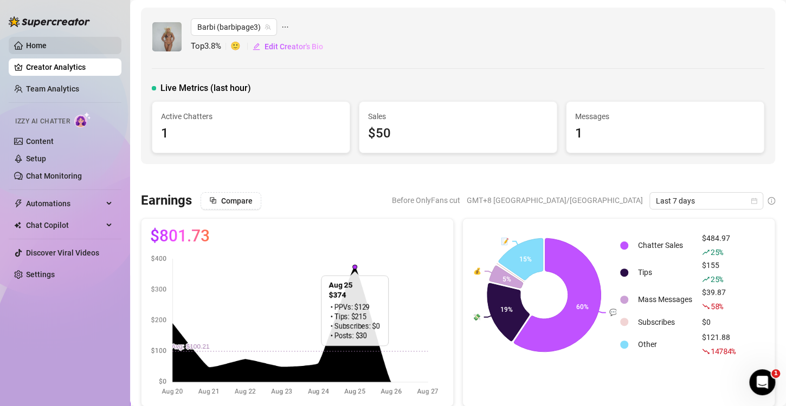
click at [47, 46] on link "Home" at bounding box center [36, 45] width 21 height 9
click at [26, 45] on link "Home" at bounding box center [36, 45] width 21 height 9
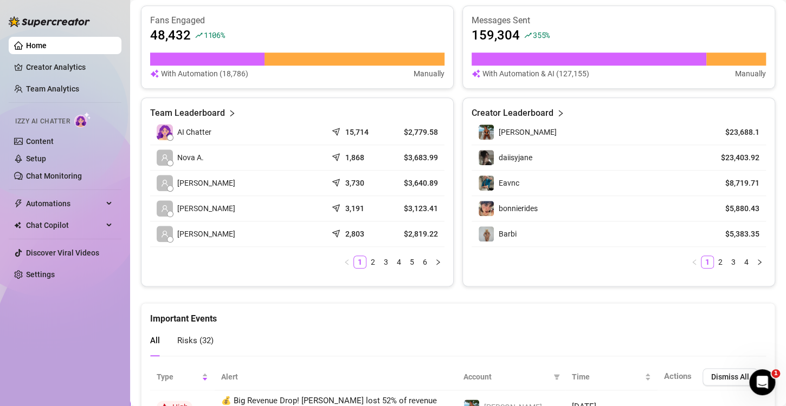
scroll to position [453, 0]
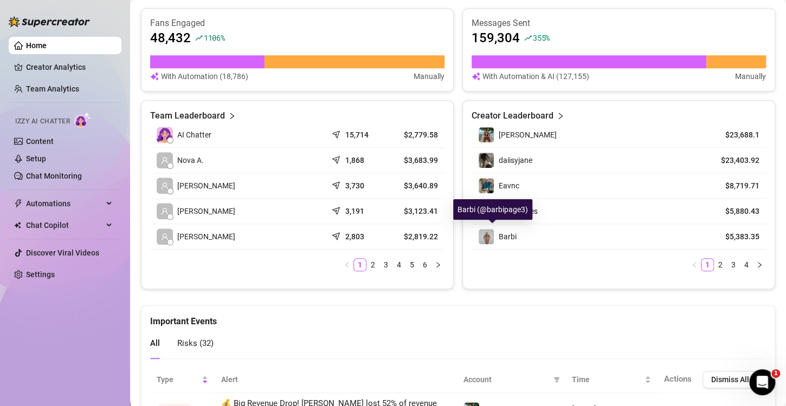
click at [483, 232] on img at bounding box center [485, 236] width 15 height 15
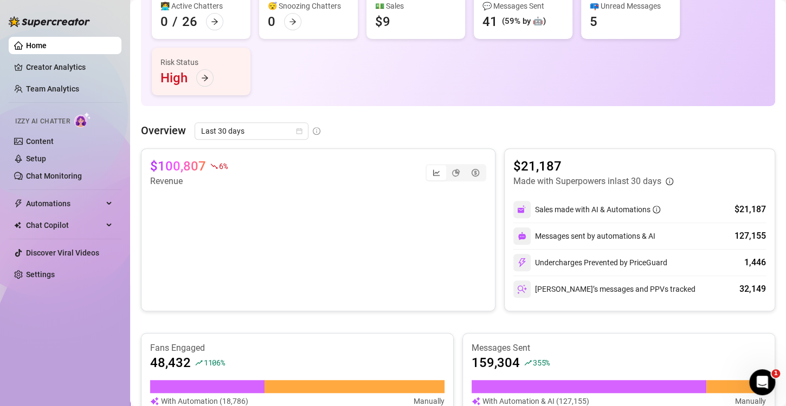
scroll to position [0, 0]
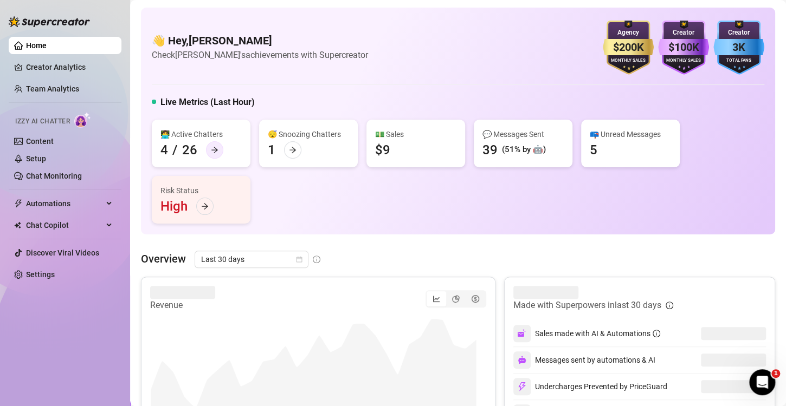
click at [214, 153] on icon "arrow-right" at bounding box center [215, 150] width 8 height 8
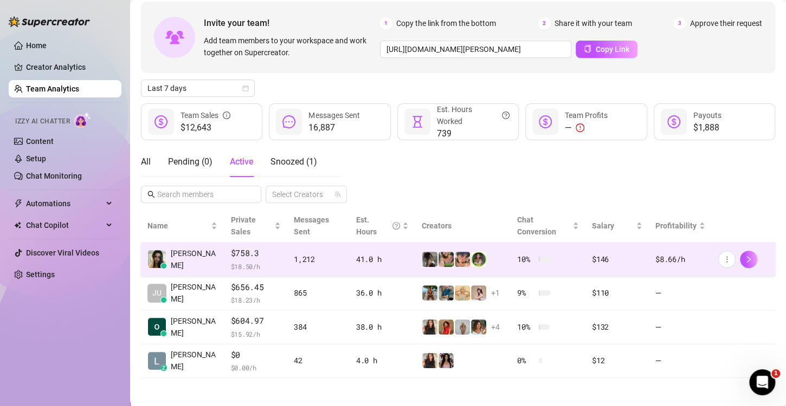
scroll to position [40, 0]
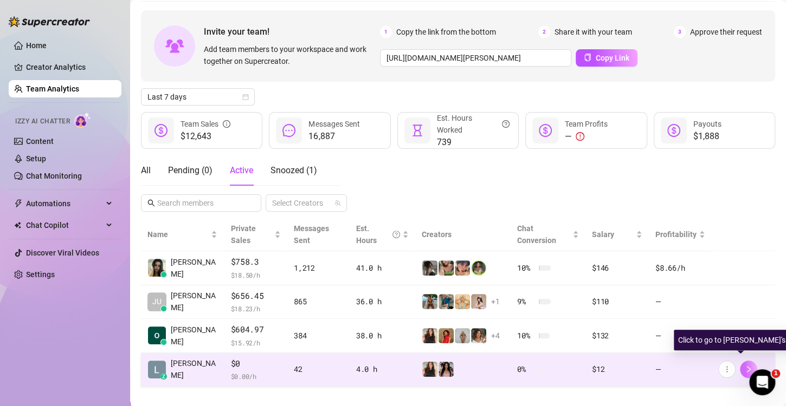
click at [747, 366] on icon "right" at bounding box center [749, 369] width 4 height 7
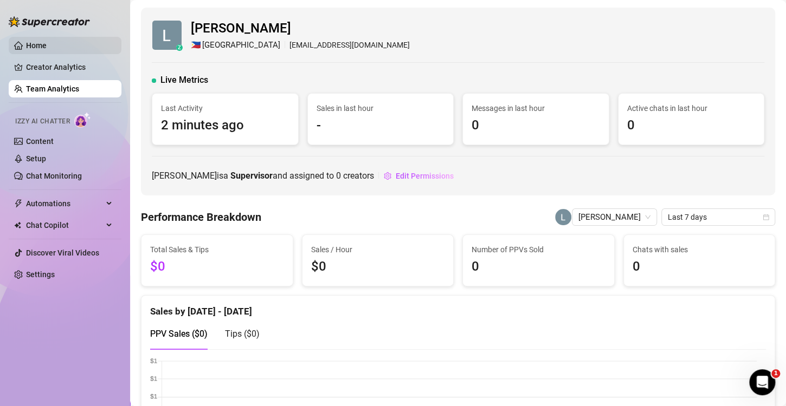
click at [47, 46] on link "Home" at bounding box center [36, 45] width 21 height 9
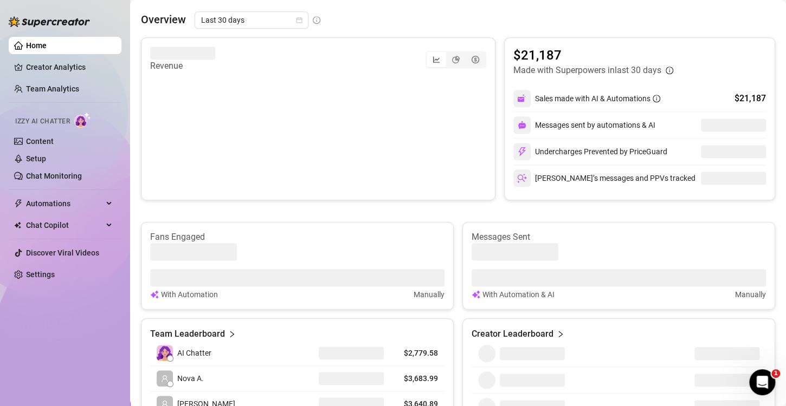
scroll to position [217, 0]
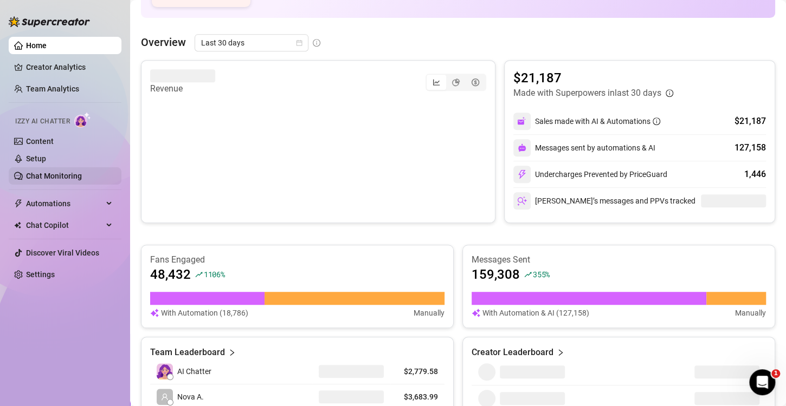
click at [82, 172] on link "Chat Monitoring" at bounding box center [54, 176] width 56 height 9
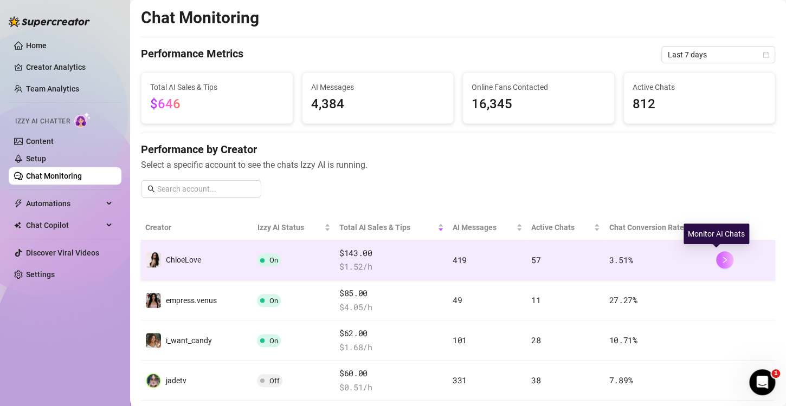
click at [721, 256] on icon "right" at bounding box center [725, 260] width 8 height 8
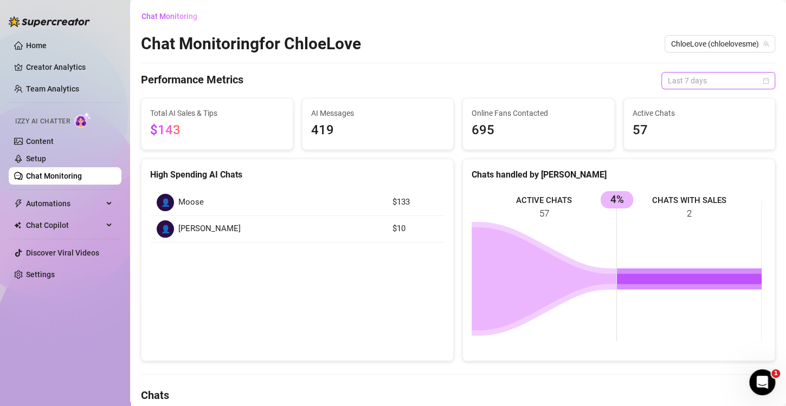
click at [760, 76] on div "Last 7 days" at bounding box center [718, 80] width 114 height 17
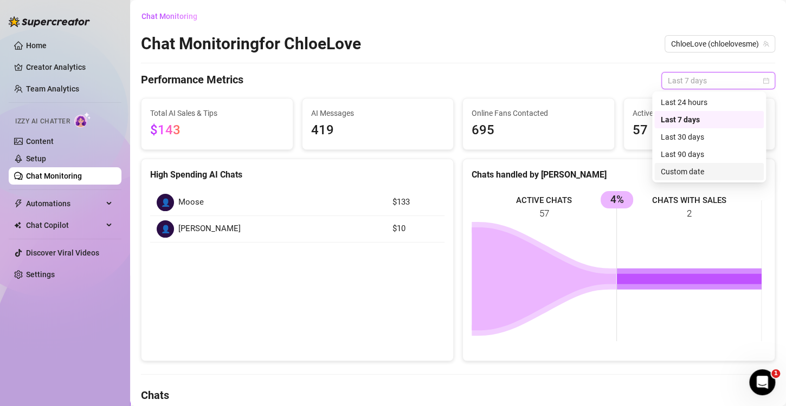
click at [685, 173] on div "Custom date" at bounding box center [708, 172] width 96 height 12
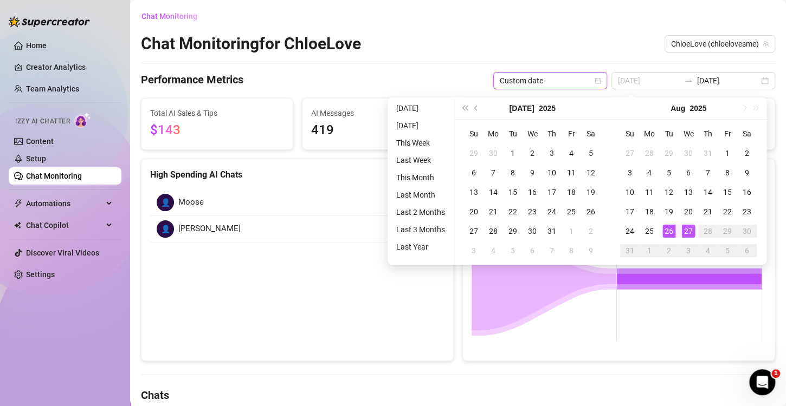
type input "2025-08-27"
click at [686, 233] on div "27" at bounding box center [688, 231] width 13 height 13
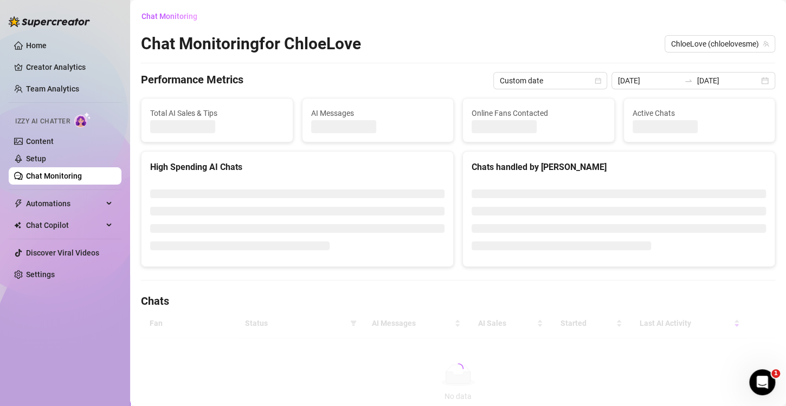
click at [587, 40] on div "Chat Monitoring for ChloeLove ChloeLove (chloelovesme)" at bounding box center [458, 44] width 634 height 21
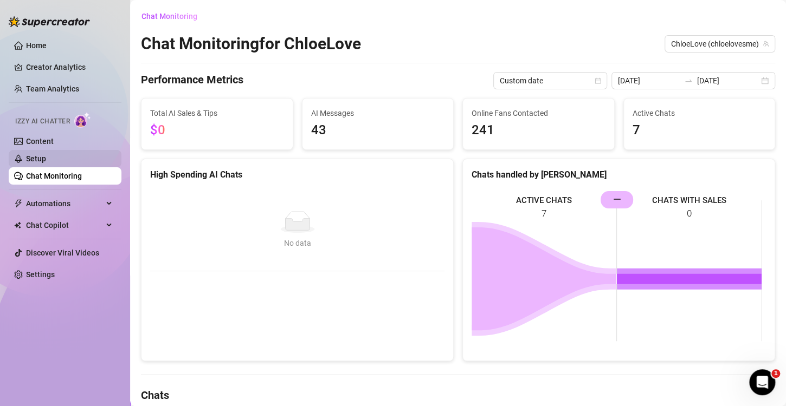
click at [45, 159] on link "Setup" at bounding box center [36, 158] width 20 height 9
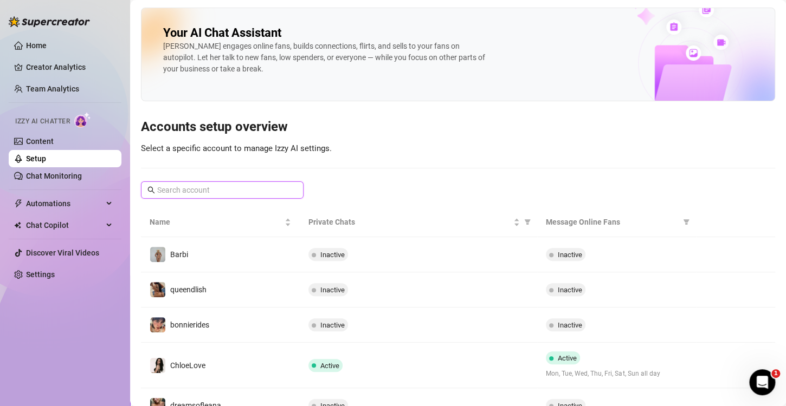
click at [236, 184] on input "text" at bounding box center [222, 190] width 131 height 12
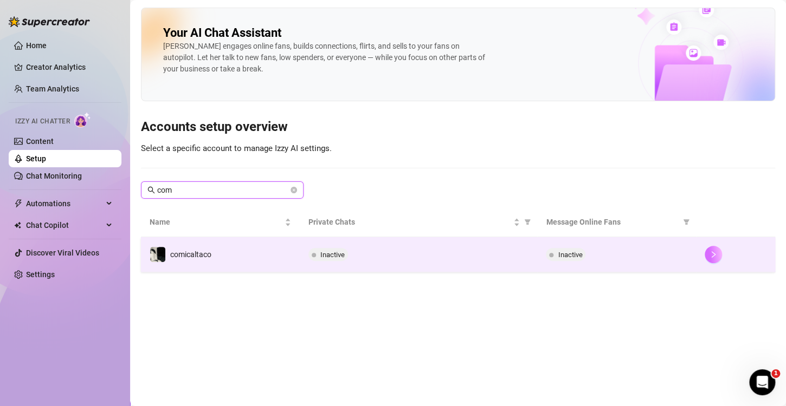
type input "com"
click at [705, 258] on button "button" at bounding box center [712, 254] width 17 height 17
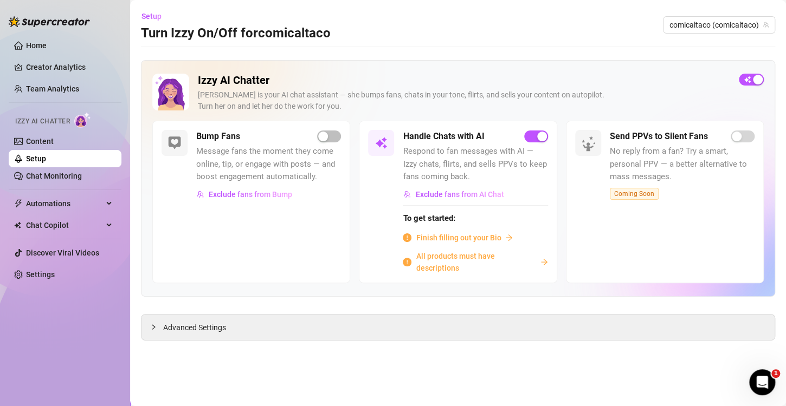
click at [472, 237] on span "Finish filling out your Bio" at bounding box center [458, 238] width 85 height 12
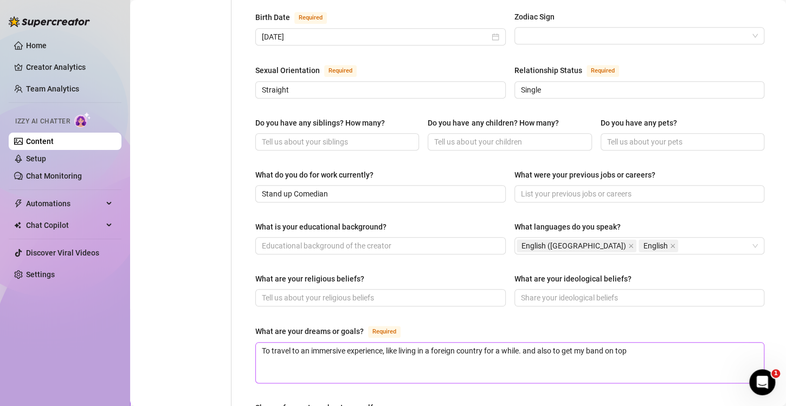
scroll to position [433, 0]
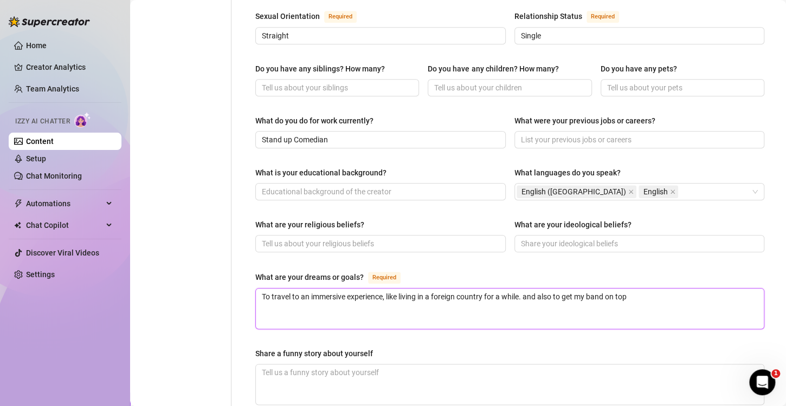
click at [472, 289] on textarea "To travel to an immersive experience, like living in a foreign country for a wh…" at bounding box center [510, 309] width 508 height 40
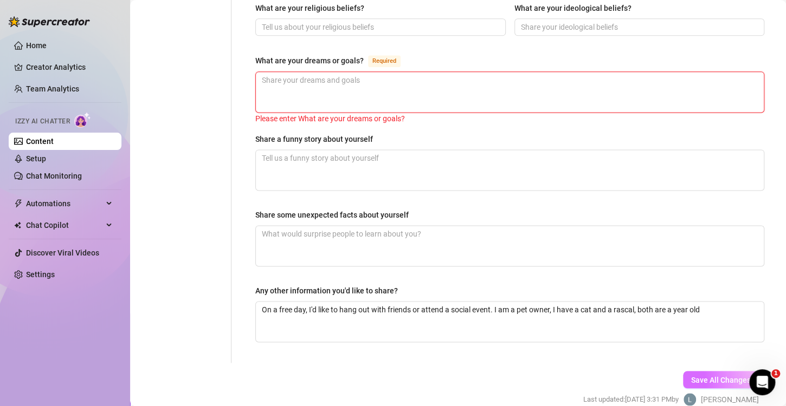
scroll to position [679, 0]
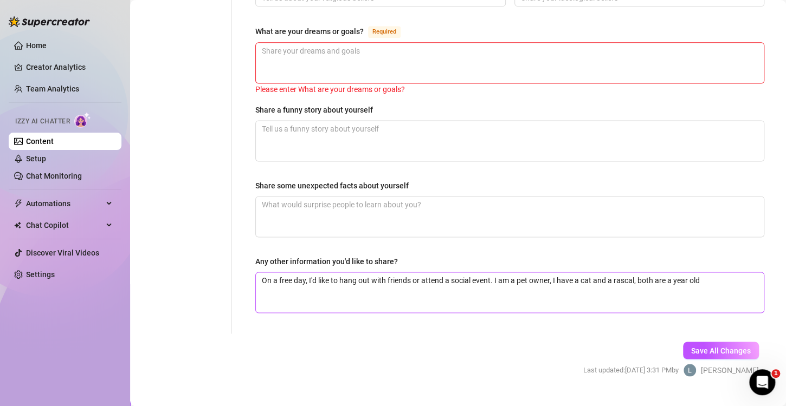
drag, startPoint x: 707, startPoint y: 327, endPoint x: 634, endPoint y: 251, distance: 105.4
click at [707, 346] on span "Save All Changes" at bounding box center [721, 350] width 60 height 9
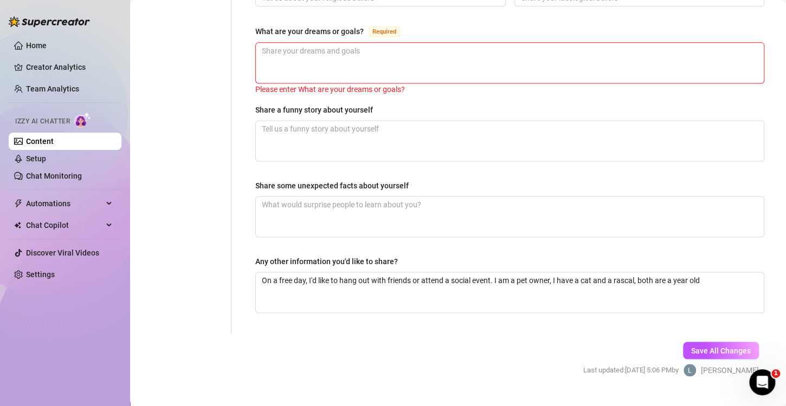
drag, startPoint x: 174, startPoint y: 228, endPoint x: 265, endPoint y: 159, distance: 114.0
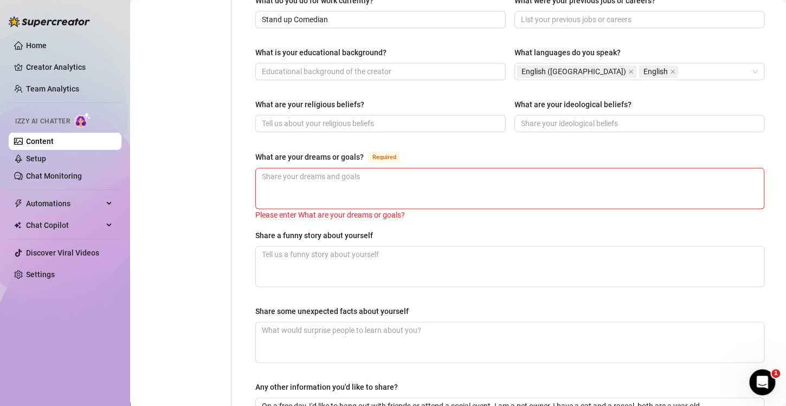
scroll to position [517, 0]
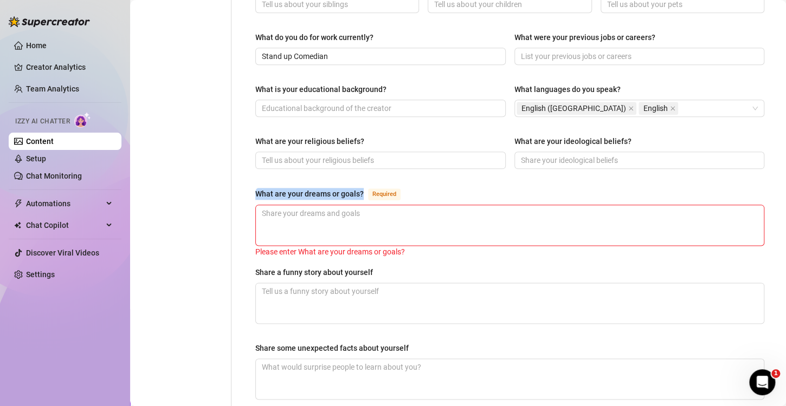
drag, startPoint x: 254, startPoint y: 173, endPoint x: 373, endPoint y: 173, distance: 119.7
click at [373, 173] on div "Name Required Steffane Nickname(s) Taco Gender Required [DEMOGRAPHIC_DATA] [DEM…" at bounding box center [509, 41] width 530 height 910
copy div "What are your dreams or goals?"
click at [572, 159] on div "Name Required Steffane Nickname(s) Taco Gender Required [DEMOGRAPHIC_DATA] [DEM…" at bounding box center [509, 41] width 509 height 889
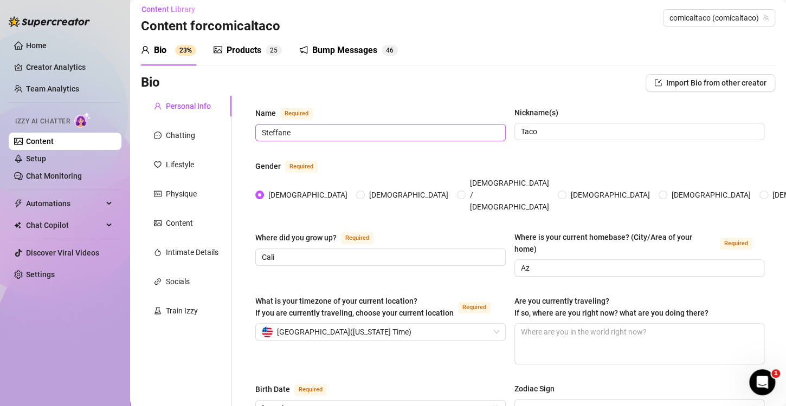
scroll to position [0, 0]
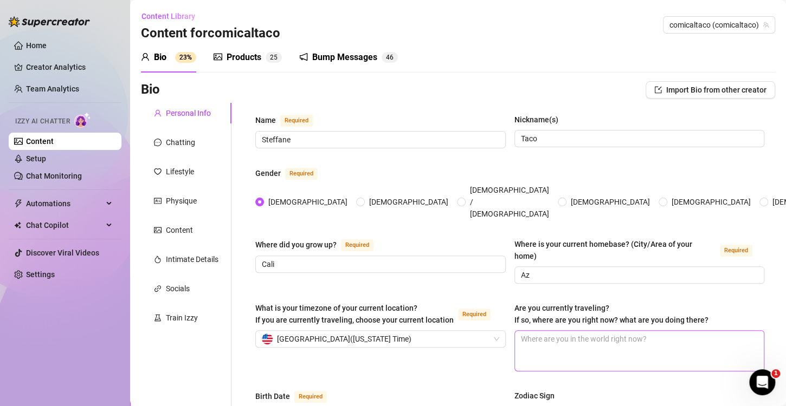
drag, startPoint x: 617, startPoint y: 356, endPoint x: 611, endPoint y: 349, distance: 8.8
click at [617, 356] on div "What is your timezone of your current location? If you are currently traveling,…" at bounding box center [509, 341] width 509 height 79
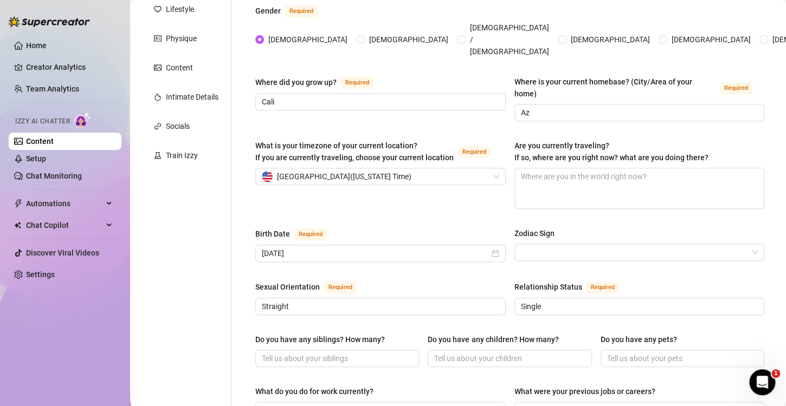
scroll to position [325, 0]
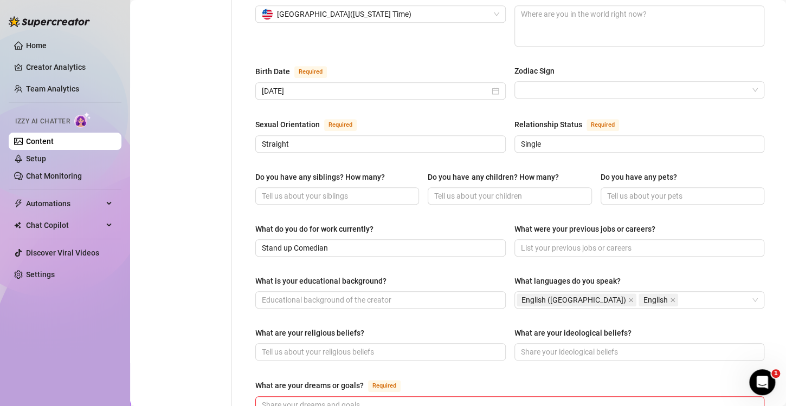
click at [195, 226] on div "Personal Info Chatting Lifestyle Physique Content Intimate Details Socials Trai…" at bounding box center [186, 233] width 90 height 910
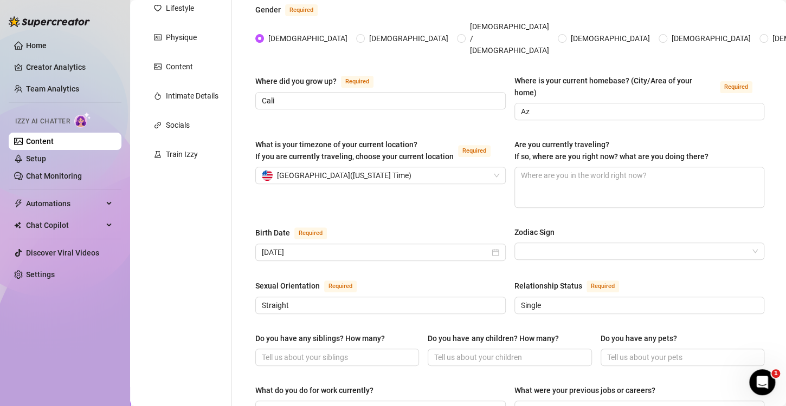
scroll to position [108, 0]
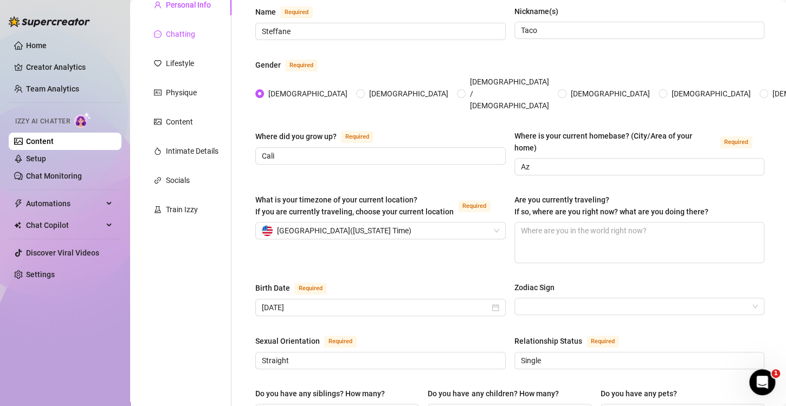
click at [183, 29] on div "Chatting" at bounding box center [180, 34] width 29 height 12
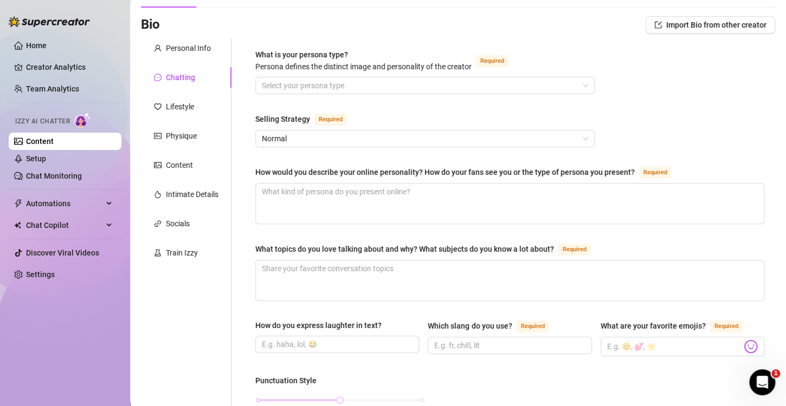
scroll to position [54, 0]
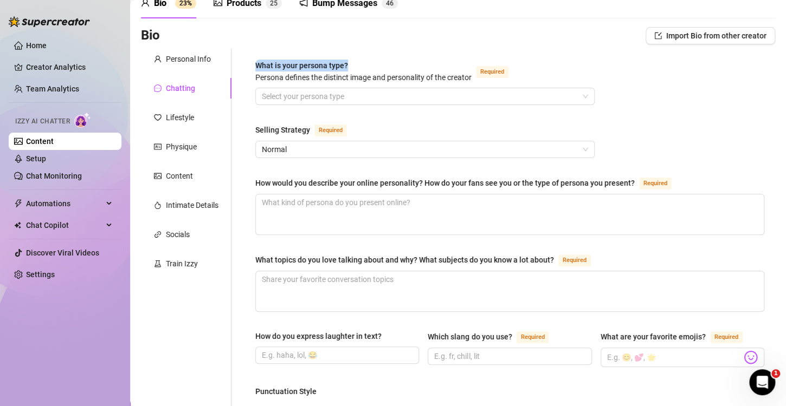
drag, startPoint x: 351, startPoint y: 63, endPoint x: 257, endPoint y: 62, distance: 93.7
click at [257, 62] on div "What is your persona type? Persona defines the distinct image and personality o…" at bounding box center [363, 72] width 216 height 24
copy span "What is your persona type?"
drag, startPoint x: 188, startPoint y: 295, endPoint x: 212, endPoint y: 251, distance: 49.7
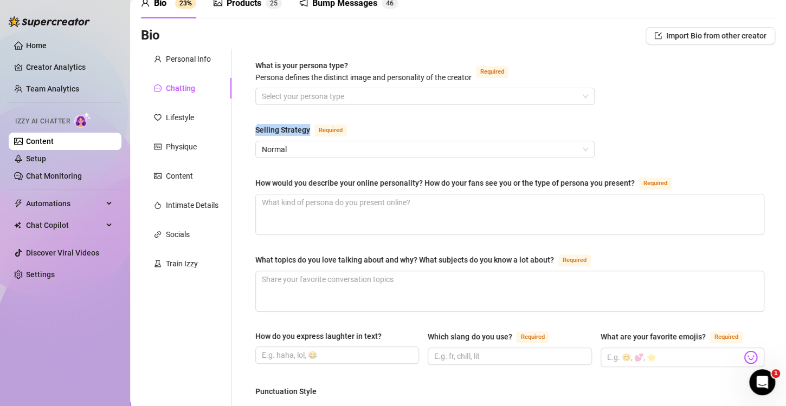
drag, startPoint x: 252, startPoint y: 131, endPoint x: 318, endPoint y: 133, distance: 66.1
copy div "Selling Strategy"
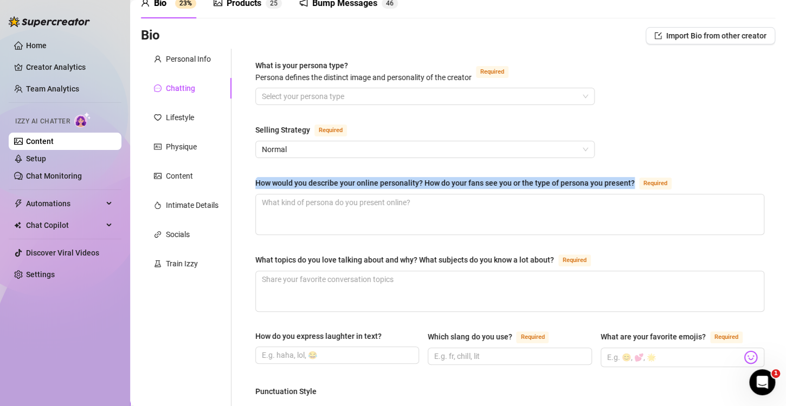
drag, startPoint x: 254, startPoint y: 181, endPoint x: 640, endPoint y: 187, distance: 386.4
copy div "How would you describe your online personality? How do your fans see you or the…"
click at [512, 221] on textarea "How would you describe your online personality? How do your fans see you or the…" at bounding box center [510, 215] width 508 height 40
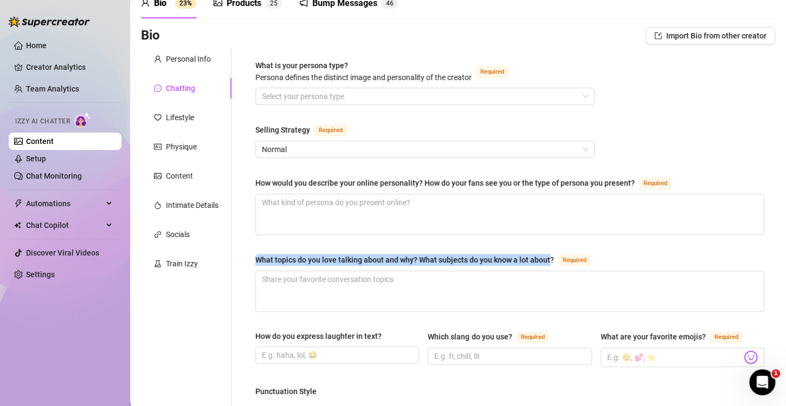
drag, startPoint x: 254, startPoint y: 262, endPoint x: 550, endPoint y: 261, distance: 296.4
drag, startPoint x: 554, startPoint y: 257, endPoint x: 240, endPoint y: 256, distance: 313.7
copy div "What topics do you love talking about and why? What subjects do you know a lot …"
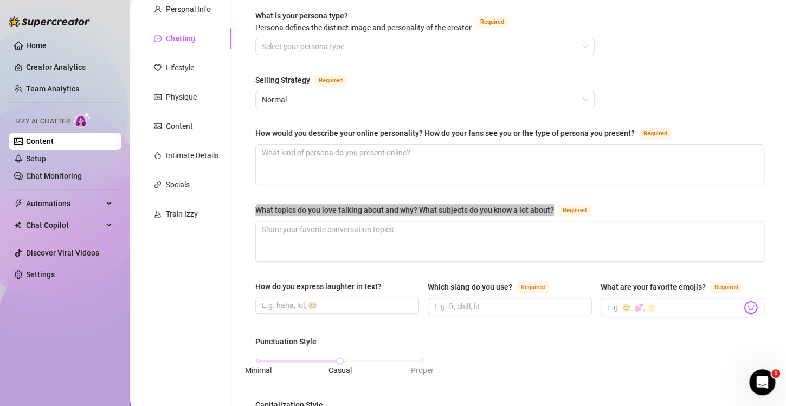
scroll to position [108, 0]
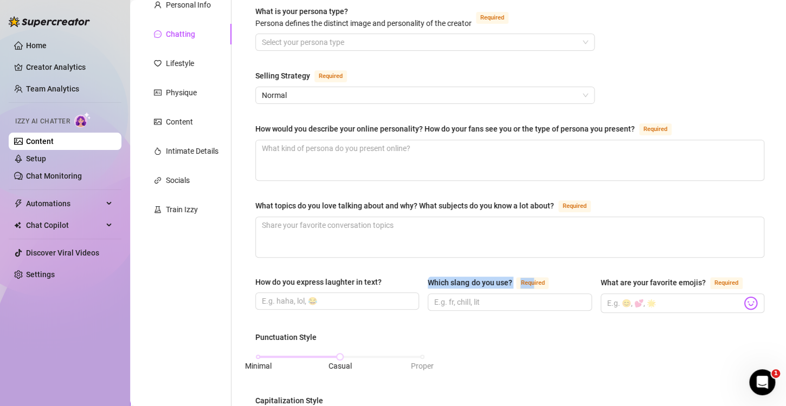
drag, startPoint x: 426, startPoint y: 281, endPoint x: 530, endPoint y: 278, distance: 104.1
click at [530, 278] on div "Which slang do you use? Required" at bounding box center [489, 282] width 125 height 13
drag, startPoint x: 429, startPoint y: 250, endPoint x: 444, endPoint y: 290, distance: 43.4
click at [429, 250] on textarea "What topics do you love talking about and why? What subjects do you know a lot …" at bounding box center [510, 237] width 508 height 40
drag, startPoint x: 425, startPoint y: 278, endPoint x: 509, endPoint y: 284, distance: 84.2
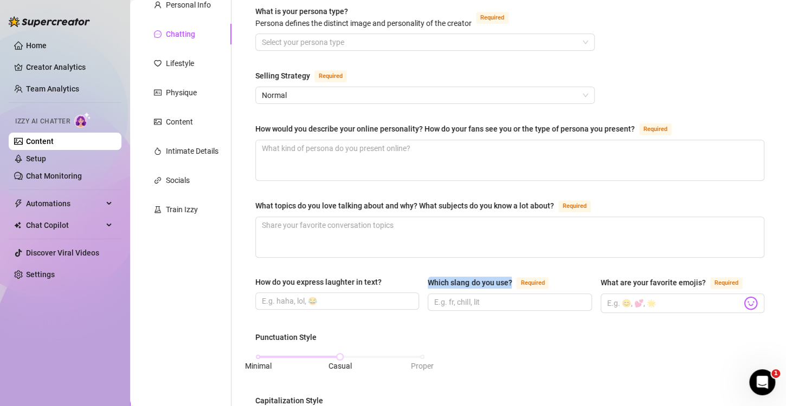
click at [509, 284] on div "Which slang do you use? Required" at bounding box center [489, 282] width 125 height 13
copy div "Which slang do you use?"
drag, startPoint x: 593, startPoint y: 280, endPoint x: 697, endPoint y: 283, distance: 104.1
click at [697, 283] on div "How do you express laughter in text? Which slang do you use? Required What are …" at bounding box center [509, 299] width 509 height 47
copy div "What are your favorite emojis?"
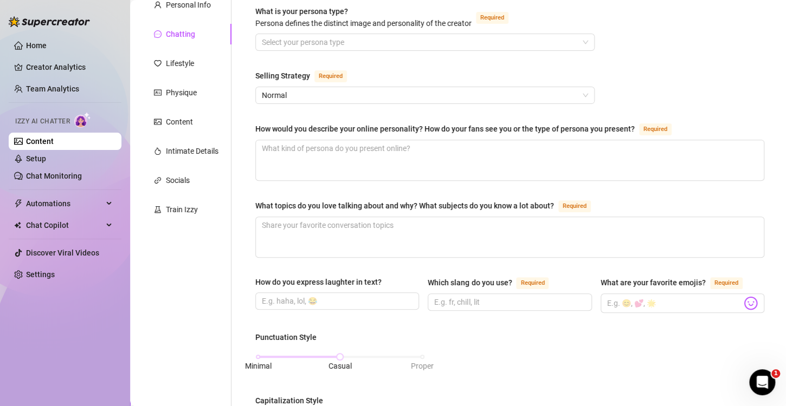
drag, startPoint x: 166, startPoint y: 322, endPoint x: 224, endPoint y: 323, distance: 57.4
click at [169, 322] on div "Personal Info Chatting Lifestyle Physique Content Intimate Details Socials Trai…" at bounding box center [186, 394] width 90 height 798
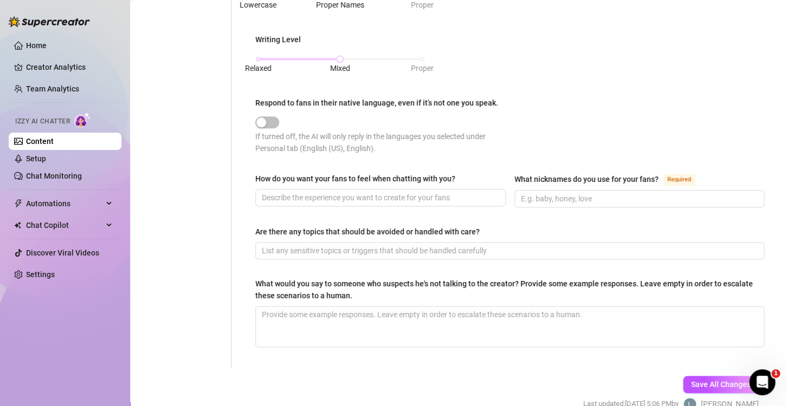
scroll to position [542, 0]
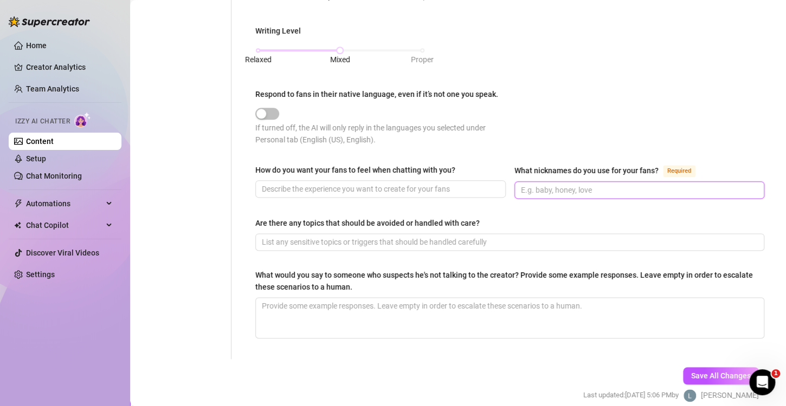
click at [530, 184] on input "What nicknames do you use for your fans? Required" at bounding box center [638, 190] width 235 height 12
type input "Taco"
click at [721, 367] on button "Save All Changes" at bounding box center [721, 375] width 76 height 17
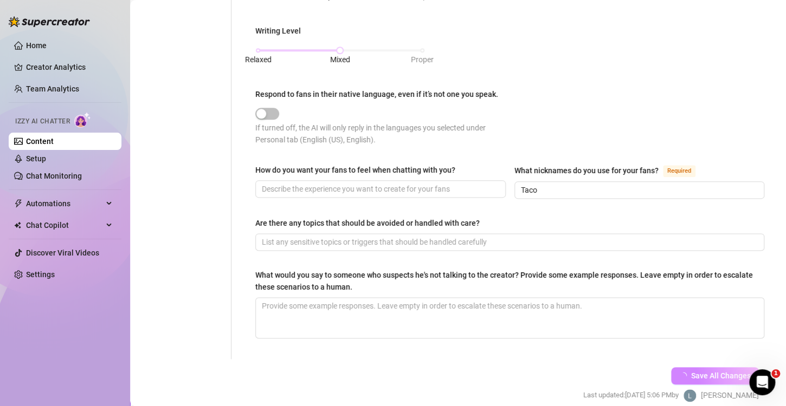
click at [736, 367] on button "Save All Changes" at bounding box center [715, 375] width 88 height 17
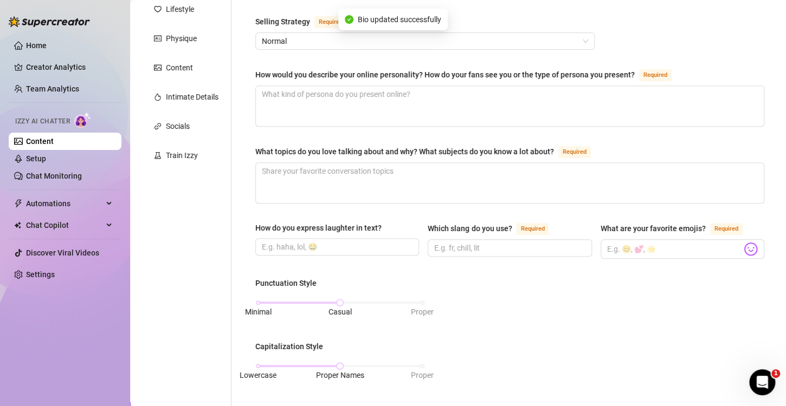
scroll to position [433, 0]
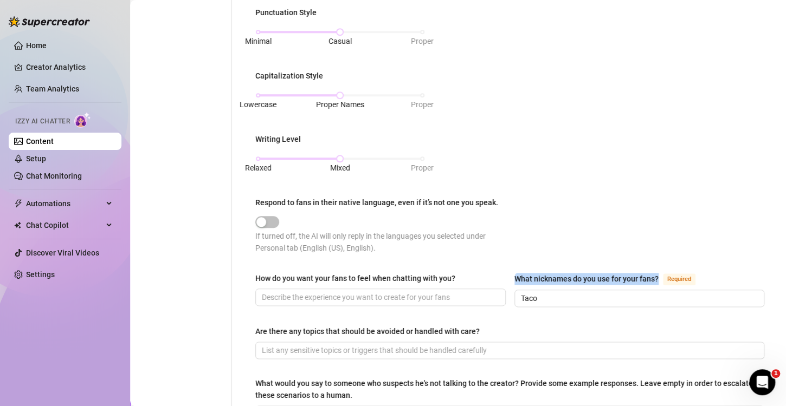
drag, startPoint x: 508, startPoint y: 275, endPoint x: 654, endPoint y: 273, distance: 146.3
click at [654, 273] on div "How do you want your fans to feel when chatting with you? What nicknames do you…" at bounding box center [509, 295] width 509 height 44
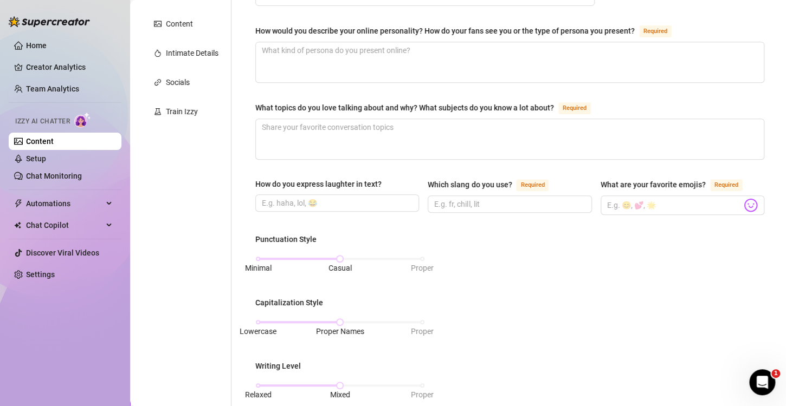
scroll to position [0, 0]
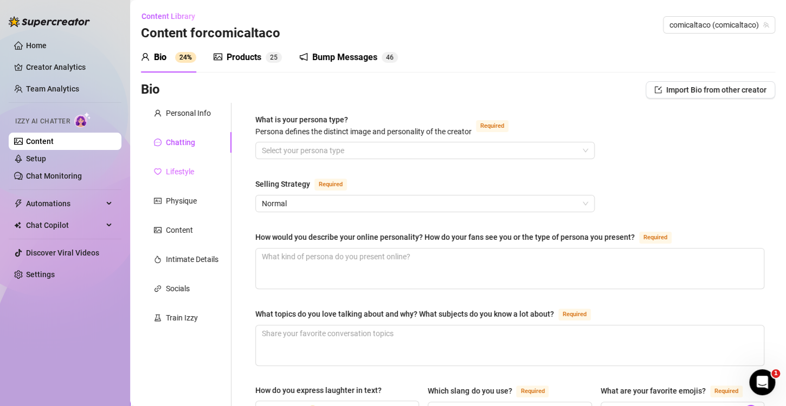
click at [197, 165] on div "Lifestyle" at bounding box center [186, 171] width 90 height 21
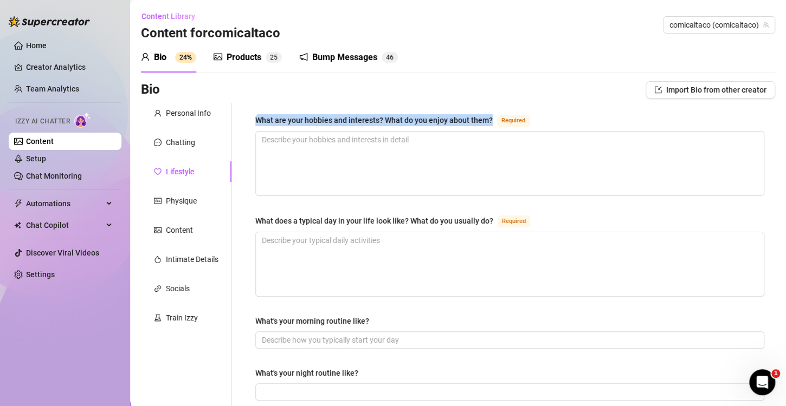
drag, startPoint x: 255, startPoint y: 118, endPoint x: 493, endPoint y: 122, distance: 238.4
copy div "What are your hobbies and interests? What do you enjoy about them?"
drag, startPoint x: 526, startPoint y: 167, endPoint x: 429, endPoint y: 204, distance: 104.3
click at [526, 167] on textarea "What are your hobbies and interests? What do you enjoy about them? Required" at bounding box center [510, 164] width 508 height 64
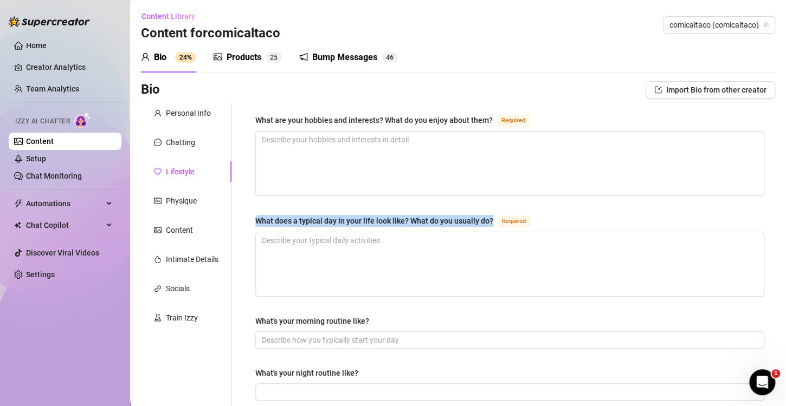
drag, startPoint x: 257, startPoint y: 215, endPoint x: 494, endPoint y: 224, distance: 236.4
click at [494, 224] on div "What does a typical day in your life look like? What do you usually do? Required" at bounding box center [394, 221] width 279 height 13
copy div "What does a typical day in your life look like? What do you usually do?"
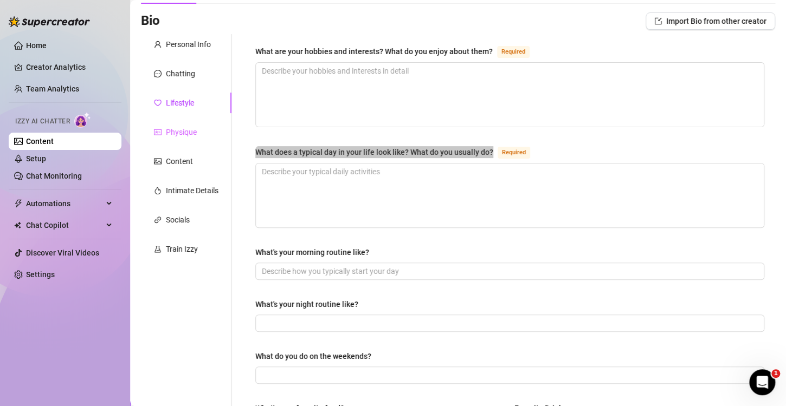
scroll to position [32, 0]
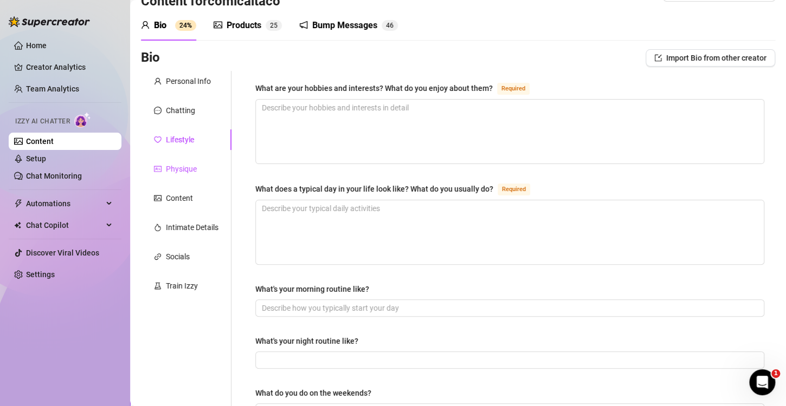
click at [177, 173] on div "Physique" at bounding box center [181, 169] width 31 height 12
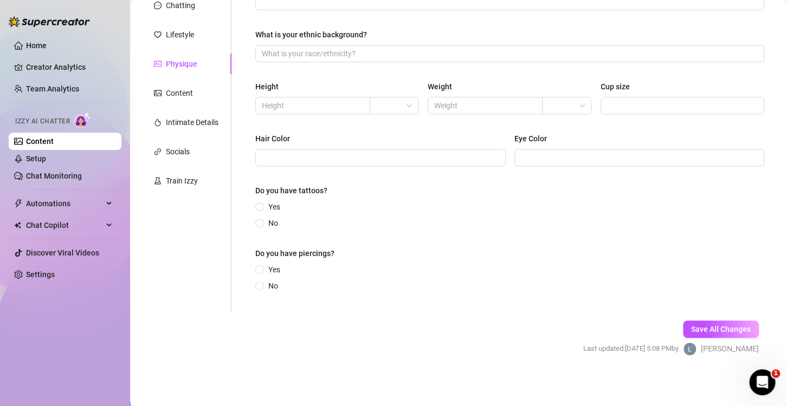
scroll to position [138, 0]
click at [182, 100] on div "Content" at bounding box center [186, 92] width 90 height 21
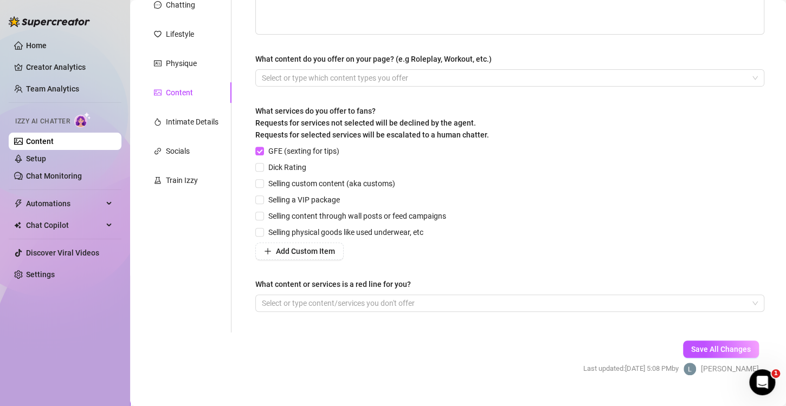
scroll to position [0, 0]
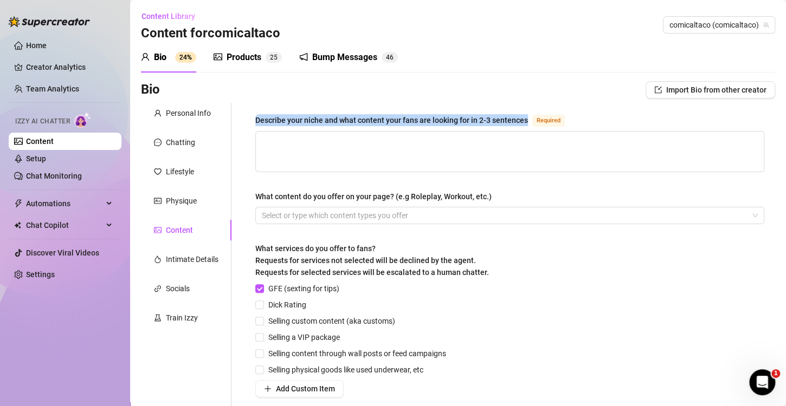
drag, startPoint x: 256, startPoint y: 122, endPoint x: 525, endPoint y: 124, distance: 268.7
click at [525, 124] on div "Describe your niche and what content your fans are looking for in 2-3 sentences" at bounding box center [391, 120] width 273 height 12
copy div "Describe your niche and what content your fans are looking for in 2-3 sentences"
drag, startPoint x: 182, startPoint y: 250, endPoint x: 208, endPoint y: 245, distance: 25.9
click at [182, 250] on div "Intimate Details" at bounding box center [186, 259] width 90 height 21
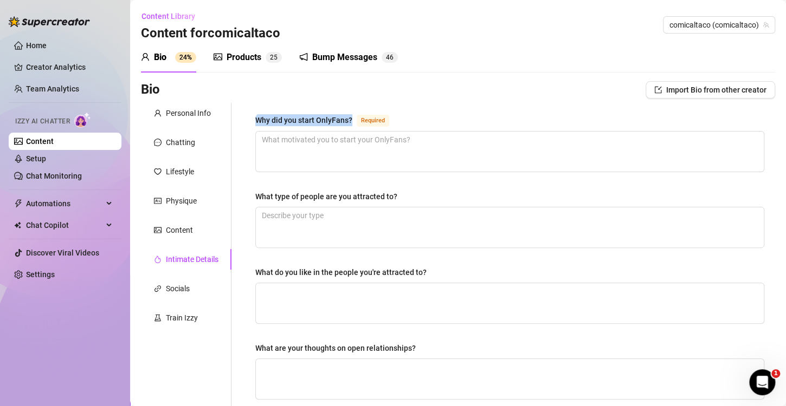
drag, startPoint x: 254, startPoint y: 120, endPoint x: 354, endPoint y: 121, distance: 100.2
click at [354, 121] on div "Why did you start OnlyFans? Required What type of people are you attracted to? …" at bounding box center [509, 375] width 530 height 545
click at [170, 378] on div "Personal Info Chatting Lifestyle Physique Content Intimate Details Socials Trai…" at bounding box center [186, 375] width 90 height 545
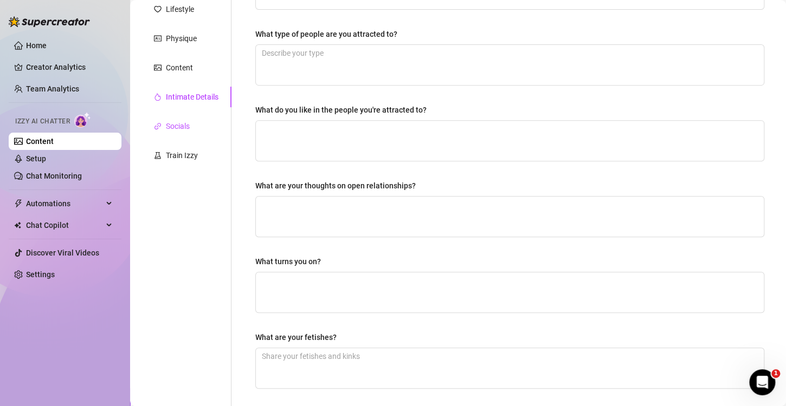
click at [182, 124] on div "Socials" at bounding box center [178, 126] width 24 height 12
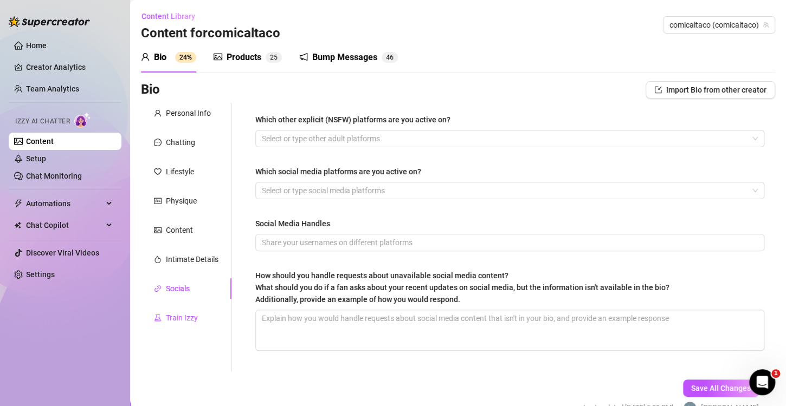
click at [192, 323] on div "Train Izzy" at bounding box center [182, 318] width 32 height 12
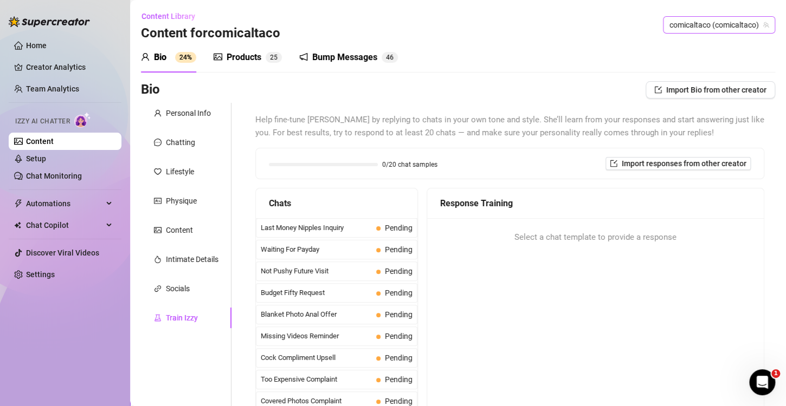
click at [703, 28] on span "comicaltaco (comicaltaco)" at bounding box center [718, 25] width 99 height 16
type input "barbi"
click at [717, 44] on span "( barbipage3 )" at bounding box center [723, 47] width 44 height 12
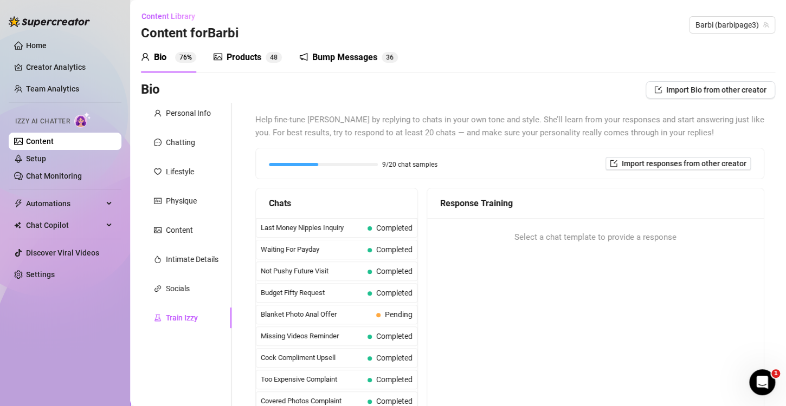
drag, startPoint x: 64, startPoint y: 358, endPoint x: 59, endPoint y: 310, distance: 48.0
click at [64, 358] on div "Home Creator Analytics Team Analytics Izzy AI Chatter Content Setup Chat Monito…" at bounding box center [65, 198] width 113 height 397
click at [322, 307] on div "Blanket Photo Anal Offer Pending" at bounding box center [336, 315] width 161 height 20
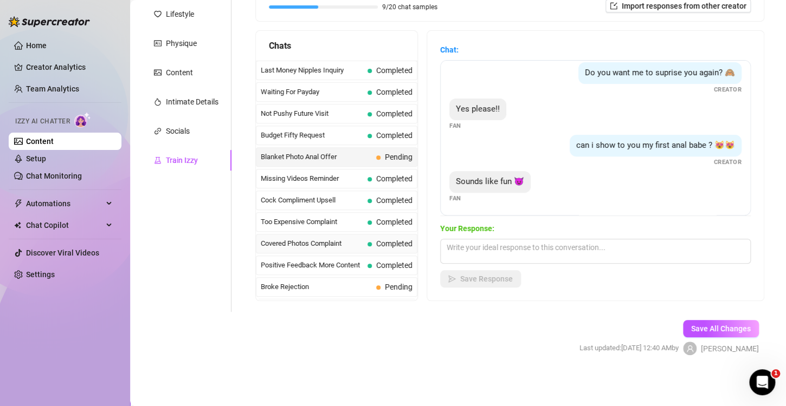
scroll to position [163, 0]
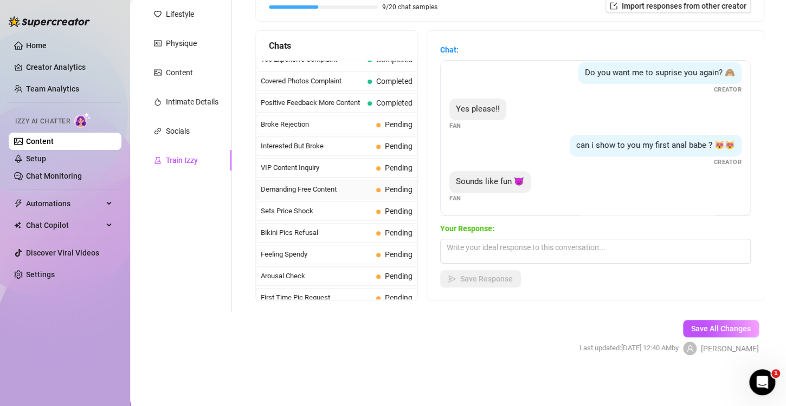
click at [338, 189] on span "Demanding Free Content" at bounding box center [316, 189] width 111 height 11
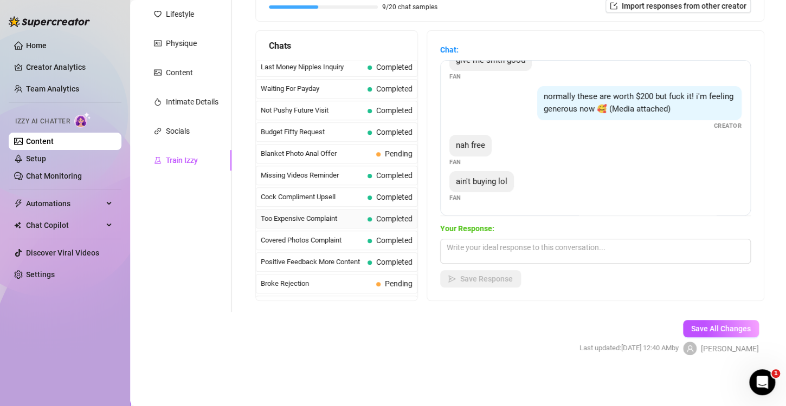
scroll to position [0, 0]
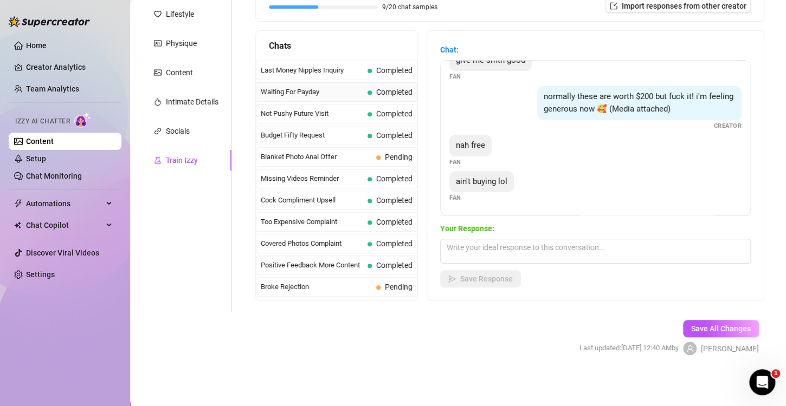
click at [331, 97] on div "Waiting For Payday Completed" at bounding box center [336, 92] width 161 height 20
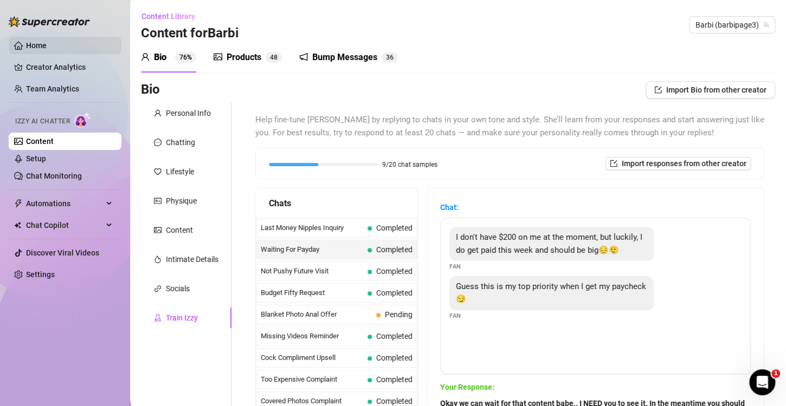
click at [46, 50] on link "Home" at bounding box center [36, 45] width 21 height 9
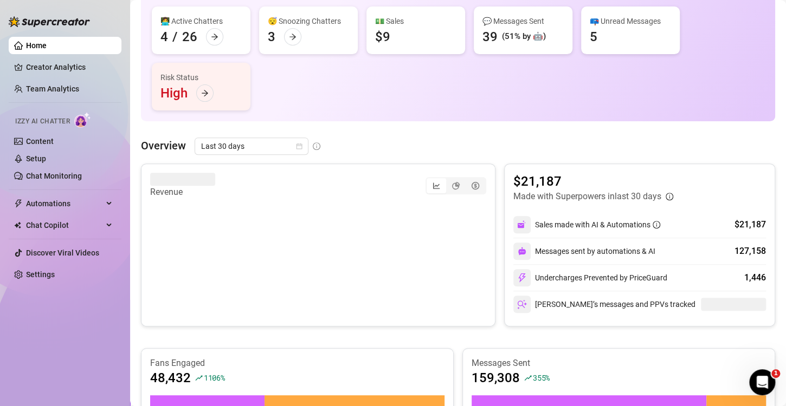
scroll to position [108, 0]
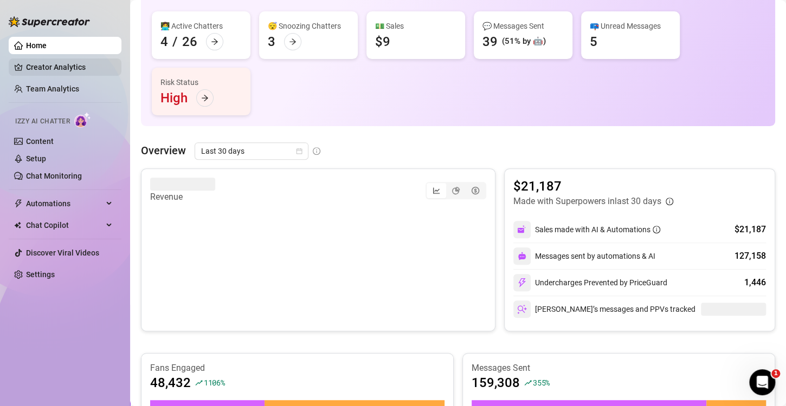
click at [51, 68] on link "Creator Analytics" at bounding box center [69, 67] width 87 height 17
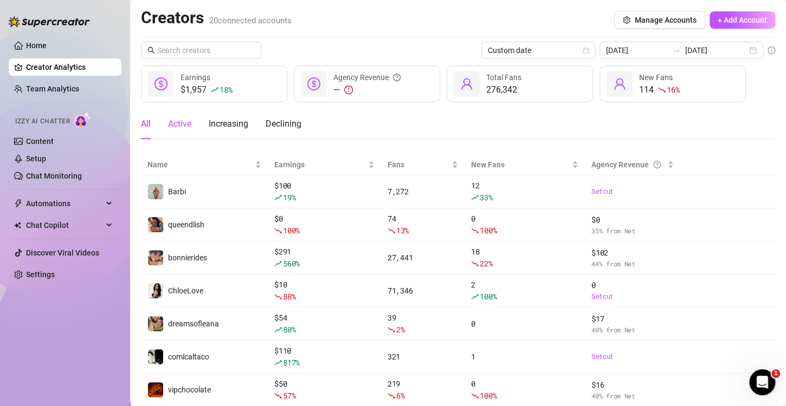
click at [182, 119] on div "Active" at bounding box center [179, 124] width 23 height 13
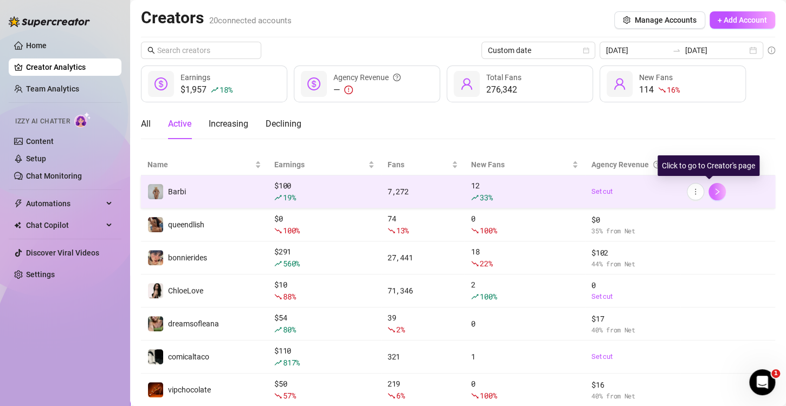
click at [708, 188] on button "button" at bounding box center [716, 191] width 17 height 17
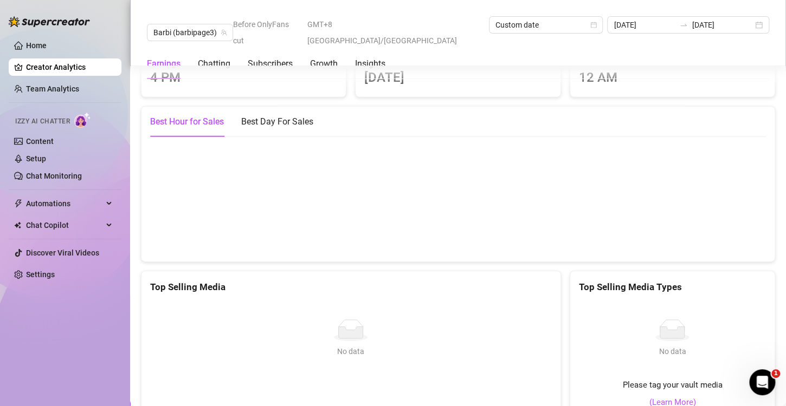
scroll to position [1463, 0]
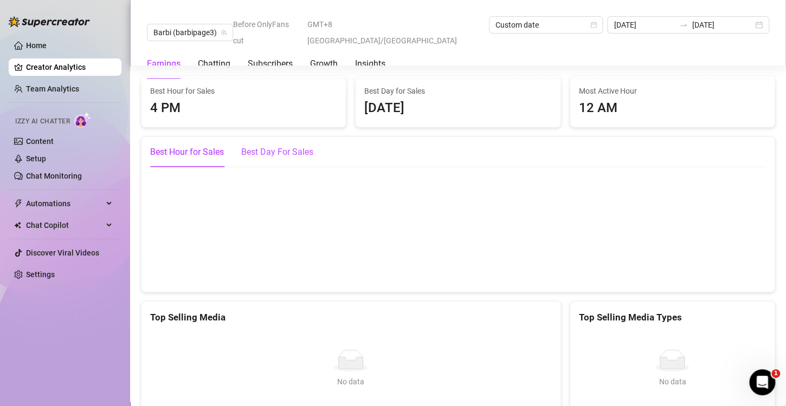
click at [261, 146] on div "Best Day For Sales" at bounding box center [277, 152] width 72 height 13
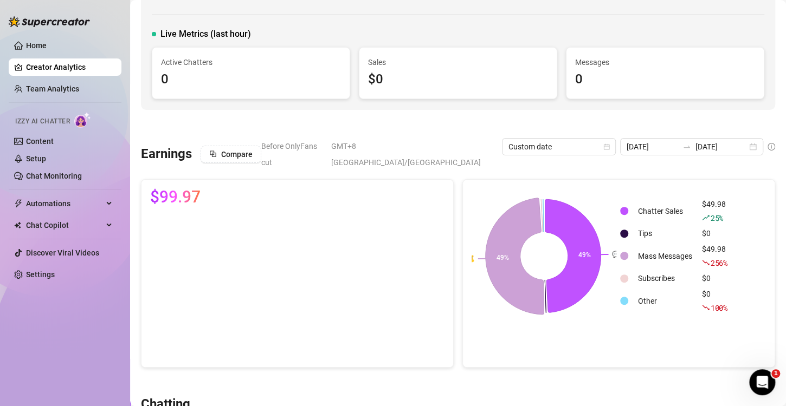
scroll to position [0, 0]
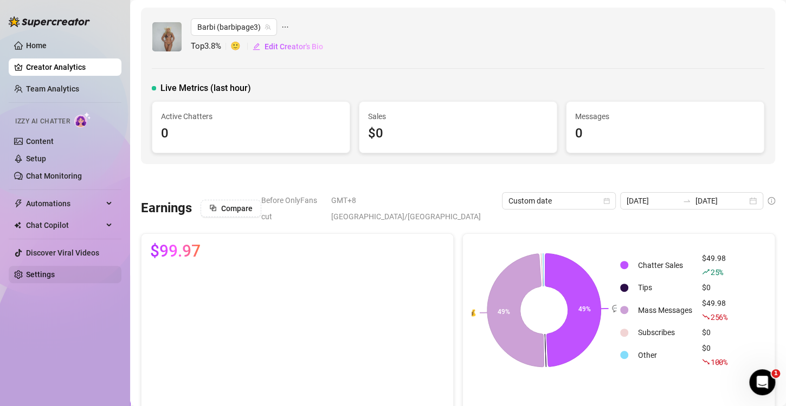
click at [55, 273] on link "Settings" at bounding box center [40, 274] width 29 height 9
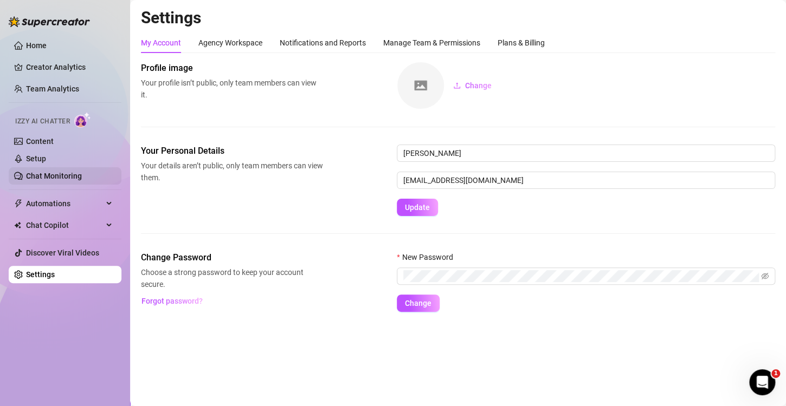
click at [53, 176] on link "Chat Monitoring" at bounding box center [54, 176] width 56 height 9
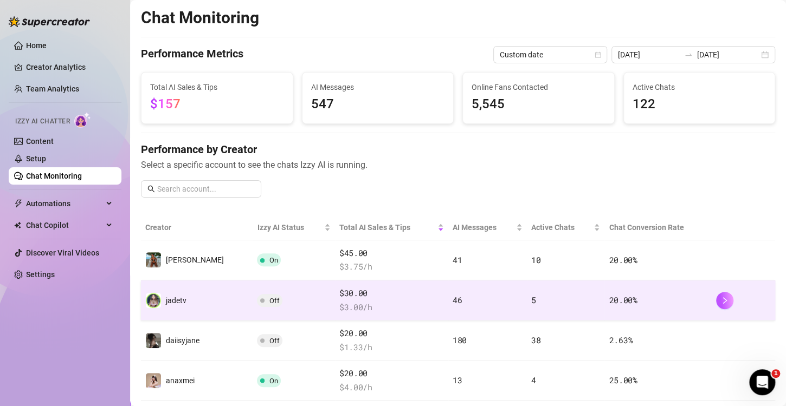
click at [539, 295] on td "5" at bounding box center [566, 301] width 78 height 40
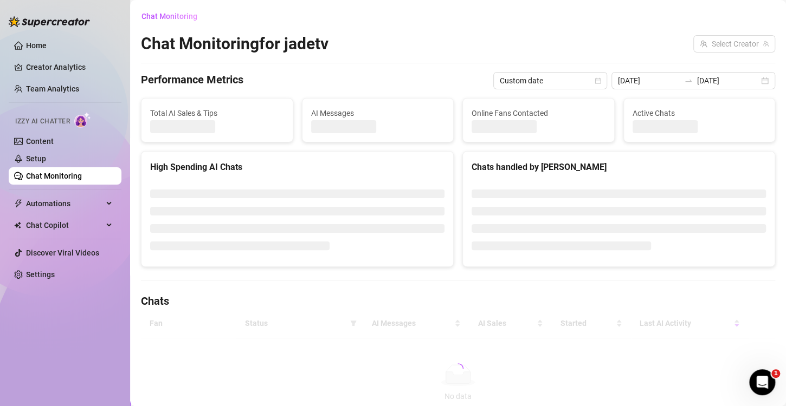
click at [539, 295] on h4 "Chats" at bounding box center [458, 301] width 634 height 15
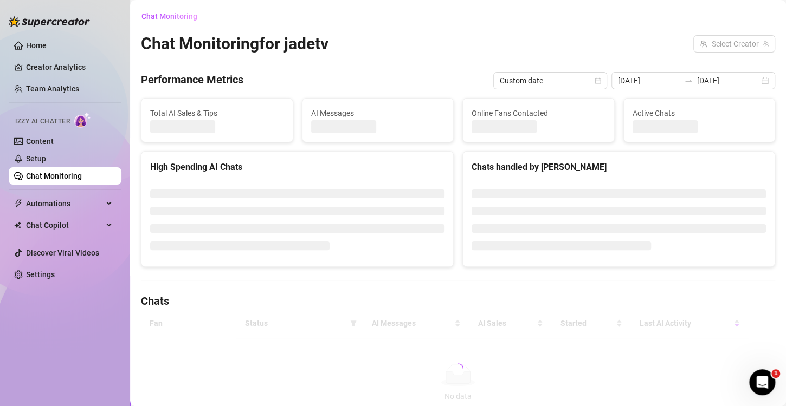
click at [539, 295] on h4 "Chats" at bounding box center [458, 301] width 634 height 15
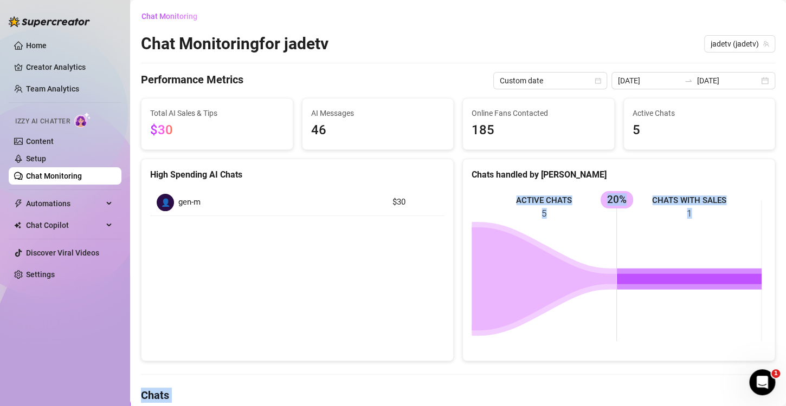
click at [539, 295] on div "Chat Monitoring Chat Monitoring for jadetv jadetv (jadetv) Performance Metrics …" at bounding box center [458, 333] width 634 height 651
click at [539, 295] on icon at bounding box center [543, 279] width 145 height 103
